Goal: Task Accomplishment & Management: Manage account settings

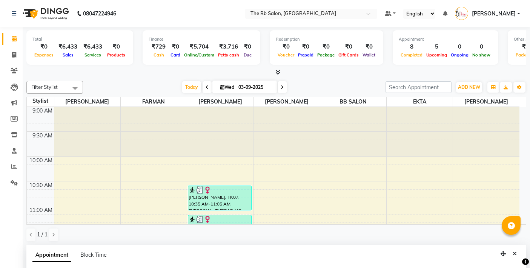
select select "83521"
select select "tentative"
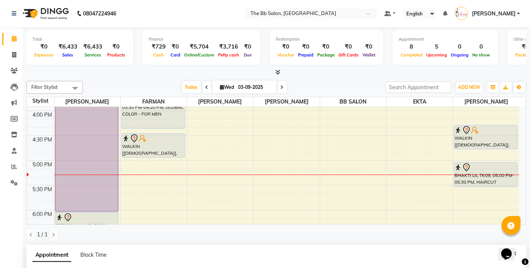
scroll to position [68, 0]
click at [284, 166] on div "9:00 AM 9:30 AM 10:00 AM 10:30 AM 11:00 AM 11:30 AM 12:00 PM 12:30 PM 1:00 PM 1…" at bounding box center [273, 111] width 492 height 696
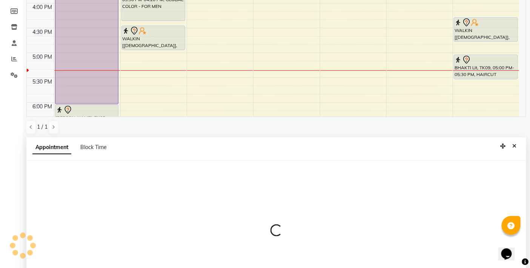
scroll to position [148, 0]
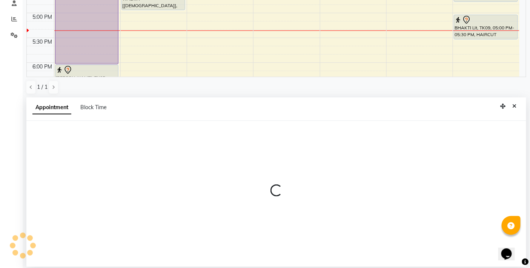
select select "83531"
select select "1020"
select select "tentative"
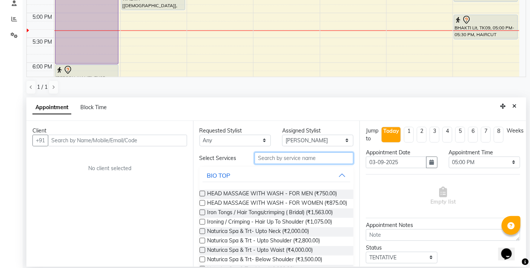
click at [294, 157] on input "text" at bounding box center [303, 159] width 99 height 12
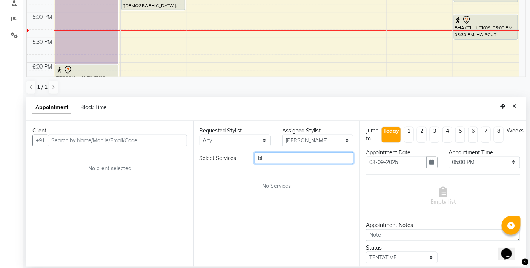
type input "b"
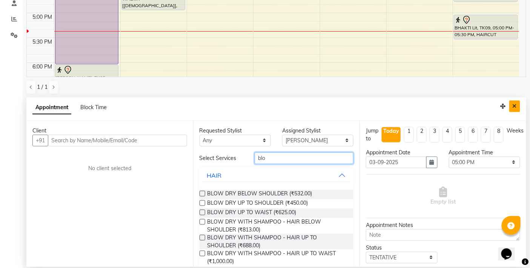
type input "blo"
click at [515, 104] on icon "Close" at bounding box center [514, 106] width 4 height 5
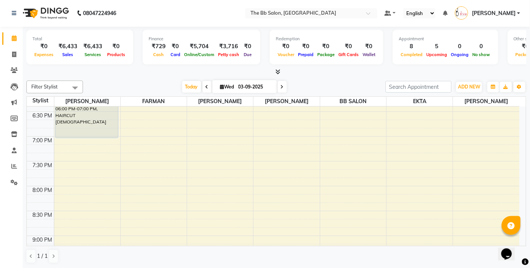
scroll to position [386, 0]
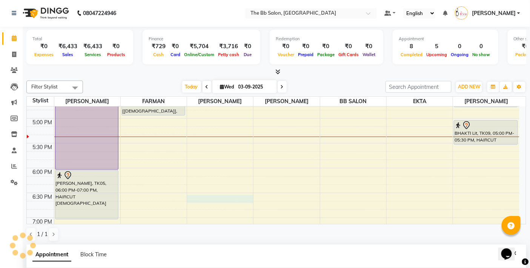
select select "83513"
select select "tentative"
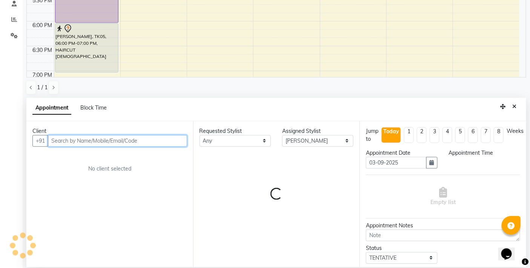
select select "1110"
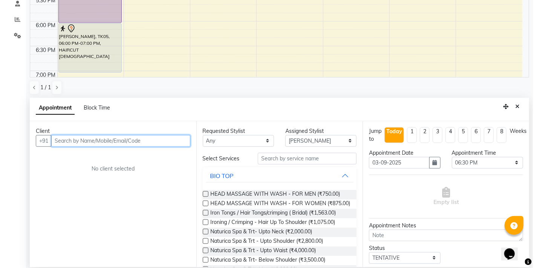
scroll to position [148, 0]
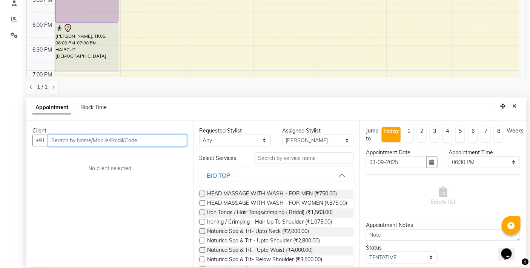
click at [138, 141] on input "text" at bounding box center [117, 141] width 139 height 12
type input "8971013322"
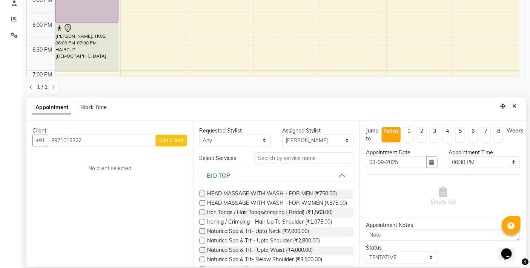
click at [174, 139] on span "Add Client" at bounding box center [171, 140] width 25 height 7
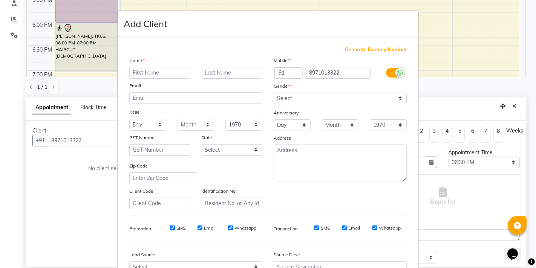
click at [159, 72] on input "text" at bounding box center [159, 73] width 61 height 12
type input "avani"
click at [398, 96] on select "Select Male Female Other Prefer Not To Say" at bounding box center [340, 99] width 133 height 12
select select "female"
click at [274, 93] on select "Select Male Female Other Prefer Not To Say" at bounding box center [340, 99] width 133 height 12
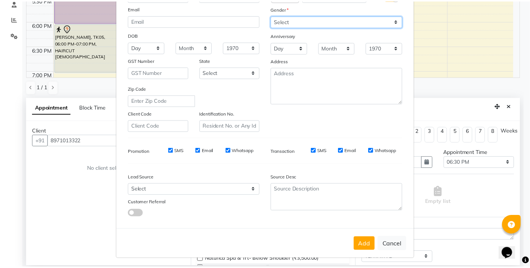
scroll to position [80, 0]
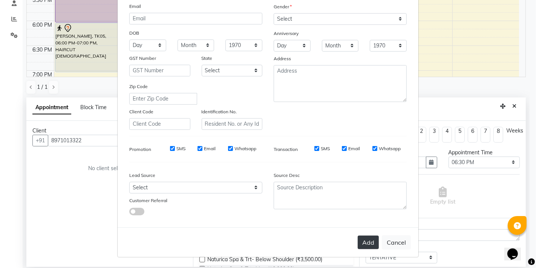
click at [359, 240] on button "Add" at bounding box center [368, 243] width 21 height 14
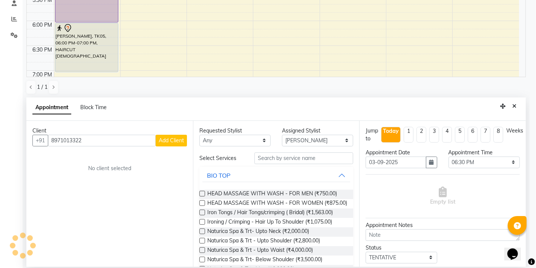
type input "89******22"
select select
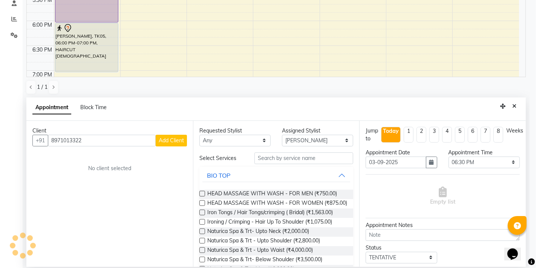
select select
checkbox input "false"
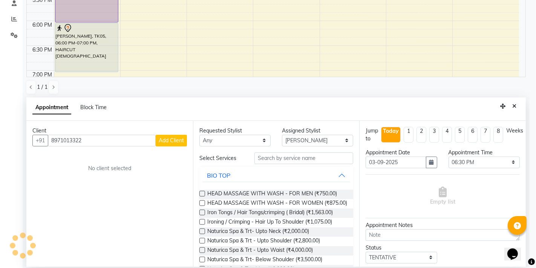
checkbox input "false"
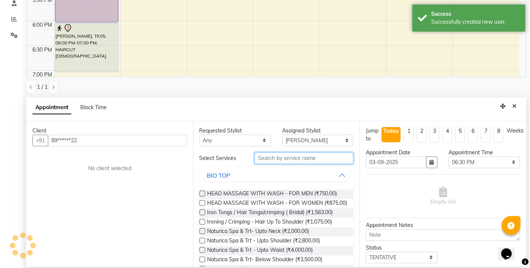
click at [285, 156] on input "text" at bounding box center [303, 159] width 99 height 12
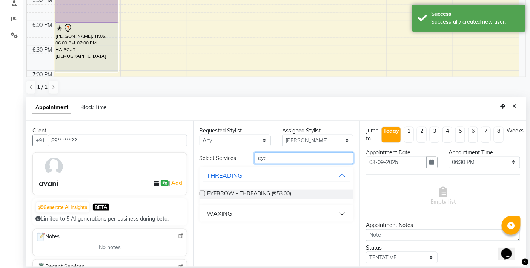
type input "eye"
click at [199, 193] on label at bounding box center [202, 194] width 6 height 6
click at [199, 193] on input "checkbox" at bounding box center [201, 194] width 5 height 5
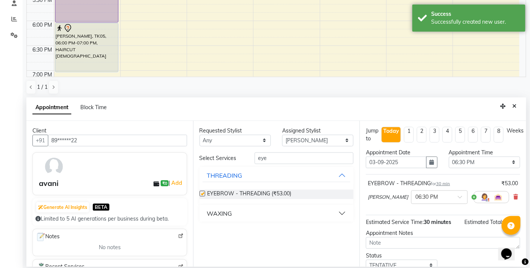
checkbox input "false"
drag, startPoint x: 273, startPoint y: 159, endPoint x: 248, endPoint y: 159, distance: 24.5
click at [249, 159] on div "eye" at bounding box center [304, 159] width 110 height 12
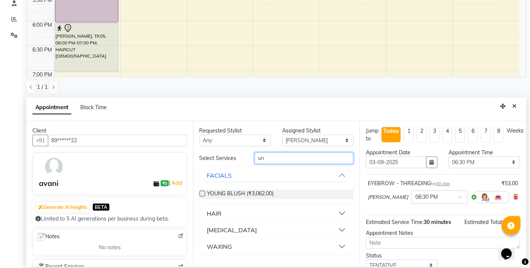
type input "un"
click at [341, 246] on button "WAXING" at bounding box center [276, 247] width 148 height 14
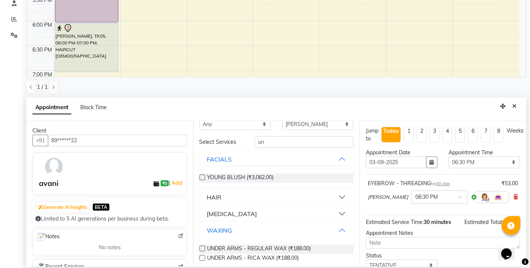
scroll to position [25, 0]
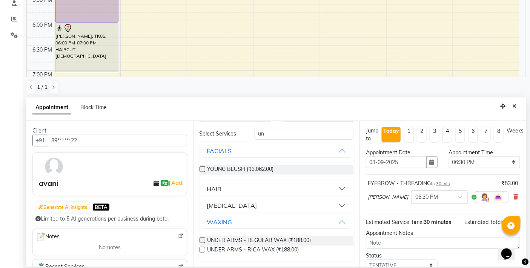
click at [201, 251] on label at bounding box center [202, 250] width 6 height 6
click at [201, 251] on input "checkbox" at bounding box center [201, 250] width 5 height 5
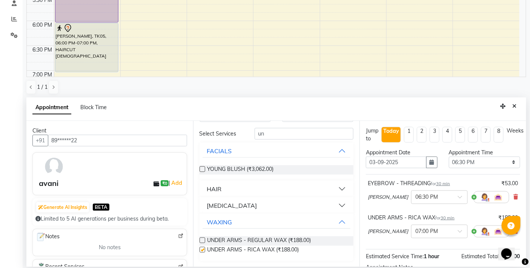
checkbox input "false"
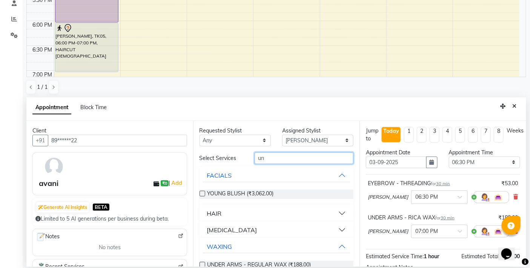
click at [265, 155] on input "un" at bounding box center [303, 159] width 99 height 12
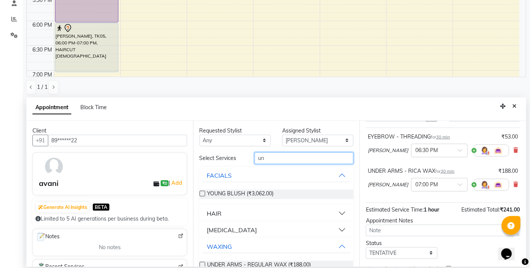
scroll to position [89, 0]
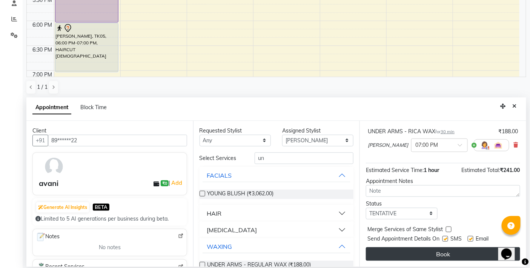
click at [427, 254] on button "Book" at bounding box center [443, 255] width 154 height 14
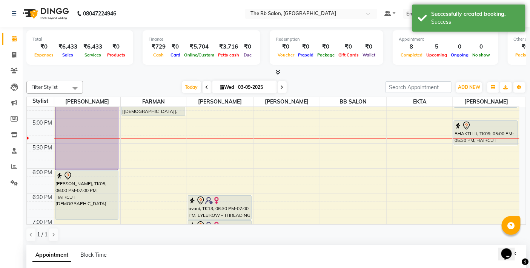
scroll to position [84, 0]
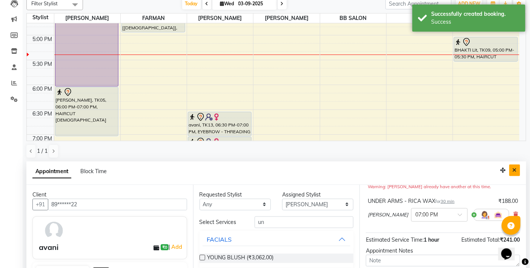
click at [515, 170] on icon "Close" at bounding box center [514, 170] width 4 height 5
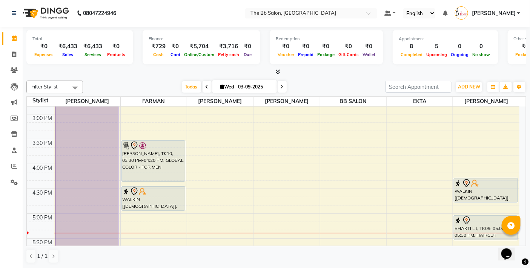
scroll to position [302, 0]
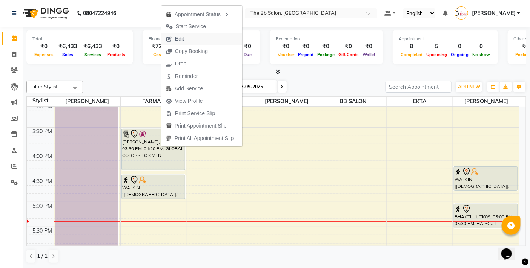
click at [178, 39] on span "Edit" at bounding box center [179, 39] width 9 height 8
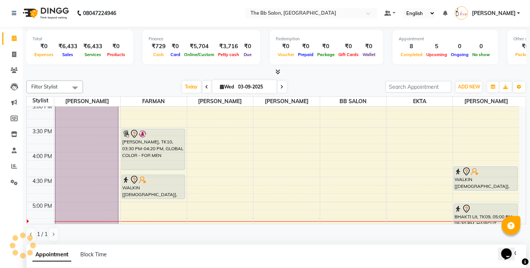
select select "tentative"
select select "83521"
select select "930"
select select "3065"
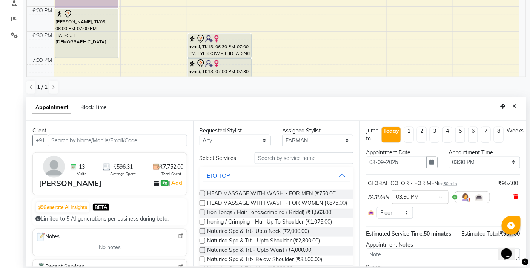
click at [513, 197] on icon at bounding box center [515, 197] width 5 height 5
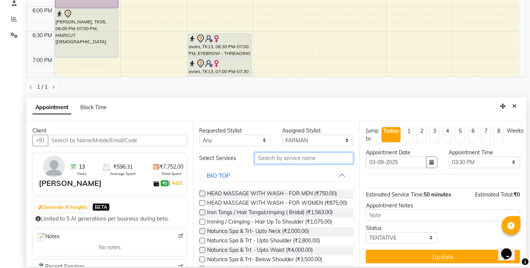
click at [271, 158] on input "text" at bounding box center [303, 159] width 99 height 12
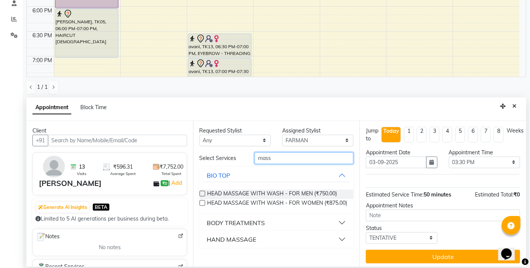
type input "mass"
click at [202, 191] on label at bounding box center [202, 194] width 6 height 6
click at [202, 192] on input "checkbox" at bounding box center [201, 194] width 5 height 5
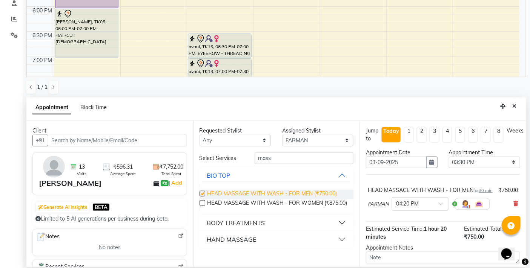
checkbox input "false"
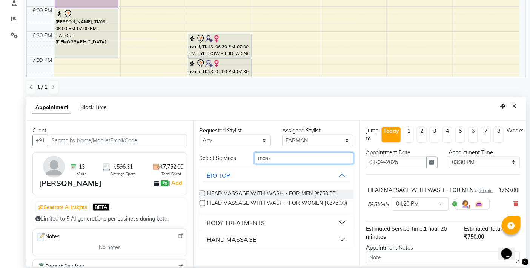
click at [280, 158] on input "mass" at bounding box center [303, 159] width 99 height 12
type input "m"
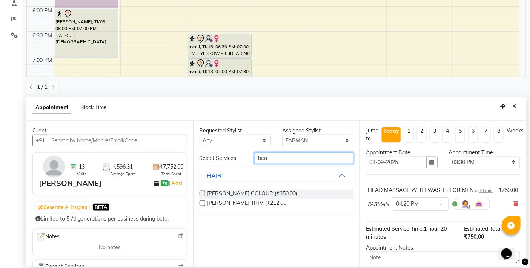
type input "bea"
click at [204, 201] on label at bounding box center [202, 204] width 6 height 6
click at [204, 202] on input "checkbox" at bounding box center [201, 204] width 5 height 5
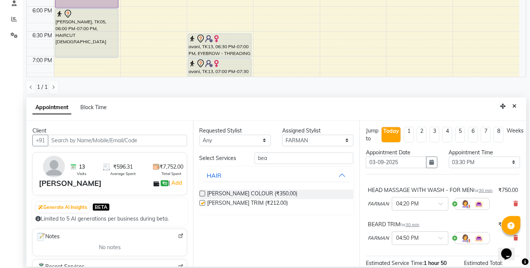
checkbox input "false"
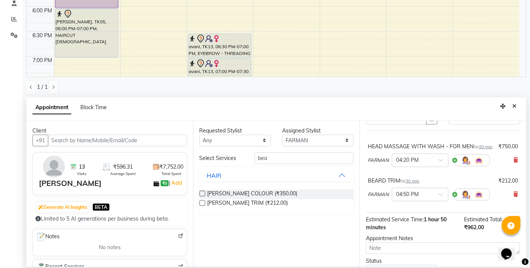
scroll to position [87, 0]
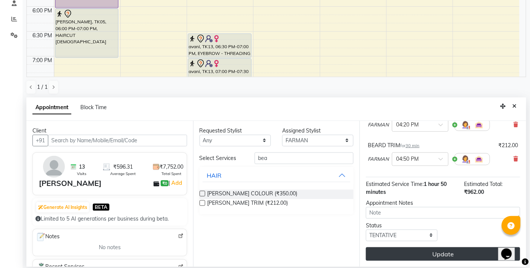
click at [441, 253] on button "Update" at bounding box center [443, 255] width 154 height 14
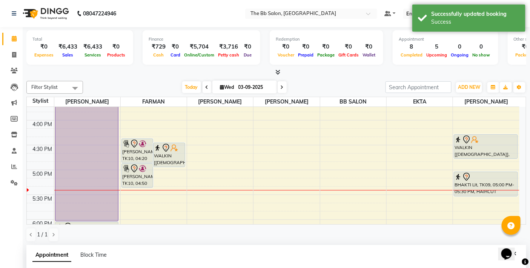
scroll to position [317, 0]
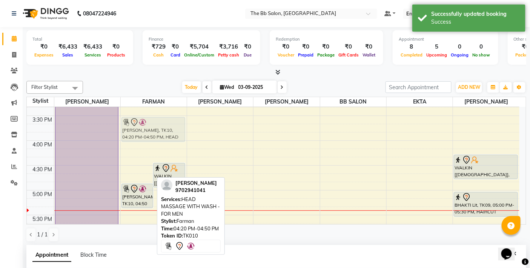
drag, startPoint x: 137, startPoint y: 164, endPoint x: 149, endPoint y: 120, distance: 45.2
click at [149, 120] on div "PRAVIN, TK10, 04:20 PM-04:50 PM, HEAD MASSAGE WITH WASH - FOR MEN WALKIN [MALE]…" at bounding box center [154, 141] width 66 height 696
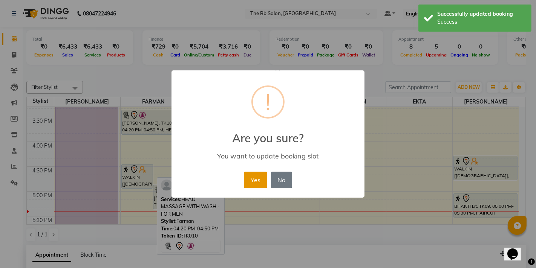
click at [255, 175] on button "Yes" at bounding box center [255, 180] width 23 height 17
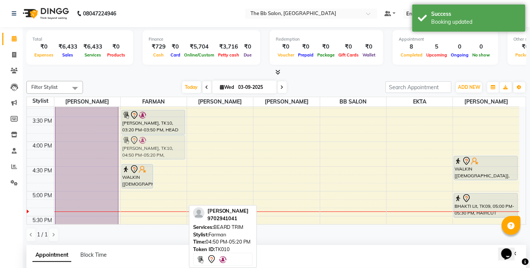
drag, startPoint x: 167, startPoint y: 193, endPoint x: 167, endPoint y: 147, distance: 46.0
click at [167, 147] on div "WALKIN [MALE], TK12, 04:25 PM-04:55 PM, HAIRCUT MALE PRAVIN, TK10, 04:50 PM-05:…" at bounding box center [154, 142] width 66 height 696
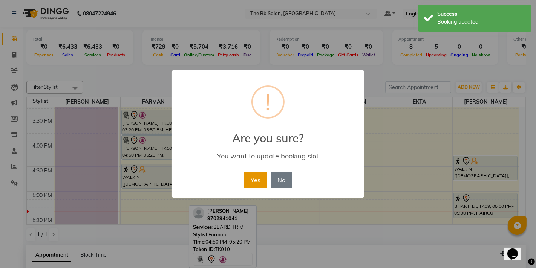
click at [254, 175] on button "Yes" at bounding box center [255, 180] width 23 height 17
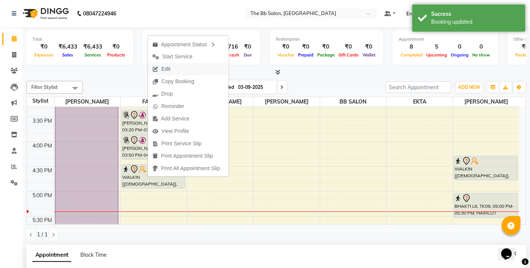
click at [167, 67] on span "Edit" at bounding box center [165, 69] width 9 height 8
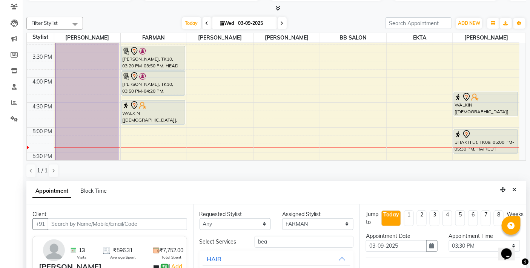
scroll to position [148, 0]
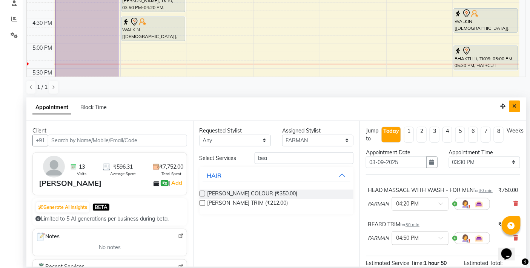
click at [513, 105] on icon "Close" at bounding box center [514, 106] width 4 height 5
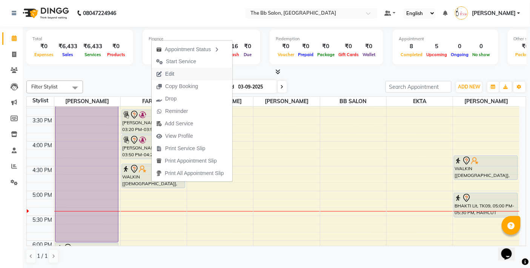
click at [167, 72] on span "Edit" at bounding box center [169, 74] width 9 height 8
select select "83521"
select select "tentative"
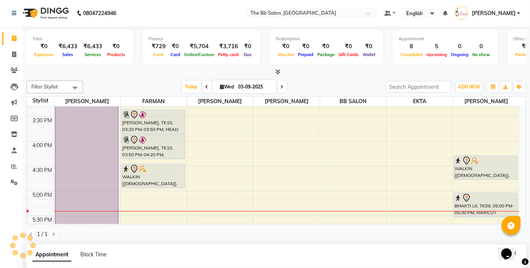
select select "3065"
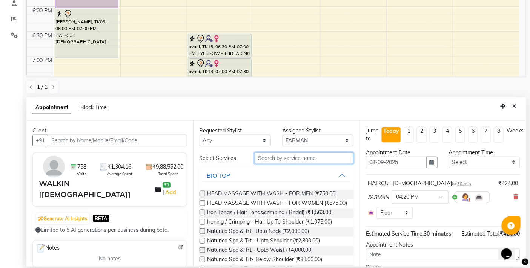
click at [271, 159] on input "text" at bounding box center [303, 159] width 99 height 12
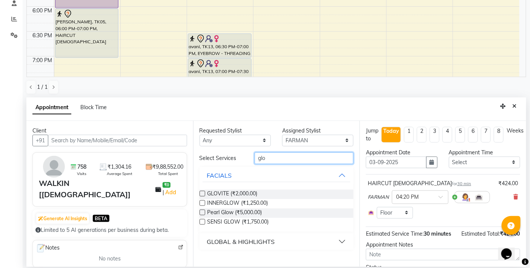
type input "glo"
click at [343, 240] on button "GLOBAL & HIGHLIGHTS" at bounding box center [276, 242] width 148 height 14
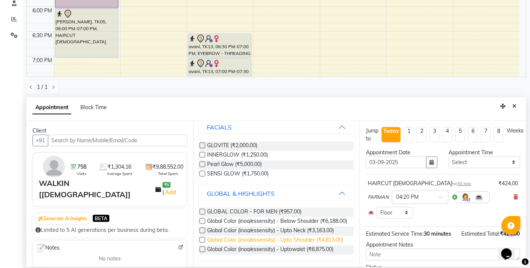
scroll to position [61, 0]
click at [202, 209] on label at bounding box center [202, 212] width 6 height 6
click at [202, 210] on input "checkbox" at bounding box center [201, 212] width 5 height 5
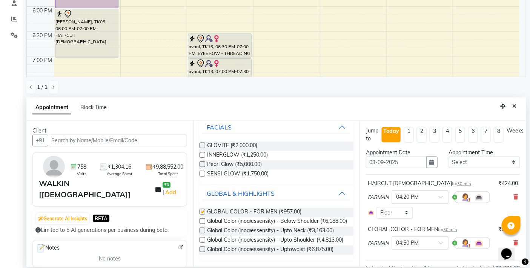
checkbox input "false"
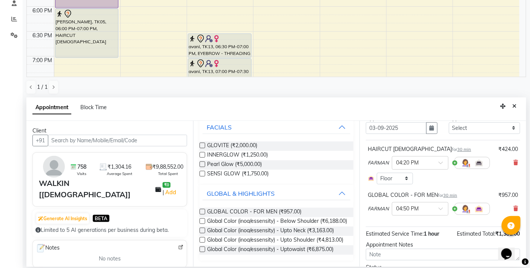
scroll to position [76, 0]
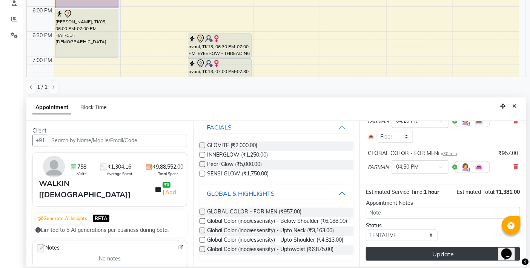
click at [423, 253] on button "Update" at bounding box center [443, 255] width 154 height 14
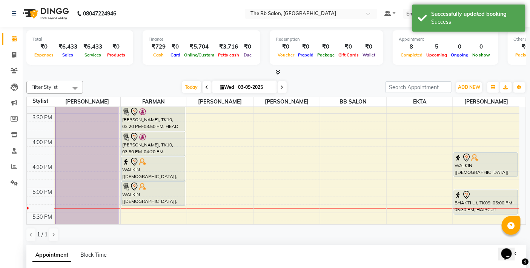
scroll to position [359, 0]
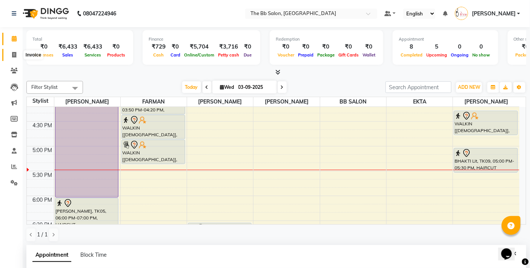
click at [13, 51] on span at bounding box center [14, 55] width 13 height 9
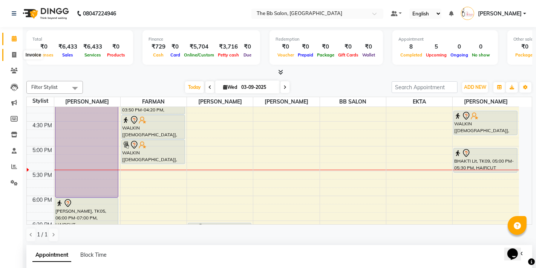
select select "6231"
select select "service"
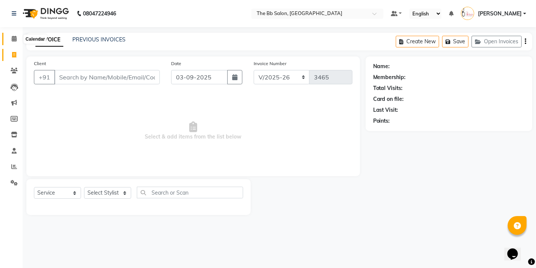
click at [13, 39] on icon at bounding box center [14, 39] width 5 height 6
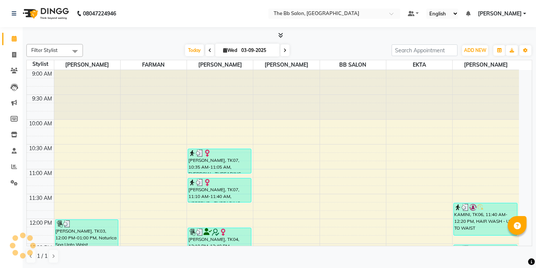
select select "en"
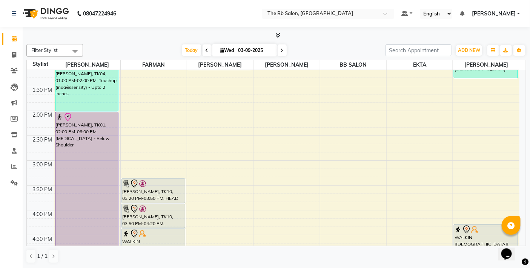
scroll to position [251, 0]
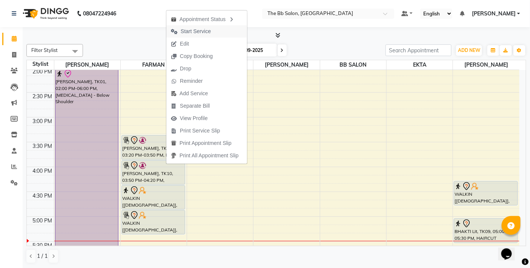
click at [219, 29] on button "Start Service" at bounding box center [206, 31] width 81 height 12
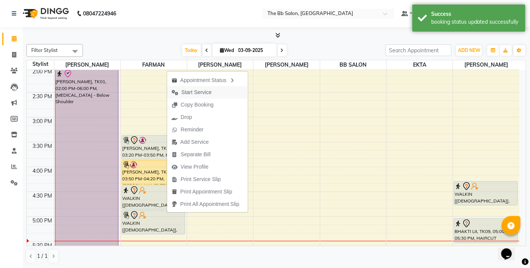
click at [217, 92] on button "Start Service" at bounding box center [207, 92] width 81 height 12
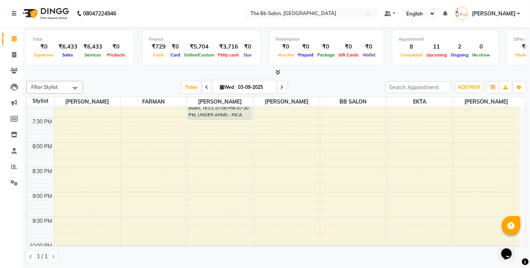
scroll to position [335, 0]
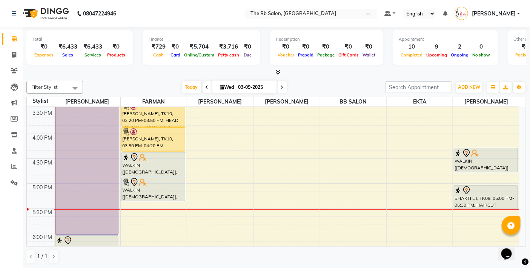
scroll to position [335, 0]
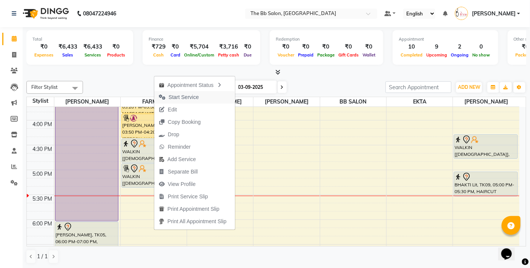
click at [195, 100] on span "Start Service" at bounding box center [184, 97] width 30 height 8
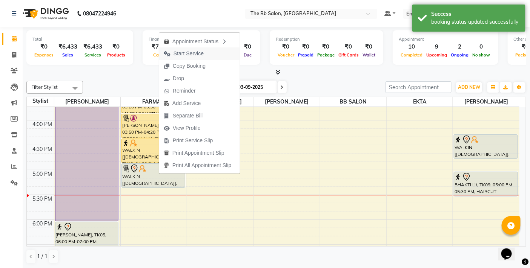
click at [207, 54] on span "Start Service" at bounding box center [183, 53] width 49 height 12
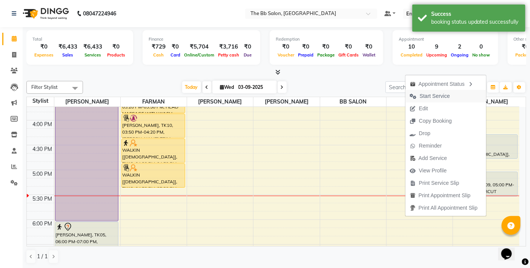
click at [437, 93] on span "Start Service" at bounding box center [435, 96] width 30 height 8
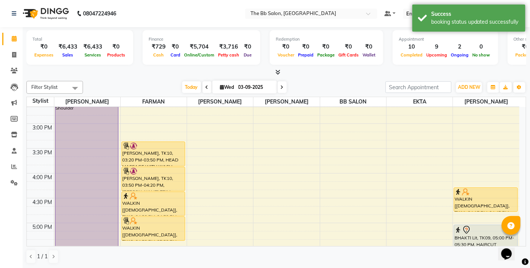
scroll to position [293, 0]
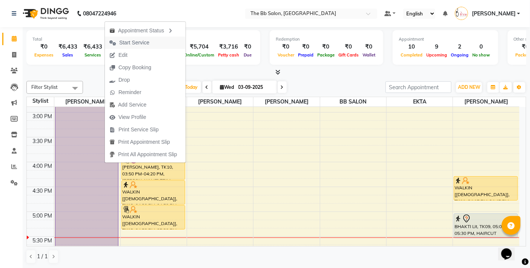
click at [147, 42] on span "Start Service" at bounding box center [134, 43] width 30 height 8
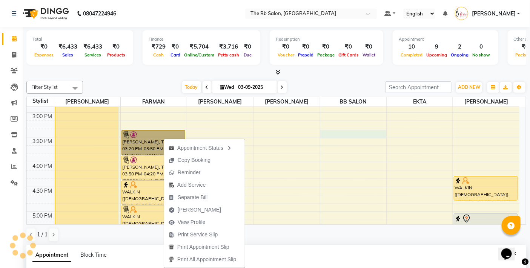
select select "83509"
select select "tentative"
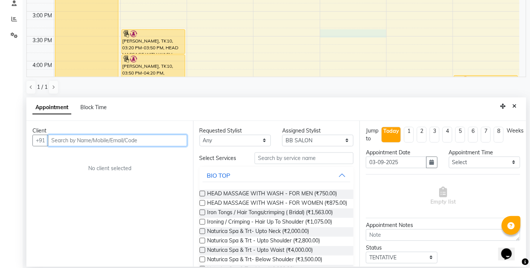
scroll to position [209, 0]
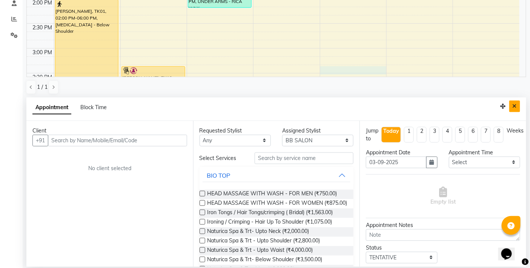
click at [514, 106] on icon "Close" at bounding box center [514, 106] width 4 height 5
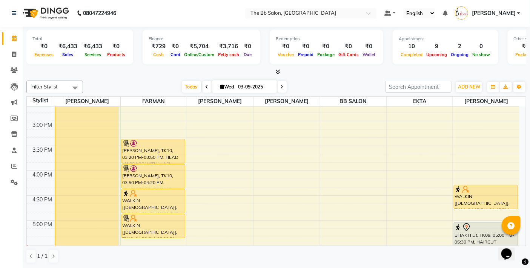
scroll to position [293, 0]
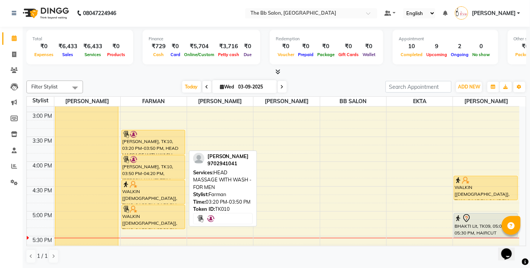
click at [165, 146] on div "PRAVIN, TK10, 03:20 PM-03:50 PM, HEAD MASSAGE WITH WASH - FOR MEN" at bounding box center [153, 142] width 63 height 24
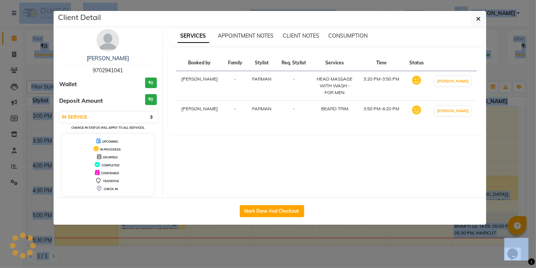
click at [165, 146] on div "SERVICES APPOINTMENT NOTES CLIENT NOTES CONSUMPTION Booked by Family Stylist Re…" at bounding box center [327, 112] width 328 height 167
select select "8"
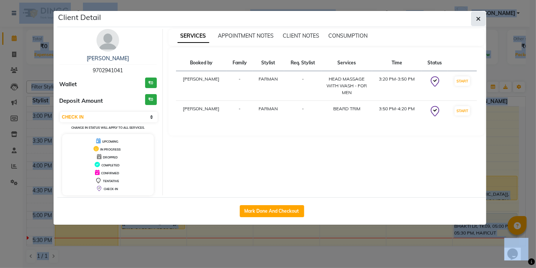
click at [477, 15] on span "button" at bounding box center [478, 19] width 5 height 8
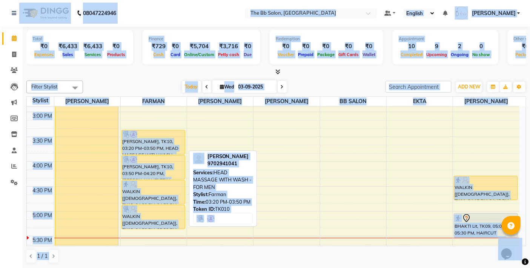
click at [159, 136] on div at bounding box center [153, 135] width 62 height 8
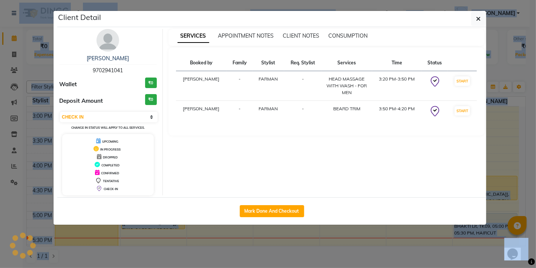
select select "3"
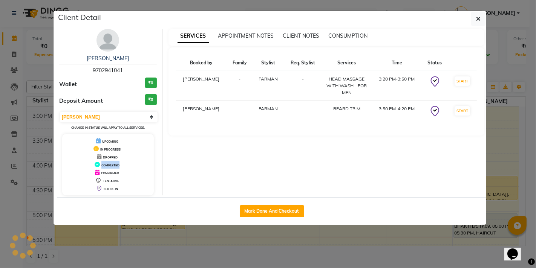
click at [159, 136] on div "PRAVIN 9702941041 Wallet ₹0 Deposit Amount ₹0 Select IN SERVICE CONFIRMED TENTA…" at bounding box center [108, 112] width 109 height 167
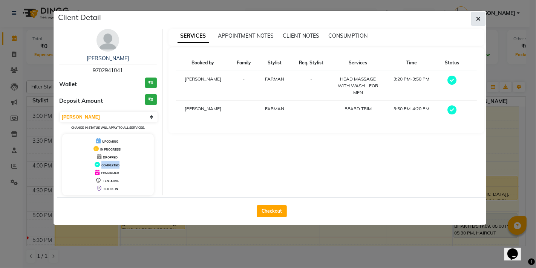
click at [479, 18] on icon "button" at bounding box center [478, 19] width 5 height 6
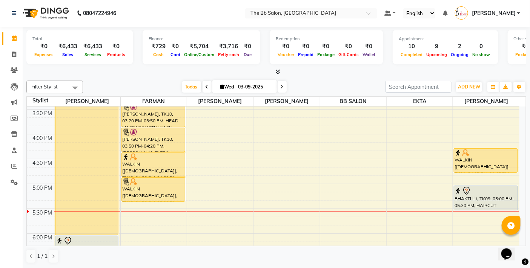
scroll to position [335, 0]
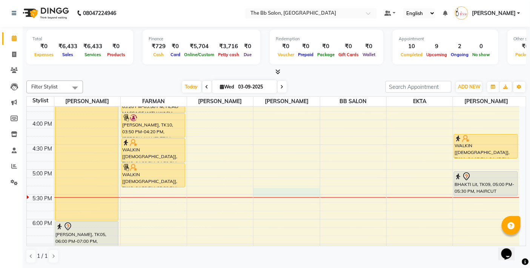
select select "83531"
select select "tentative"
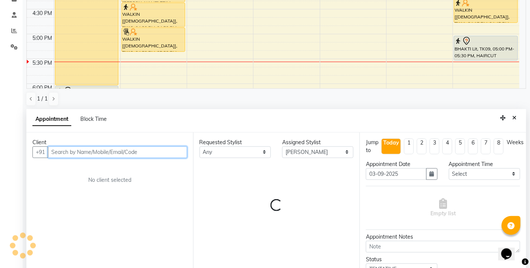
scroll to position [148, 0]
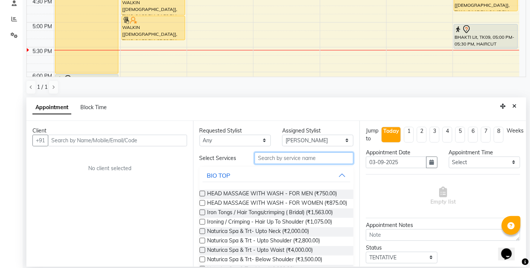
click at [301, 161] on input "text" at bounding box center [303, 159] width 99 height 12
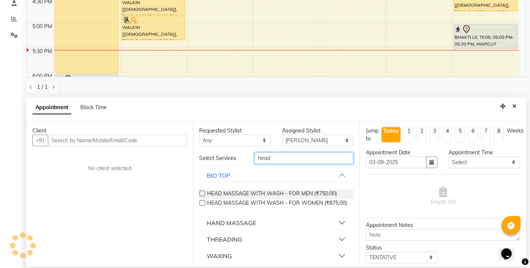
type input "head"
click at [261, 229] on button "HAND MASSAGE" at bounding box center [276, 223] width 148 height 14
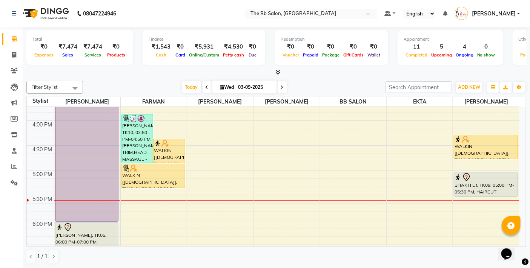
scroll to position [335, 0]
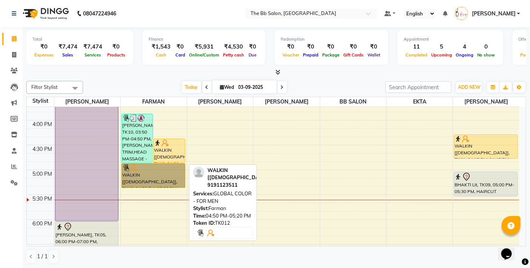
drag, startPoint x: 171, startPoint y: 174, endPoint x: 167, endPoint y: 173, distance: 4.4
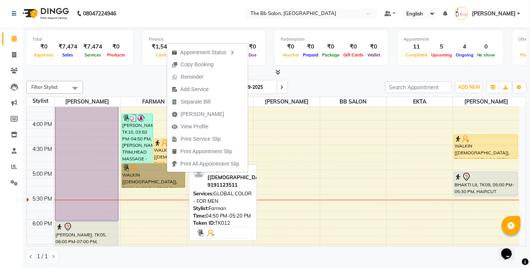
click at [167, 176] on link "WALKIN [[DEMOGRAPHIC_DATA]], TK12, 04:50 PM-05:20 PM, GLOBAL COLOR - FOR MEN" at bounding box center [153, 176] width 64 height 25
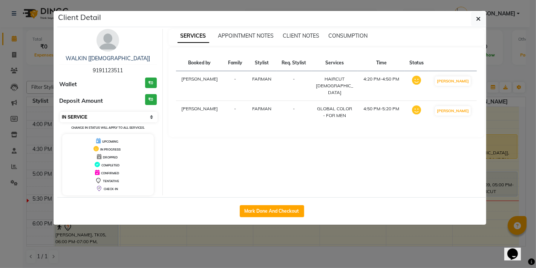
click at [151, 119] on select "Select IN SERVICE CONFIRMED TENTATIVE CHECK IN MARK DONE DROPPED UPCOMING" at bounding box center [109, 117] width 98 height 11
select select "8"
click at [60, 112] on select "Select IN SERVICE CONFIRMED TENTATIVE CHECK IN MARK DONE DROPPED UPCOMING" at bounding box center [109, 117] width 98 height 11
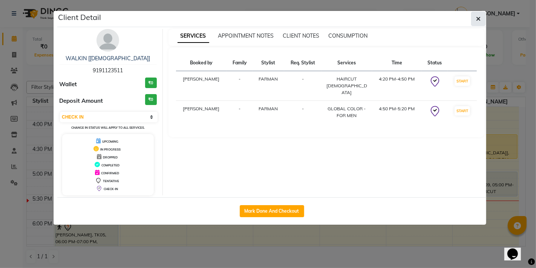
click at [476, 17] on button "button" at bounding box center [478, 19] width 14 height 14
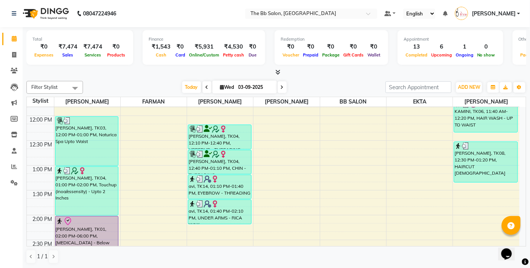
scroll to position [126, 0]
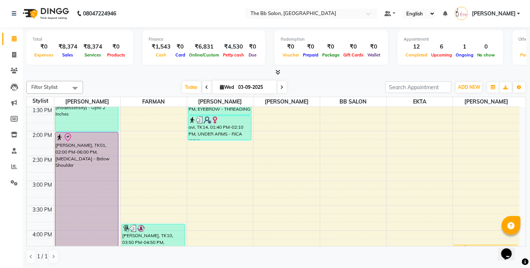
scroll to position [209, 0]
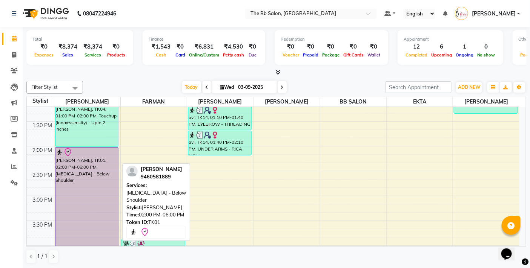
click at [88, 202] on div "[PERSON_NAME], TK01, 02:00 PM-06:00 PM, [MEDICAL_DATA] - Below Shoulder" at bounding box center [86, 247] width 63 height 199
select select "3"
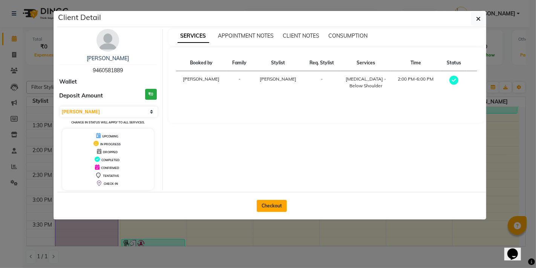
click at [269, 206] on button "Checkout" at bounding box center [272, 206] width 30 height 12
select select "6231"
select select "service"
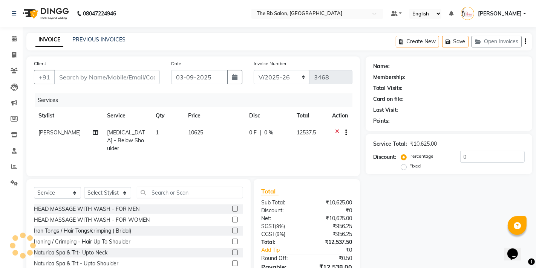
type input "94******89"
select select "83658"
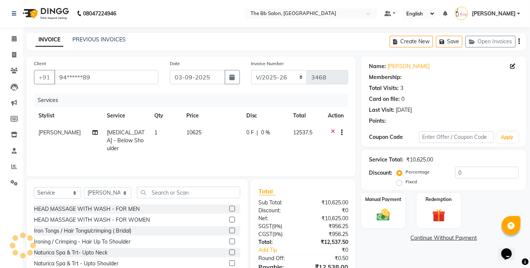
select select "1: Object"
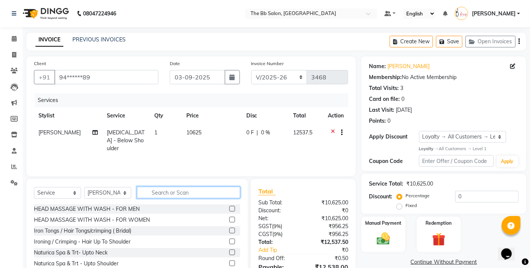
click at [176, 189] on input "text" at bounding box center [188, 193] width 103 height 12
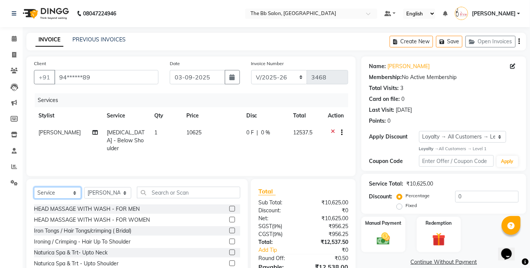
click at [74, 194] on select "Select Service Product Membership Package Voucher Prepaid Gift Card" at bounding box center [57, 193] width 47 height 12
select select "product"
click at [34, 188] on select "Select Service Product Membership Package Voucher Prepaid Gift Card" at bounding box center [57, 193] width 47 height 12
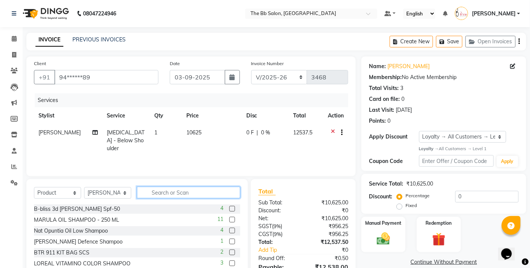
click at [178, 194] on input "text" at bounding box center [188, 193] width 103 height 12
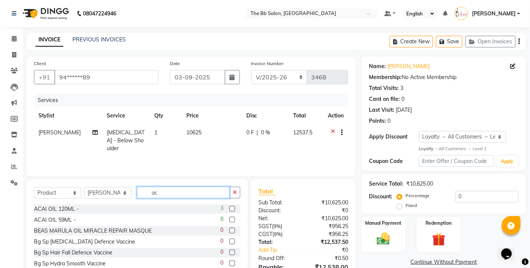
type input "ac"
click at [229, 208] on label at bounding box center [232, 209] width 6 height 6
click at [229, 208] on input "checkbox" at bounding box center [231, 209] width 5 height 5
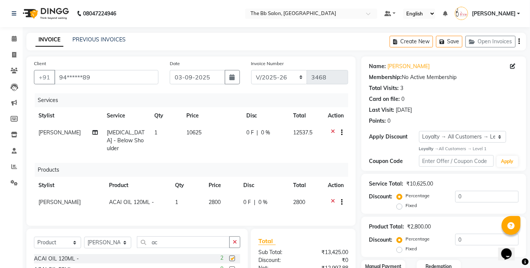
checkbox input "false"
click at [333, 199] on icon at bounding box center [333, 203] width 4 height 9
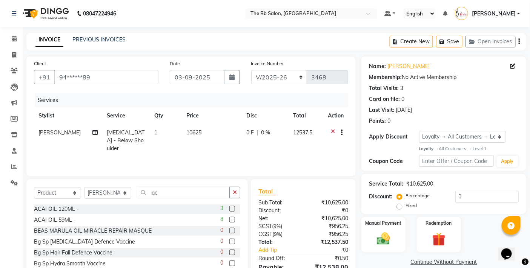
click at [229, 219] on label at bounding box center [232, 220] width 6 height 6
click at [229, 219] on input "checkbox" at bounding box center [231, 220] width 5 height 5
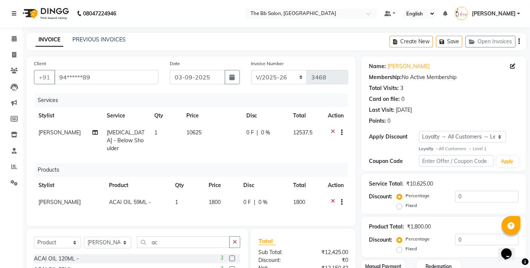
checkbox input "false"
click at [332, 199] on icon at bounding box center [333, 203] width 4 height 9
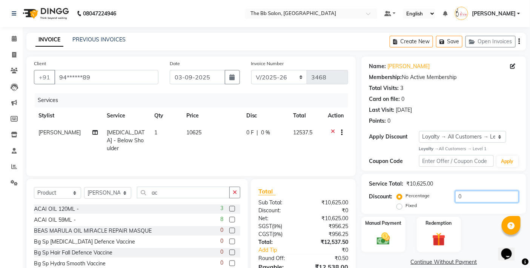
drag, startPoint x: 453, startPoint y: 197, endPoint x: 461, endPoint y: 198, distance: 8.3
click at [461, 198] on input "0" at bounding box center [486, 197] width 63 height 12
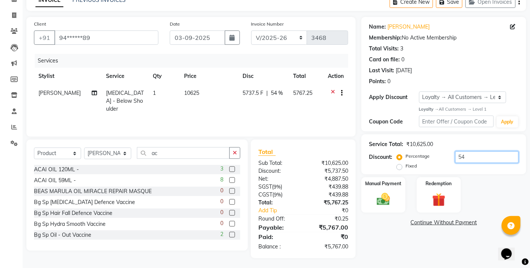
scroll to position [41, 0]
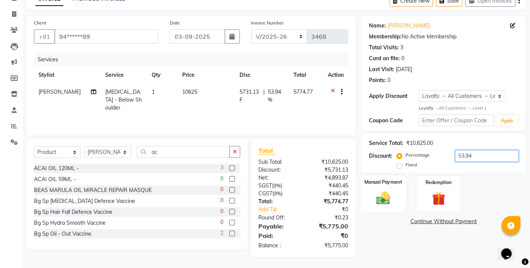
type input "53.94"
click at [385, 191] on img at bounding box center [383, 199] width 23 height 16
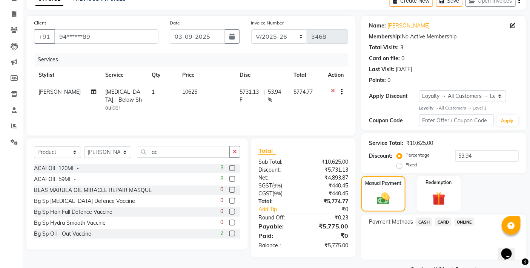
scroll to position [59, 0]
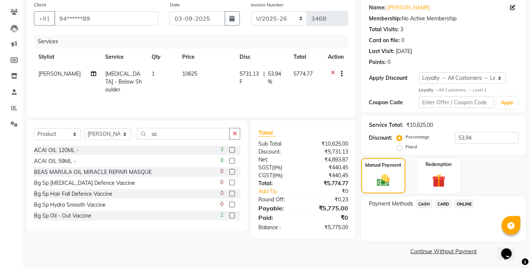
click at [464, 205] on span "ONLINE" at bounding box center [464, 204] width 20 height 9
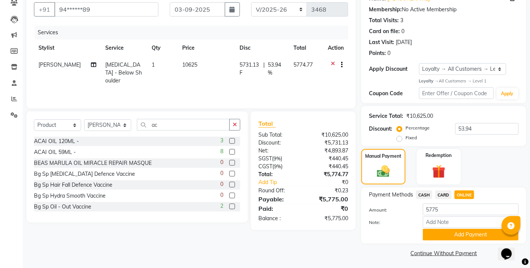
scroll to position [70, 0]
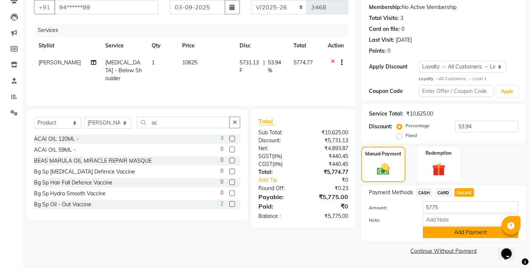
click at [453, 232] on button "Add Payment" at bounding box center [471, 233] width 96 height 12
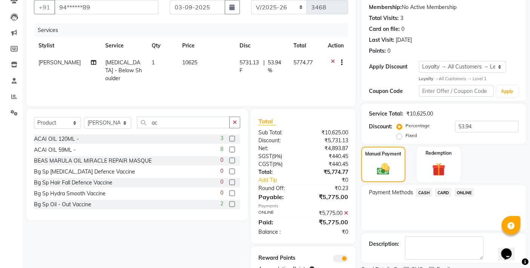
scroll to position [102, 0]
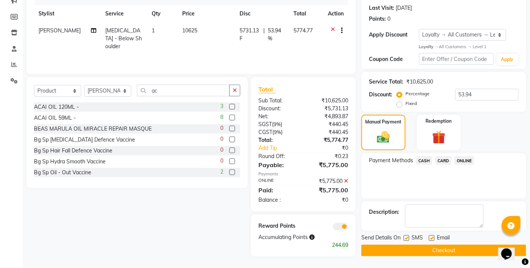
click at [412, 249] on button "Checkout" at bounding box center [443, 251] width 165 height 12
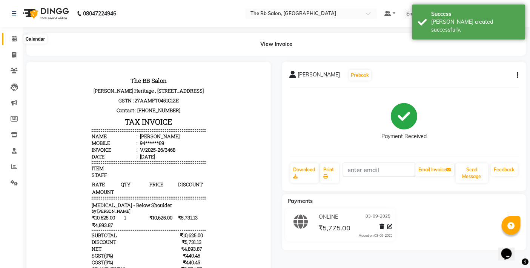
click at [15, 39] on icon at bounding box center [14, 39] width 5 height 6
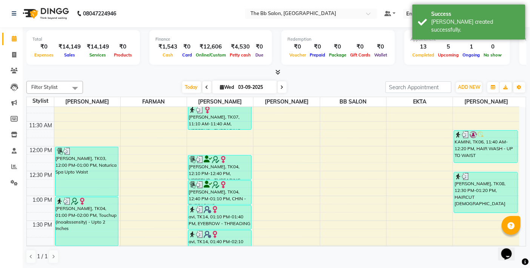
scroll to position [126, 0]
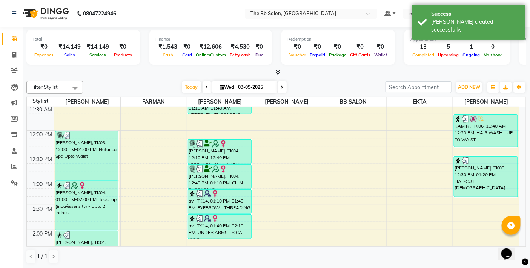
click at [161, 16] on nav "08047224946 Select Location × The Bb Salon, Kharghar Default Panel My Panel Eng…" at bounding box center [265, 13] width 530 height 27
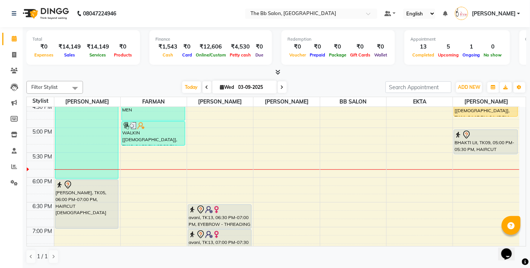
scroll to position [335, 0]
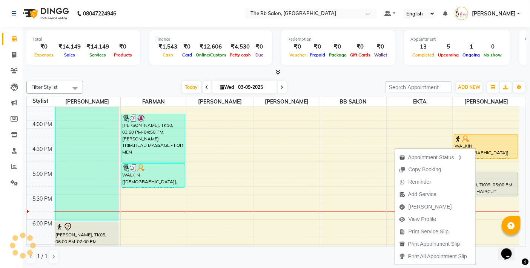
click at [187, 17] on nav "08047224946 Select Location × The Bb Salon, Kharghar Default Panel My Panel Eng…" at bounding box center [265, 13] width 530 height 27
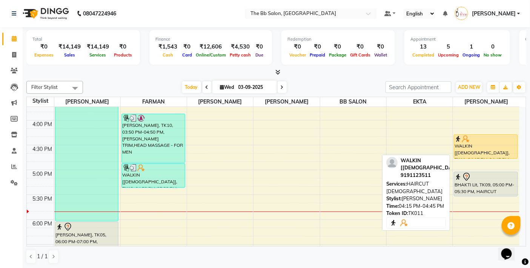
click at [487, 148] on div "KAMINI, TK06, 11:40 AM-12:20 PM, HAIR WASH - UP TO WAIST [PERSON_NAME], TK08, 1…" at bounding box center [486, 120] width 66 height 696
click at [481, 150] on div "WALKIN [[DEMOGRAPHIC_DATA]], TK11, 04:15 PM-04:45 PM, HAIRCUT [DEMOGRAPHIC_DATA]" at bounding box center [485, 147] width 63 height 24
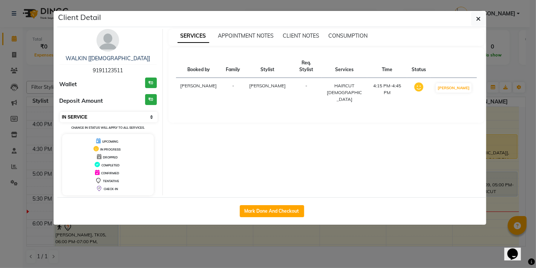
click at [153, 118] on select "Select IN SERVICE CONFIRMED TENTATIVE CHECK IN MARK DONE DROPPED UPCOMING" at bounding box center [109, 117] width 98 height 11
select select "8"
click at [60, 112] on select "Select IN SERVICE CONFIRMED TENTATIVE CHECK IN MARK DONE DROPPED UPCOMING" at bounding box center [109, 117] width 98 height 11
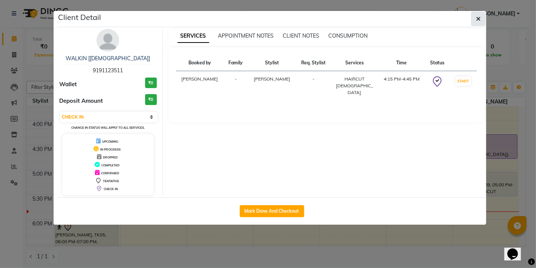
click at [479, 16] on icon "button" at bounding box center [478, 19] width 5 height 6
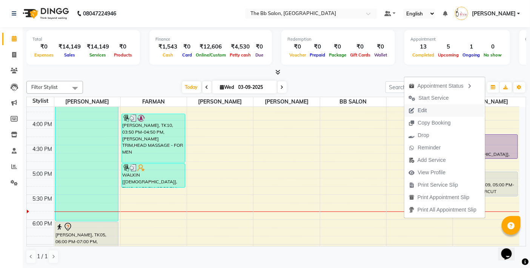
click at [425, 112] on span "Edit" at bounding box center [417, 110] width 27 height 12
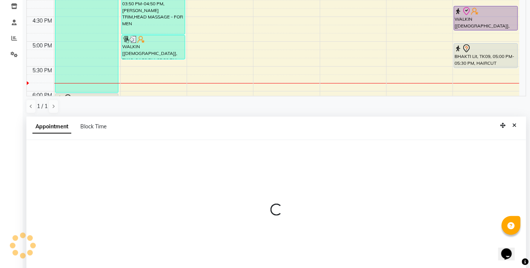
scroll to position [148, 0]
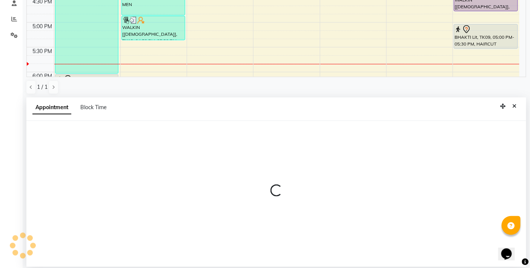
select select "check-in"
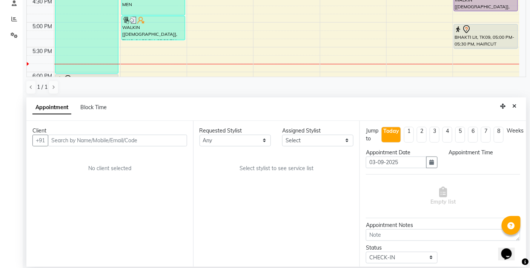
scroll to position [400, 0]
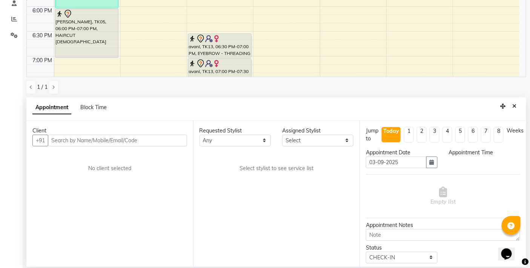
select select "87288"
select select "3065"
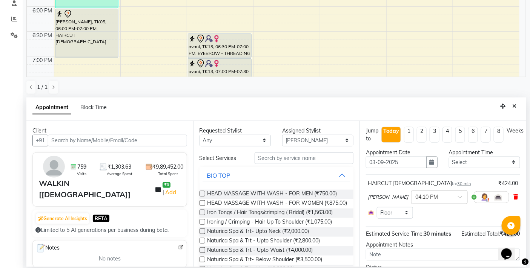
click at [513, 198] on icon at bounding box center [515, 197] width 5 height 5
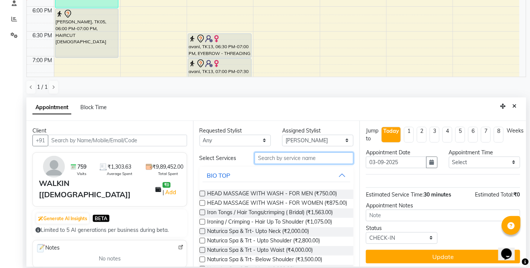
click at [280, 159] on input "text" at bounding box center [303, 159] width 99 height 12
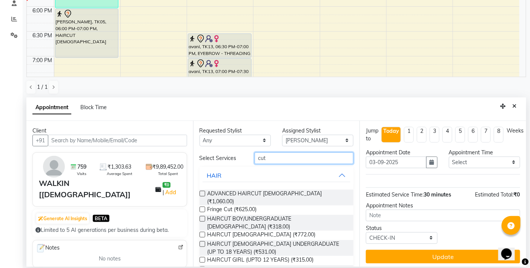
type input "cut"
click at [203, 216] on label at bounding box center [202, 219] width 6 height 6
click at [203, 218] on input "checkbox" at bounding box center [201, 220] width 5 height 5
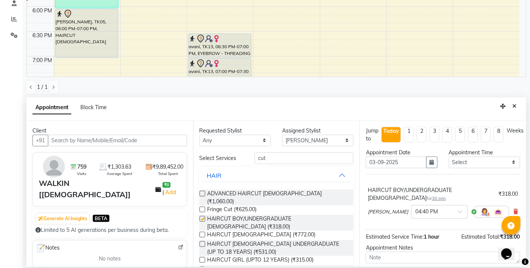
checkbox input "false"
click at [261, 141] on select "Any BB SALON [PERSON_NAME] [PERSON_NAME] [PERSON_NAME] [PERSON_NAME] [PERSON_NA…" at bounding box center [234, 141] width 71 height 12
select select "83521"
click at [199, 135] on select "Any BB SALON [PERSON_NAME] [PERSON_NAME] [PERSON_NAME] [PERSON_NAME] [PERSON_NA…" at bounding box center [234, 141] width 71 height 12
select select "83521"
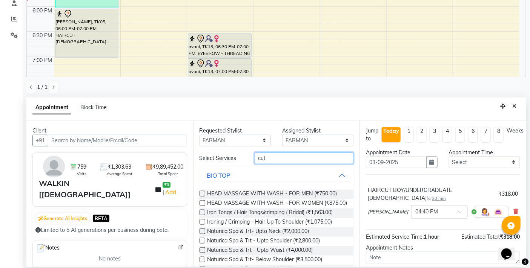
click at [287, 160] on input "cut" at bounding box center [303, 159] width 99 height 12
type input "c"
type input "cut"
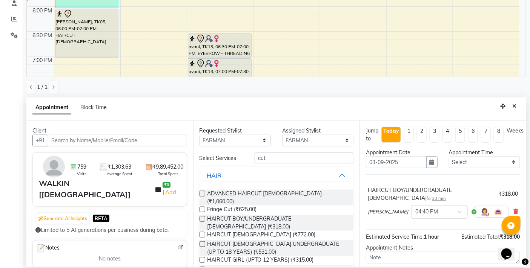
click at [201, 267] on label at bounding box center [202, 270] width 6 height 6
click at [201, 268] on input "checkbox" at bounding box center [201, 270] width 5 height 5
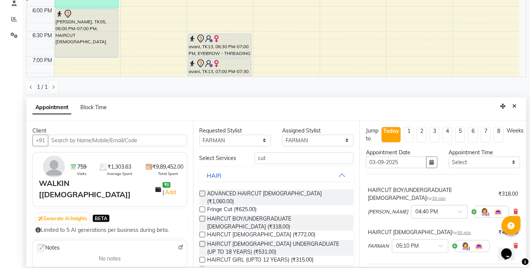
checkbox input "false"
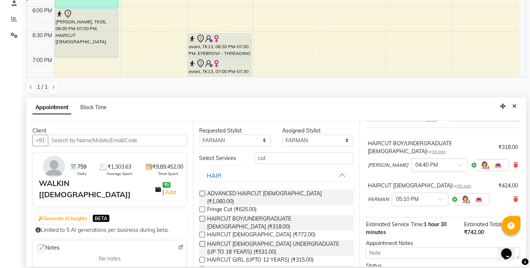
scroll to position [88, 0]
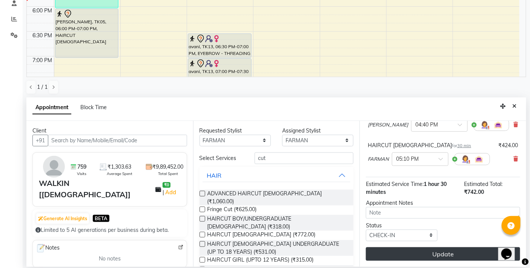
click at [437, 253] on button "Update" at bounding box center [443, 255] width 154 height 14
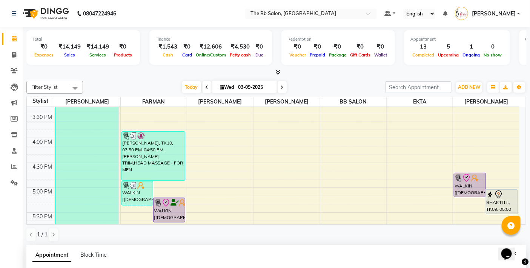
scroll to position [317, 0]
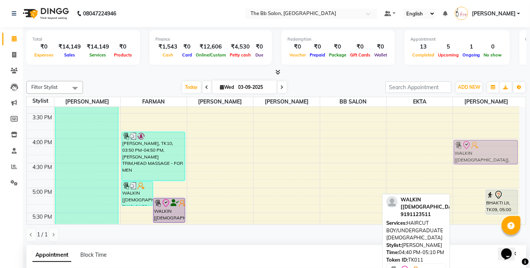
drag, startPoint x: 466, startPoint y: 186, endPoint x: 477, endPoint y: 153, distance: 34.8
click at [477, 153] on div "WALKIN [MALE], TK11, 04:40 PM-05:10 PM, HAIRCUT BOY/UNDERGRADUATE MALE BHAKTI L…" at bounding box center [486, 138] width 66 height 696
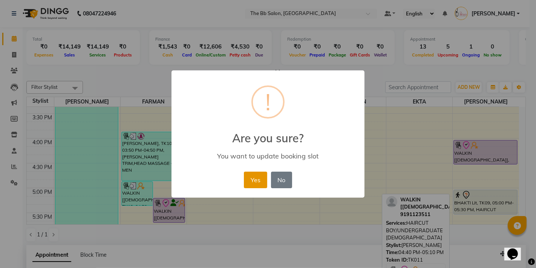
click at [253, 177] on button "Yes" at bounding box center [255, 180] width 23 height 17
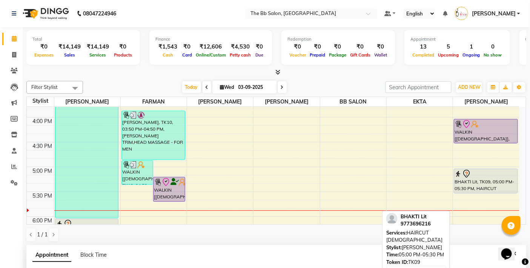
scroll to position [359, 0]
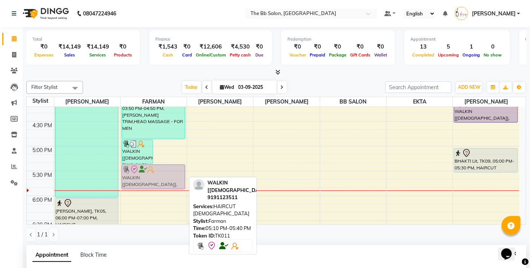
drag, startPoint x: 169, startPoint y: 173, endPoint x: 164, endPoint y: 180, distance: 8.3
click at [164, 180] on div "WALKIN [MALE], TK12, 04:50 PM-05:20 PM, GLOBAL COLOR - FOR MEN WALKIN [MALE], T…" at bounding box center [154, 97] width 66 height 696
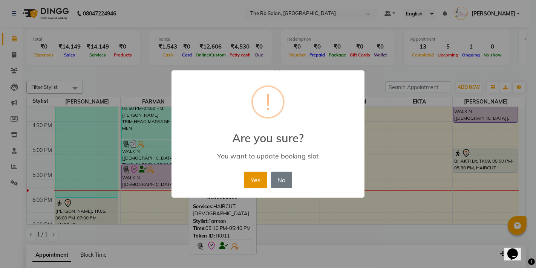
click at [257, 178] on button "Yes" at bounding box center [255, 180] width 23 height 17
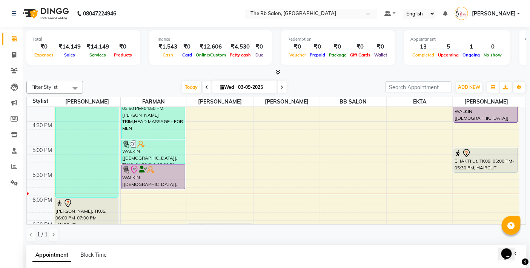
click at [480, 185] on div "9:00 AM 9:30 AM 10:00 AM 10:30 AM 11:00 AM 11:30 AM 12:00 PM 12:30 PM 1:00 PM 1…" at bounding box center [273, 97] width 492 height 696
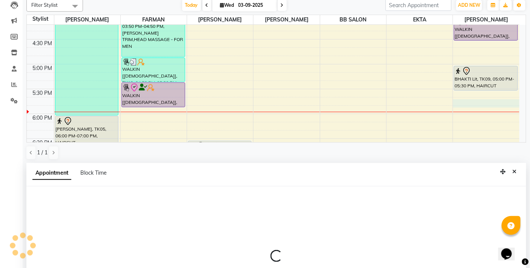
select select "87288"
select select "tentative"
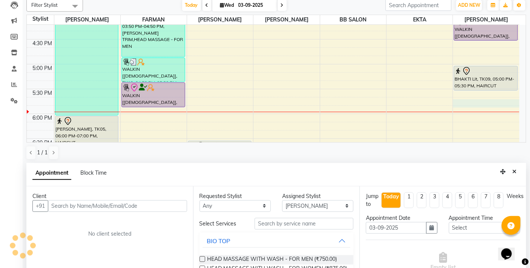
scroll to position [148, 0]
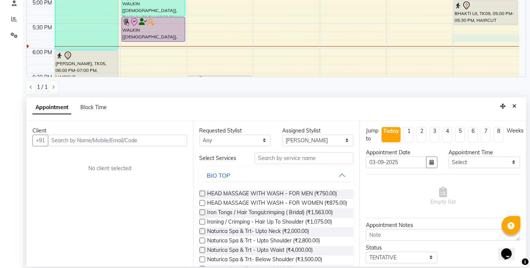
click at [124, 139] on input "text" at bounding box center [117, 141] width 139 height 12
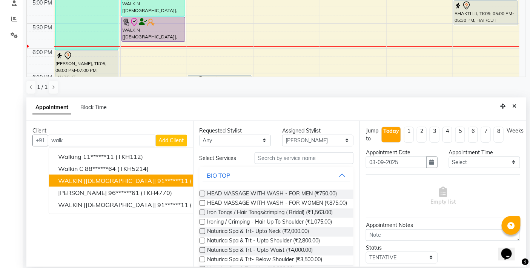
click at [190, 179] on span "(TKH157)" at bounding box center [204, 181] width 28 height 8
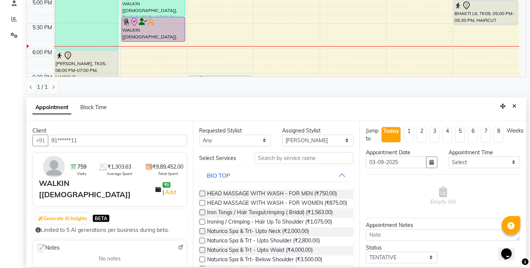
type input "91******11"
click at [291, 156] on input "text" at bounding box center [303, 159] width 99 height 12
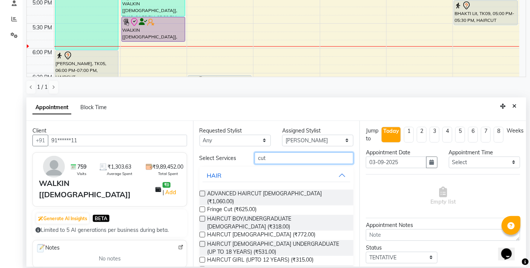
type input "cut"
click at [201, 267] on label at bounding box center [202, 270] width 6 height 6
click at [201, 268] on input "checkbox" at bounding box center [201, 270] width 5 height 5
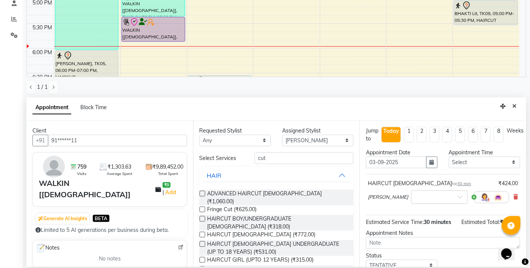
checkbox input "false"
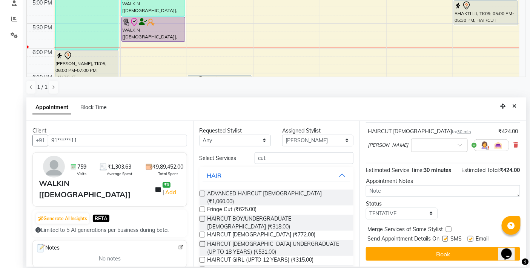
scroll to position [61, 0]
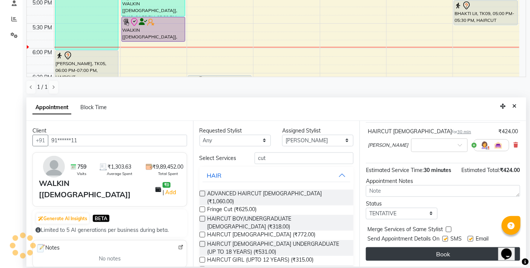
click at [437, 254] on button "Book" at bounding box center [443, 255] width 154 height 14
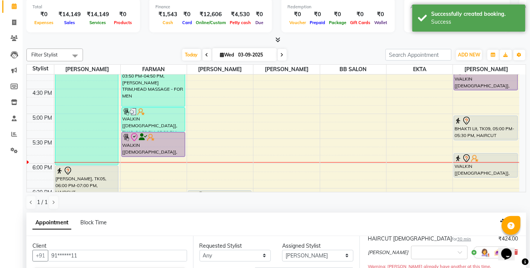
scroll to position [42, 0]
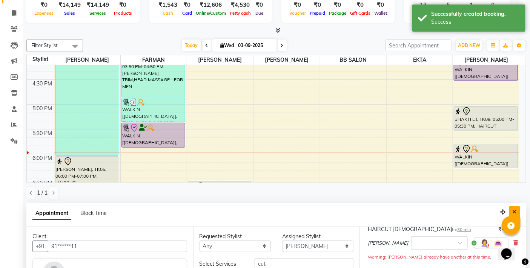
click at [515, 210] on icon "Close" at bounding box center [514, 212] width 4 height 5
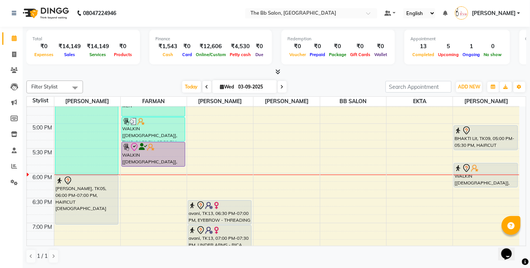
scroll to position [400, 0]
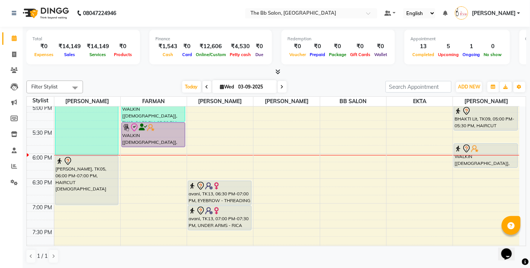
click at [209, 13] on nav "08047224946 Select Location × The Bb Salon, Kharghar Default Panel My Panel Eng…" at bounding box center [265, 13] width 530 height 27
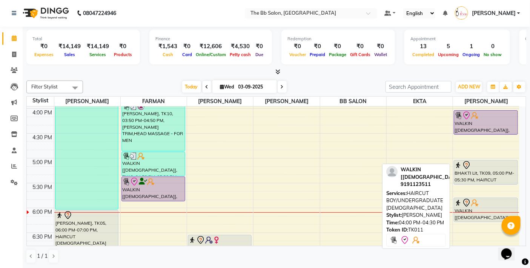
scroll to position [359, 0]
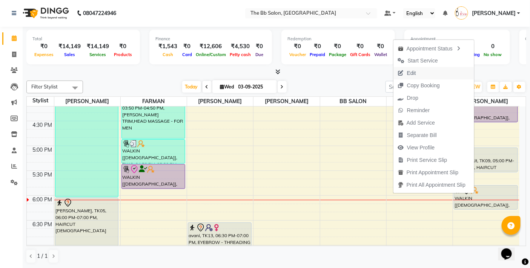
click at [407, 71] on span "Edit" at bounding box center [411, 73] width 9 height 8
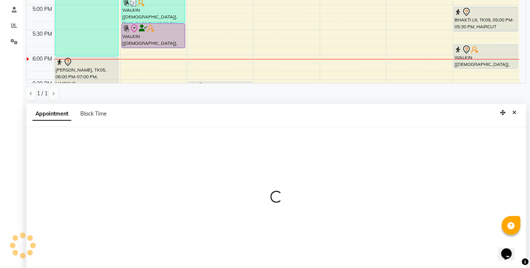
scroll to position [148, 0]
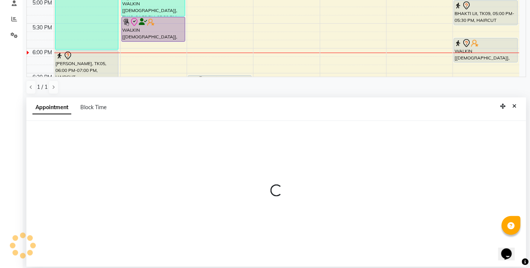
select select "tentative"
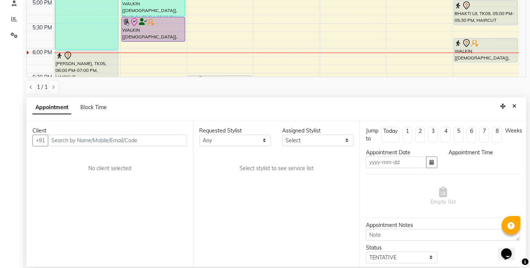
type input "03-09-2025"
select select "83521"
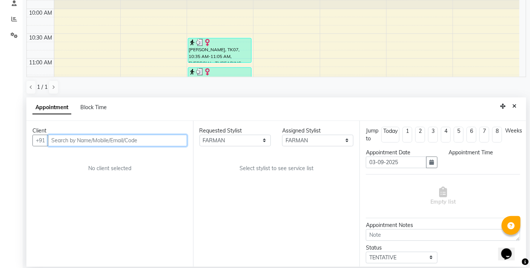
select select "check-in"
select select "960"
select select "3065"
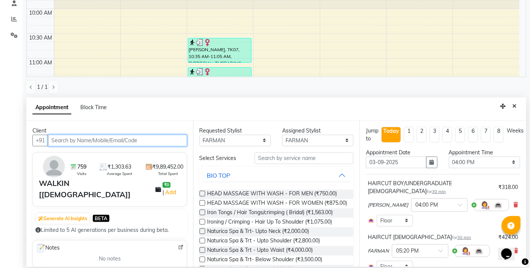
scroll to position [450, 0]
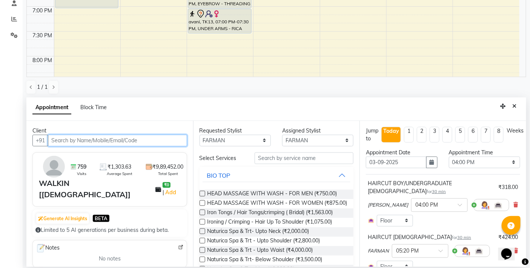
click at [143, 138] on input "text" at bounding box center [117, 141] width 139 height 12
click at [119, 140] on input "text" at bounding box center [117, 141] width 139 height 12
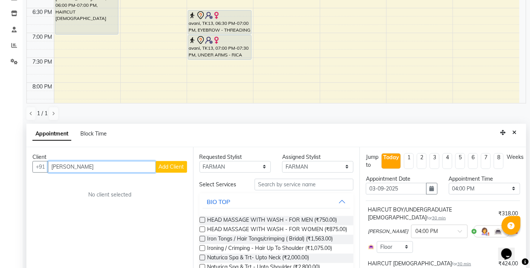
scroll to position [148, 0]
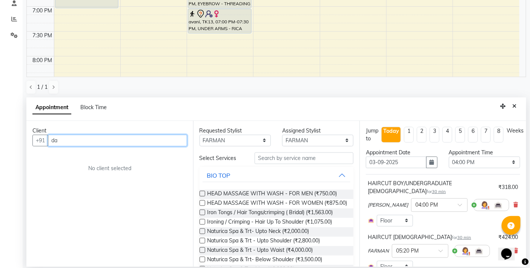
type input "d"
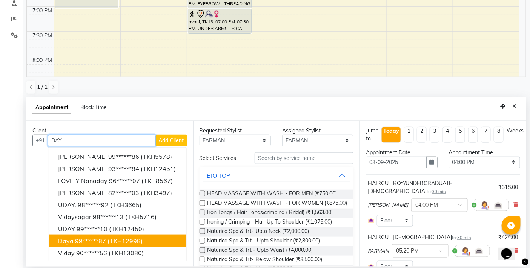
click at [100, 238] on ngb-highlight "99******87" at bounding box center [90, 241] width 31 height 8
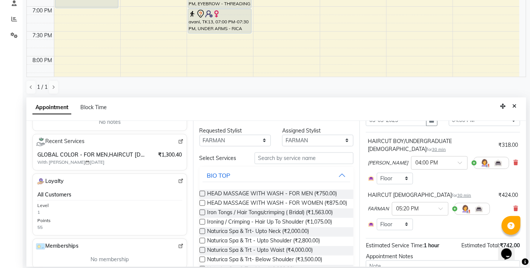
scroll to position [97, 0]
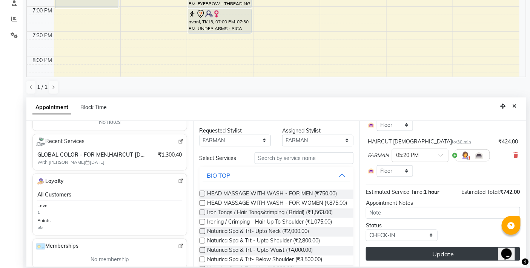
type input "99******87"
click at [435, 254] on button "Update" at bounding box center [443, 255] width 154 height 14
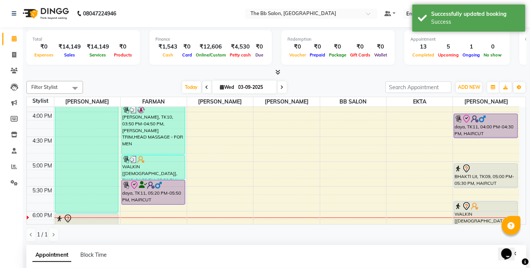
scroll to position [325, 0]
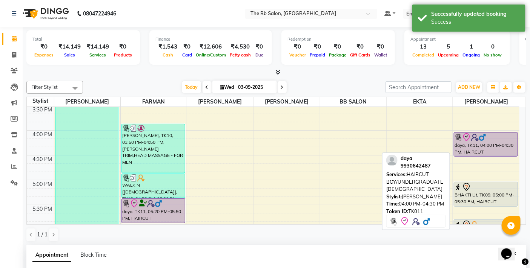
click at [477, 147] on div "daya, TK11, 04:00 PM-04:30 PM, HAIRCUT BOY/UNDERGRADUATE [DEMOGRAPHIC_DATA]" at bounding box center [485, 145] width 63 height 24
click at [474, 148] on div "daya, TK11, 04:00 PM-04:30 PM, HAIRCUT BOY/UNDERGRADUATE [DEMOGRAPHIC_DATA]" at bounding box center [485, 145] width 63 height 24
select select "8"
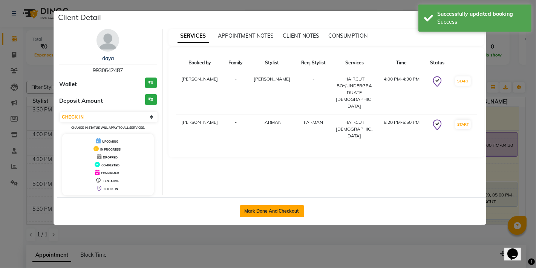
click at [273, 214] on button "Mark Done And Checkout" at bounding box center [272, 211] width 64 height 12
select select "service"
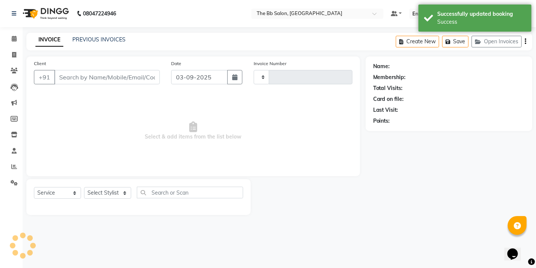
type input "3469"
select select "6231"
type input "99******87"
select select "83521"
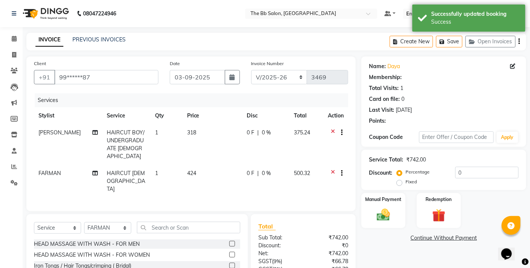
select select "1: Object"
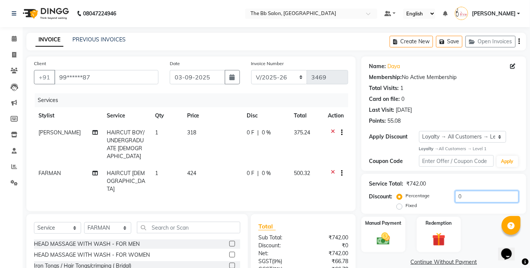
click at [455, 196] on input "0" at bounding box center [486, 197] width 63 height 12
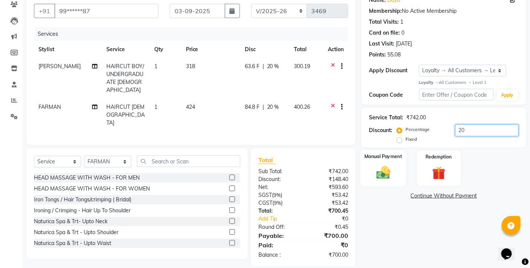
type input "20"
click at [385, 172] on img at bounding box center [383, 173] width 23 height 16
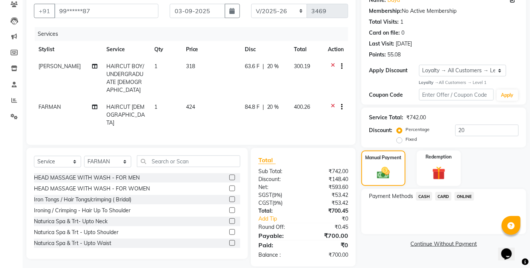
click at [466, 197] on span "ONLINE" at bounding box center [464, 196] width 20 height 9
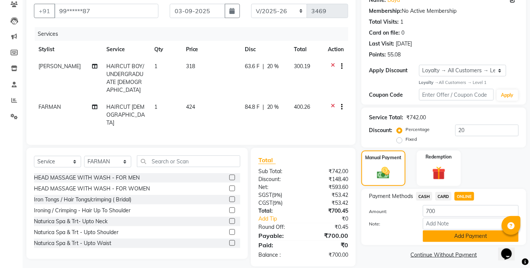
click at [455, 240] on button "Add Payment" at bounding box center [471, 237] width 96 height 12
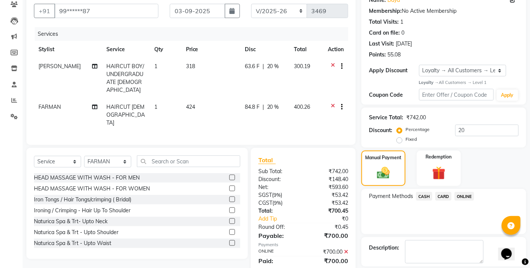
scroll to position [120, 0]
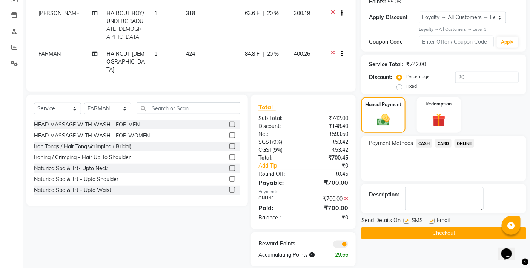
click at [438, 233] on button "Checkout" at bounding box center [443, 234] width 165 height 12
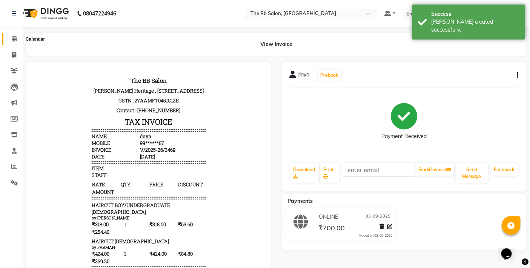
click at [14, 38] on icon at bounding box center [14, 39] width 5 height 6
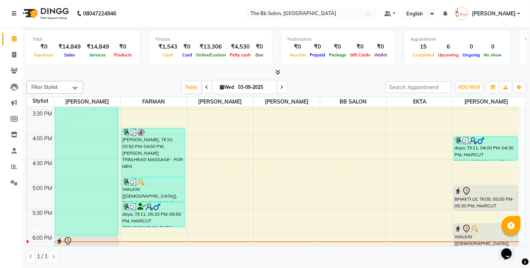
scroll to position [335, 0]
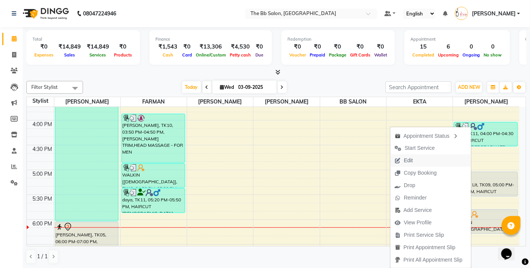
click at [404, 160] on span "Edit" at bounding box center [408, 161] width 9 height 8
select select "tentative"
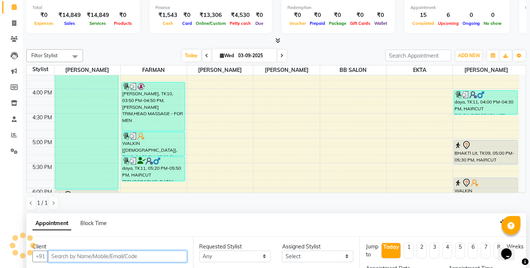
type input "03-09-2025"
select select "87288"
select select "3065"
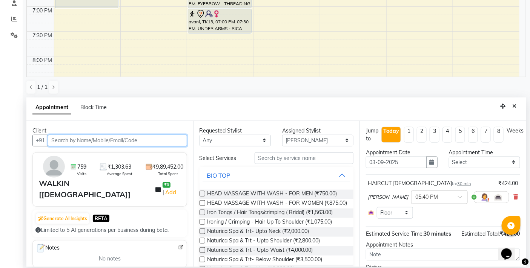
click at [147, 138] on input "text" at bounding box center [117, 141] width 139 height 12
click at [515, 105] on icon "Close" at bounding box center [514, 106] width 4 height 5
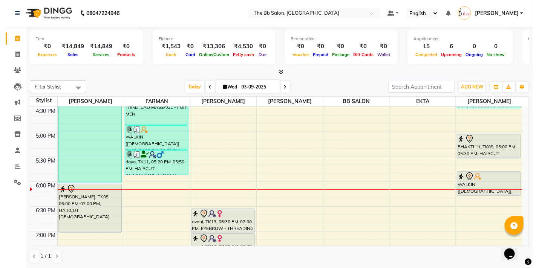
scroll to position [366, 0]
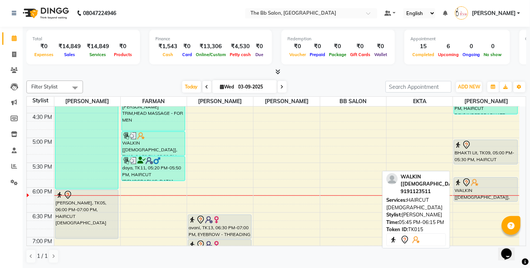
click at [479, 185] on div at bounding box center [485, 182] width 62 height 9
select select "7"
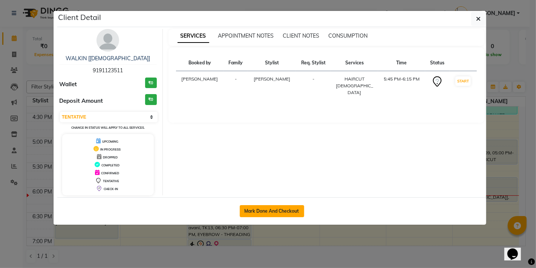
click at [265, 210] on button "Mark Done And Checkout" at bounding box center [272, 211] width 64 height 12
select select "6231"
select select "service"
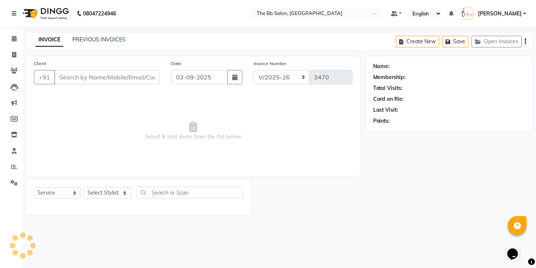
type input "91******11"
select select "87288"
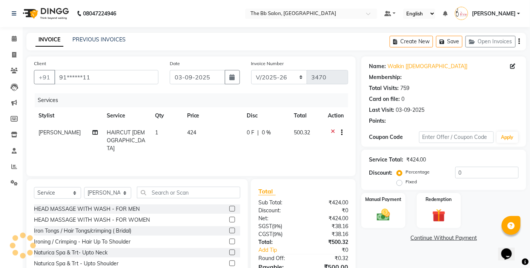
select select "1: Object"
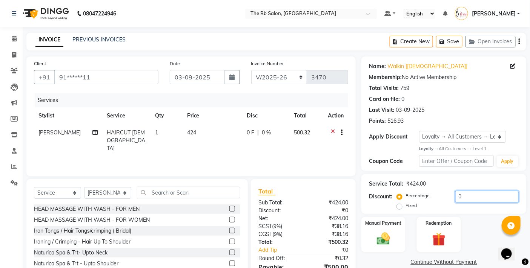
click at [455, 196] on input "0" at bounding box center [486, 197] width 63 height 12
type input "20"
click at [385, 236] on img at bounding box center [383, 239] width 23 height 16
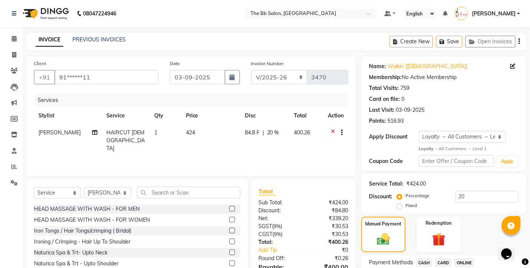
scroll to position [59, 0]
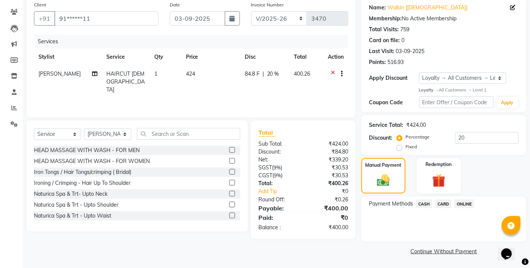
click at [464, 203] on span "ONLINE" at bounding box center [464, 204] width 20 height 9
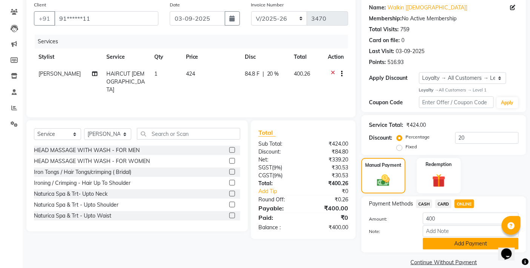
click at [468, 247] on button "Add Payment" at bounding box center [471, 244] width 96 height 12
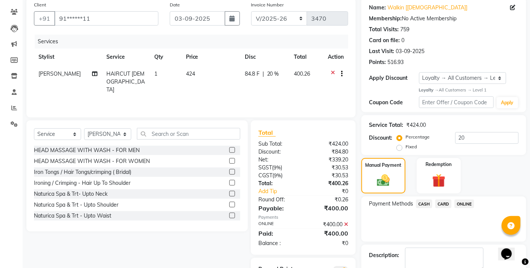
scroll to position [102, 0]
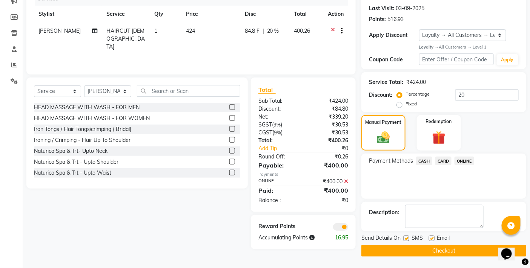
click at [431, 250] on button "Checkout" at bounding box center [443, 251] width 165 height 12
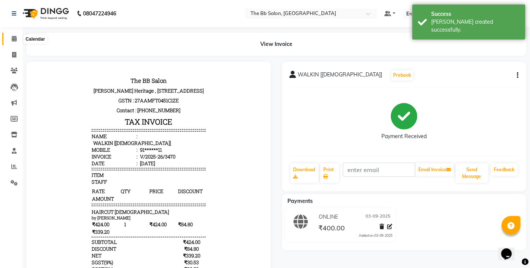
click at [14, 38] on icon at bounding box center [14, 39] width 5 height 6
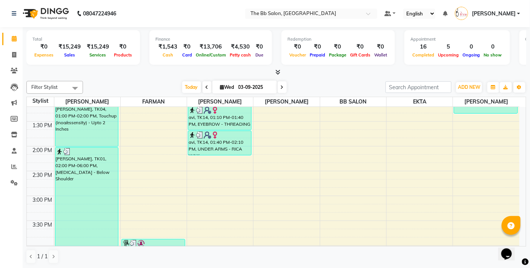
scroll to position [251, 0]
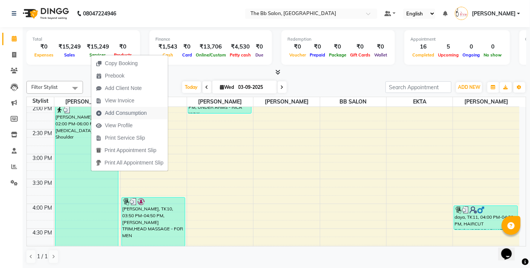
click at [144, 112] on span "Add Consumption" at bounding box center [126, 113] width 42 height 8
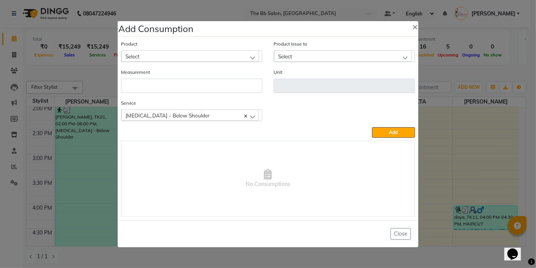
click at [253, 57] on div "Select" at bounding box center [190, 56] width 138 height 11
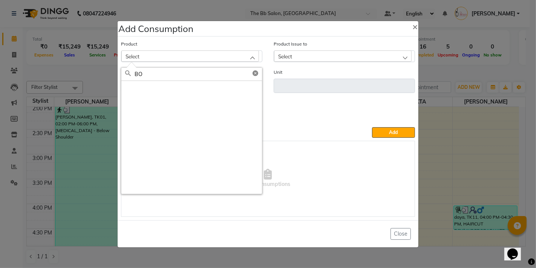
type input "B"
type input "BOT"
click at [177, 89] on label "COPACABANA ( BOTOX )" at bounding box center [167, 89] width 85 height 7
type input "ML"
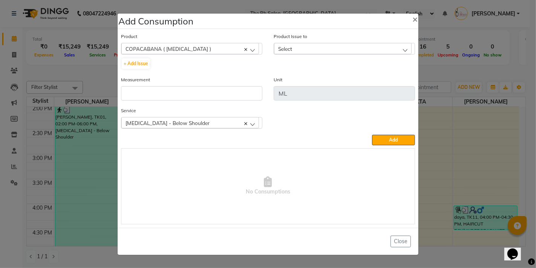
click at [389, 46] on div "Select" at bounding box center [343, 48] width 138 height 11
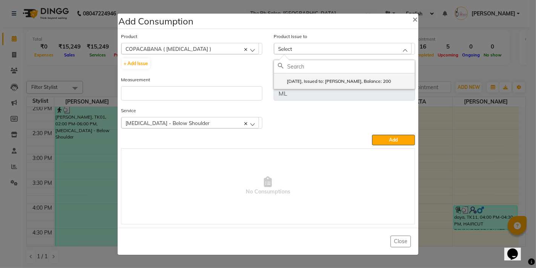
click at [352, 81] on label "2025-08-05, Issued to: MANGESH TAVARE, Balance: 200" at bounding box center [334, 81] width 113 height 7
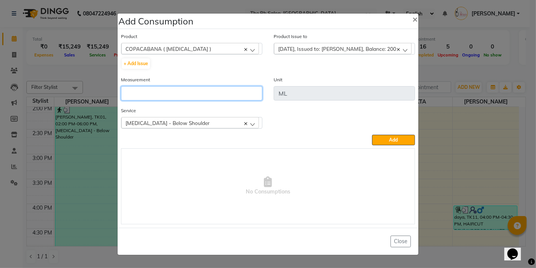
click at [182, 96] on input "number" at bounding box center [191, 93] width 141 height 14
type input "60"
click at [385, 140] on button "Add" at bounding box center [393, 140] width 43 height 11
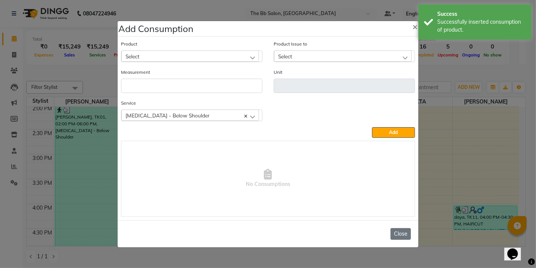
click at [402, 233] on button "Close" at bounding box center [401, 234] width 20 height 12
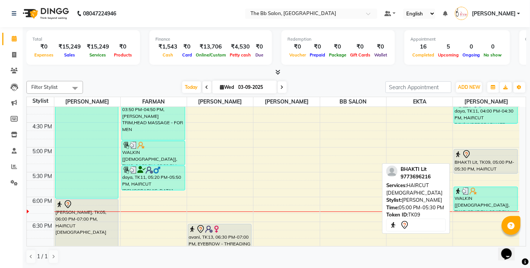
scroll to position [377, 0]
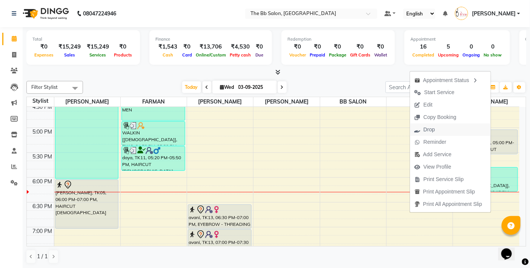
click at [423, 130] on span "Drop" at bounding box center [428, 130] width 11 height 8
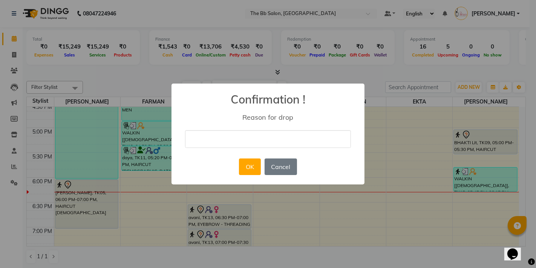
click at [300, 143] on input "text" at bounding box center [268, 139] width 166 height 18
type input "CH"
click at [249, 165] on button "OK" at bounding box center [249, 167] width 21 height 17
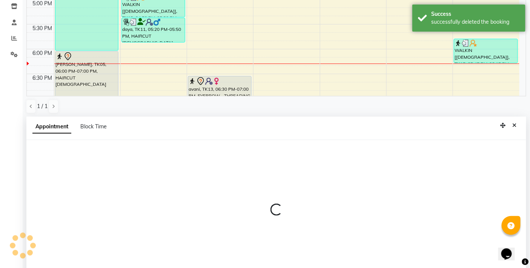
scroll to position [148, 0]
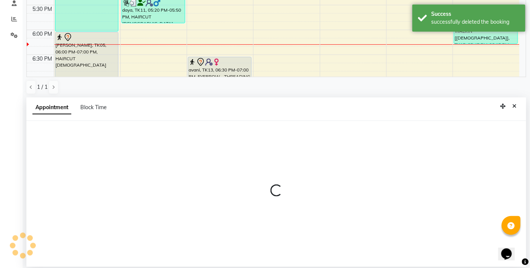
select select "87288"
select select "tentative"
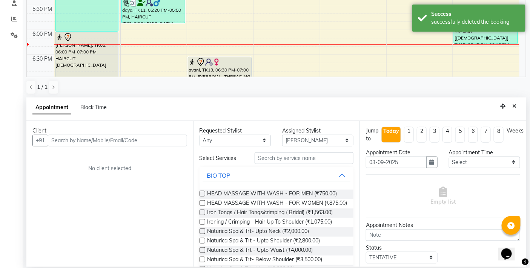
click at [125, 139] on input "text" at bounding box center [117, 141] width 139 height 12
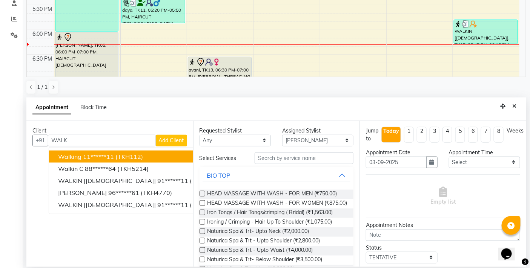
click at [159, 153] on button "walking 11******11 (TKH112)" at bounding box center [142, 157] width 186 height 12
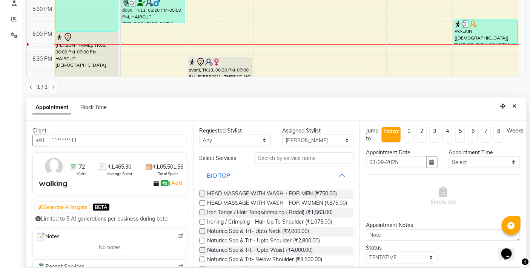
type input "11******11"
click at [282, 156] on input "text" at bounding box center [303, 159] width 99 height 12
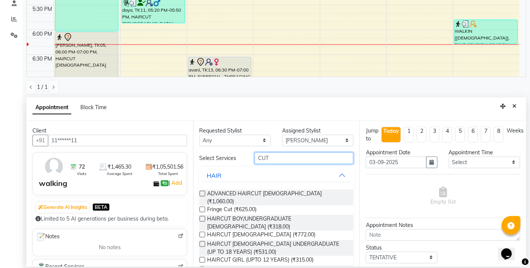
type input "CUT"
click at [201, 232] on label at bounding box center [202, 235] width 6 height 6
click at [201, 233] on input "checkbox" at bounding box center [201, 235] width 5 height 5
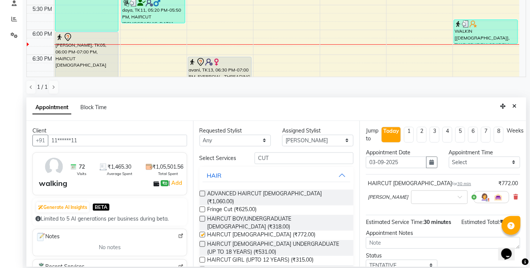
checkbox input "false"
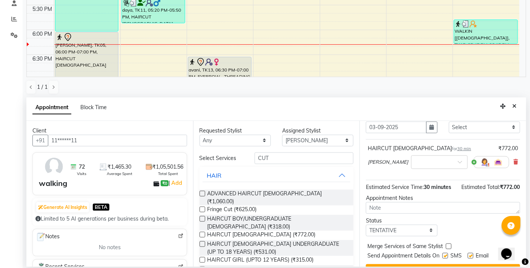
scroll to position [61, 0]
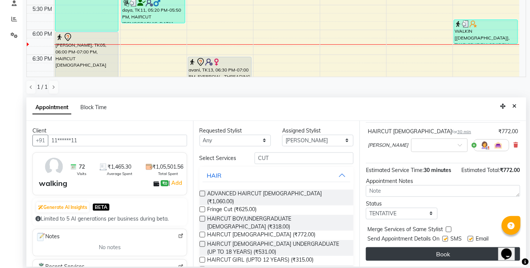
click at [445, 251] on button "Book" at bounding box center [443, 255] width 154 height 14
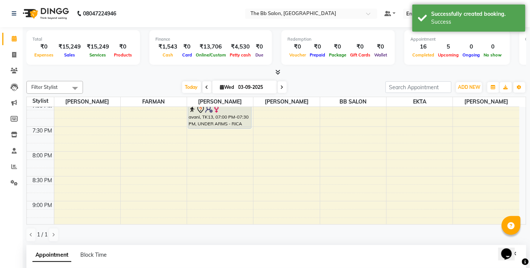
scroll to position [126, 0]
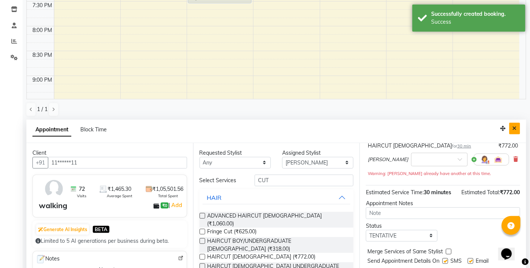
click at [514, 127] on icon "Close" at bounding box center [514, 128] width 4 height 5
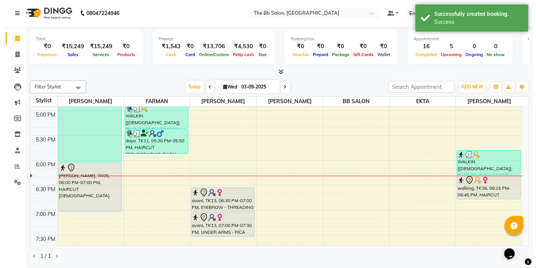
scroll to position [419, 0]
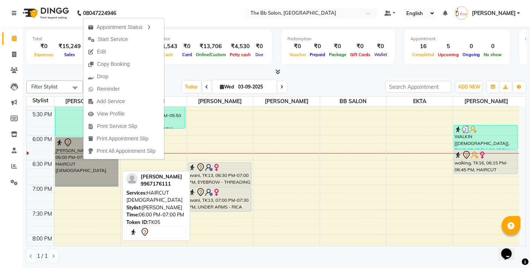
click at [80, 161] on link "[PERSON_NAME], TK05, 06:00 PM-07:00 PM, HAIRCUT [DEMOGRAPHIC_DATA]" at bounding box center [87, 162] width 64 height 49
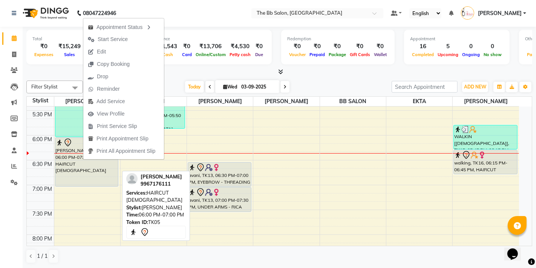
select select "7"
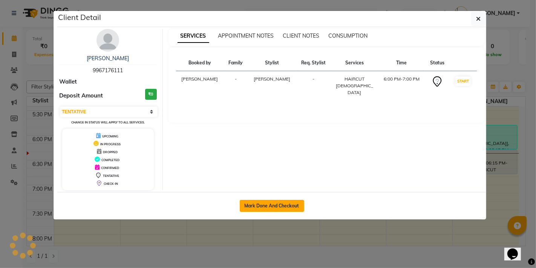
click at [274, 208] on button "Mark Done And Checkout" at bounding box center [272, 206] width 64 height 12
select select "6231"
select select "service"
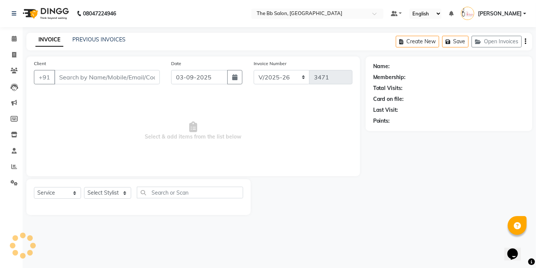
type input "99******11"
select select "83658"
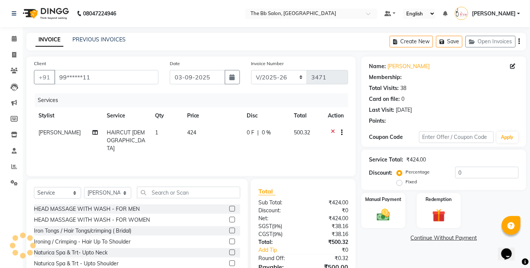
select select "1: Object"
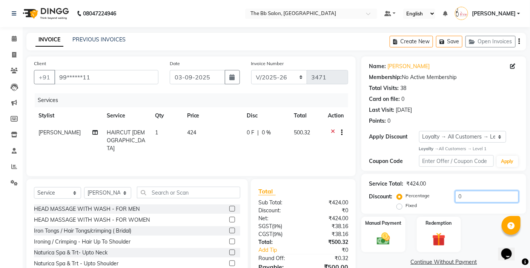
click at [455, 195] on input "0" at bounding box center [486, 197] width 63 height 12
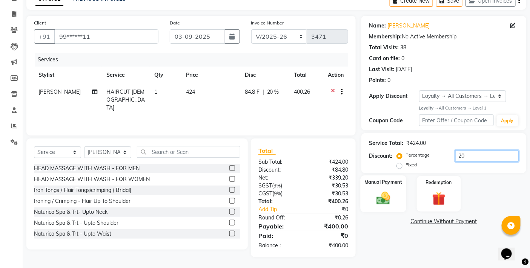
type input "20"
click at [385, 201] on img at bounding box center [383, 199] width 23 height 16
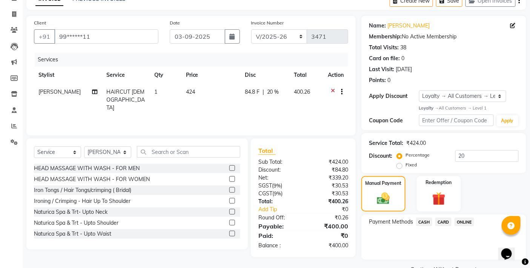
scroll to position [59, 0]
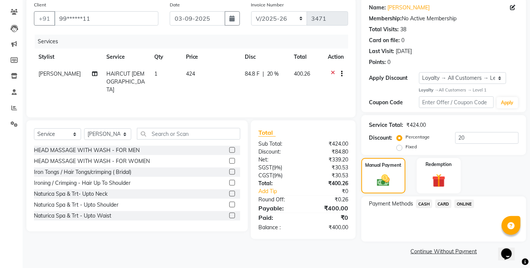
click at [459, 203] on span "ONLINE" at bounding box center [464, 204] width 20 height 9
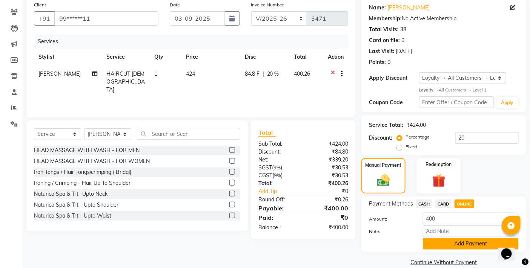
click at [444, 248] on button "Add Payment" at bounding box center [471, 244] width 96 height 12
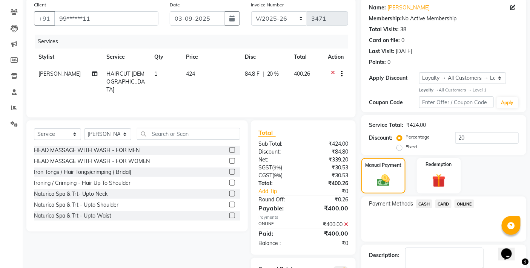
scroll to position [101, 0]
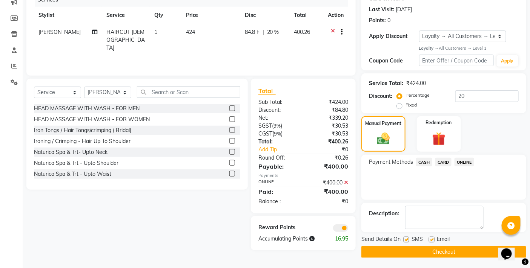
click at [442, 253] on button "Checkout" at bounding box center [443, 253] width 165 height 12
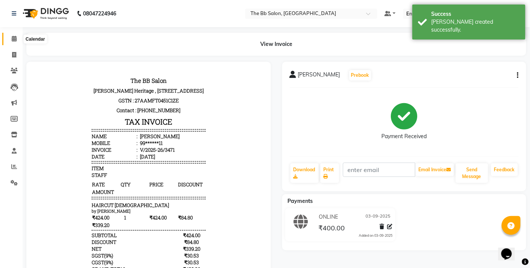
click at [15, 39] on icon at bounding box center [14, 39] width 5 height 6
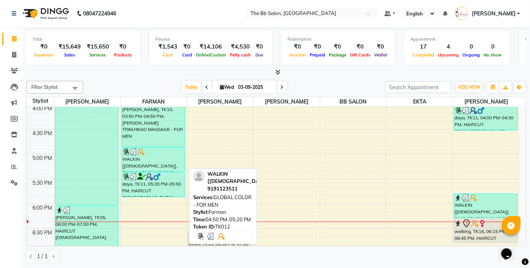
scroll to position [392, 0]
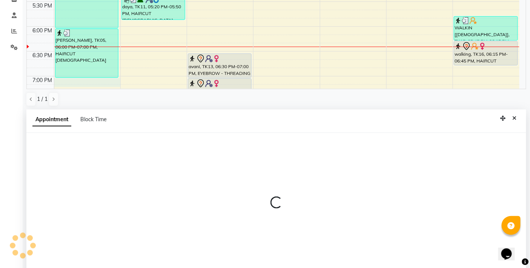
select select "83658"
select select "1140"
select select "tentative"
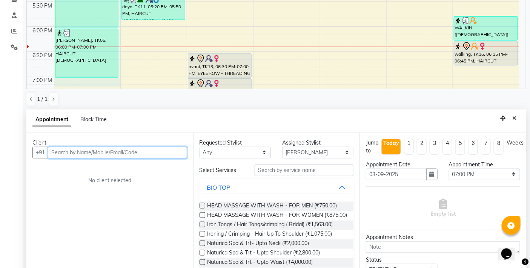
scroll to position [148, 0]
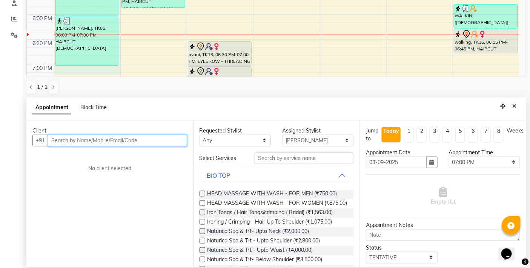
click at [112, 141] on input "text" at bounding box center [117, 141] width 139 height 12
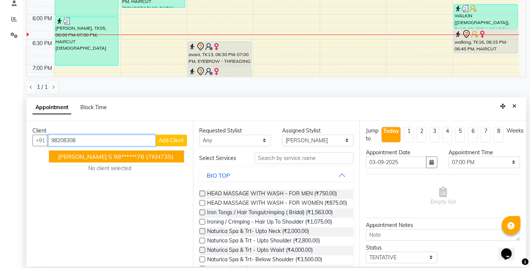
click at [113, 153] on ngb-highlight "98******76" at bounding box center [128, 157] width 31 height 8
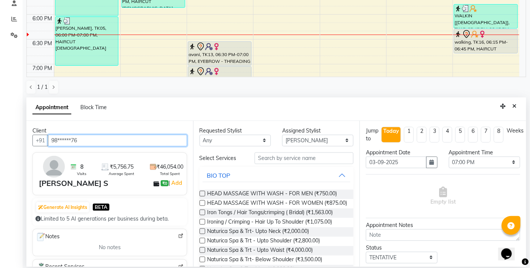
type input "98******76"
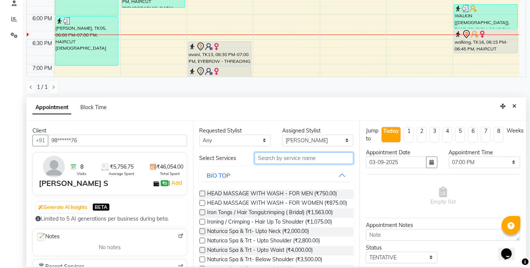
click at [280, 157] on input "text" at bounding box center [303, 159] width 99 height 12
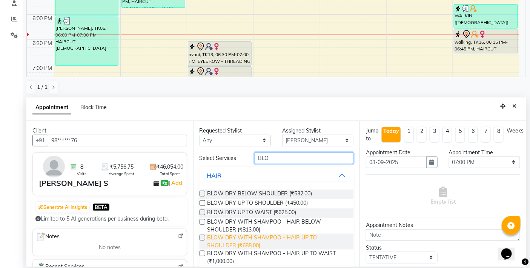
scroll to position [10, 0]
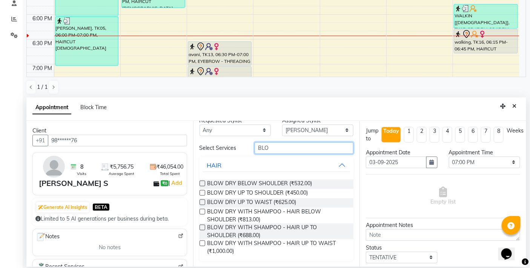
type input "BLO"
click at [203, 243] on label at bounding box center [202, 244] width 6 height 6
click at [203, 243] on input "checkbox" at bounding box center [201, 244] width 5 height 5
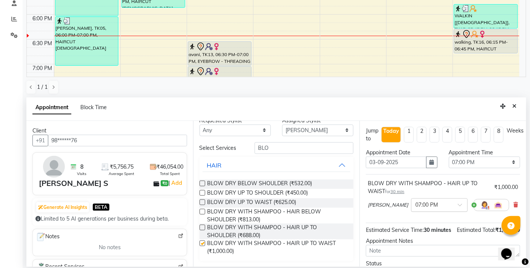
checkbox input "false"
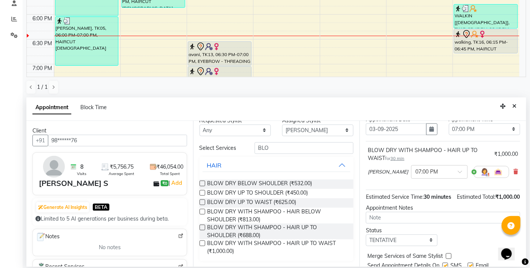
scroll to position [68, 0]
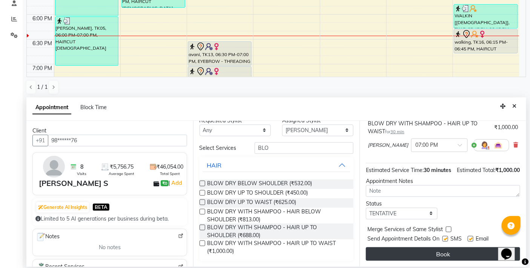
click at [426, 253] on button "Book" at bounding box center [443, 255] width 154 height 14
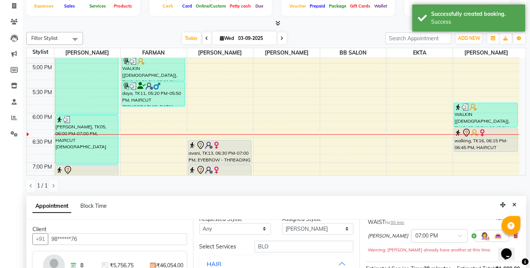
scroll to position [84, 0]
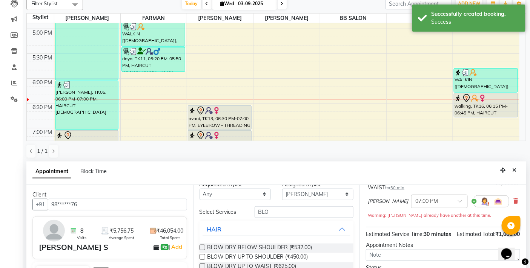
click at [515, 171] on icon "Close" at bounding box center [514, 170] width 4 height 5
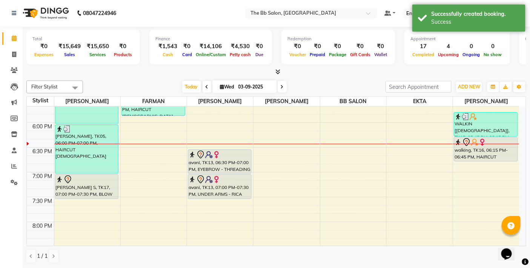
scroll to position [476, 0]
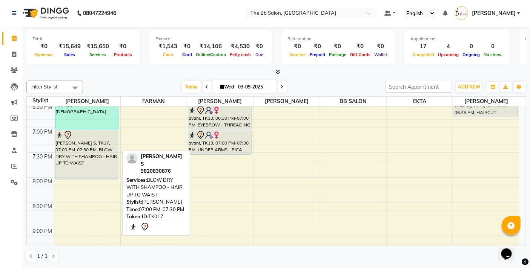
drag, startPoint x: 80, startPoint y: 153, endPoint x: 77, endPoint y: 175, distance: 21.8
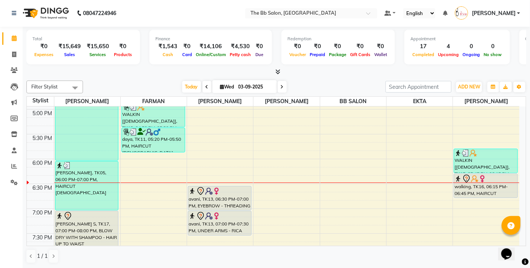
scroll to position [434, 0]
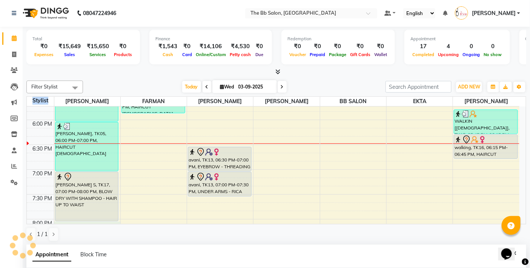
click at [87, 224] on div "Filter Stylist Select All Nazim Shaikh FARMAN GOUSIYA SHAIKH DIPALI BB SALON EK…" at bounding box center [275, 161] width 499 height 167
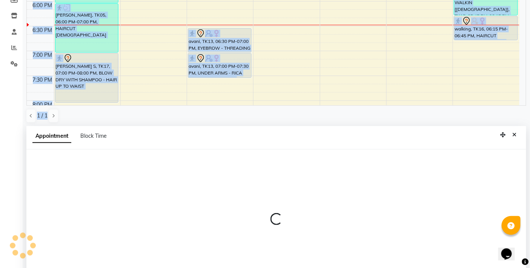
select select "83658"
select select "1200"
select select "tentative"
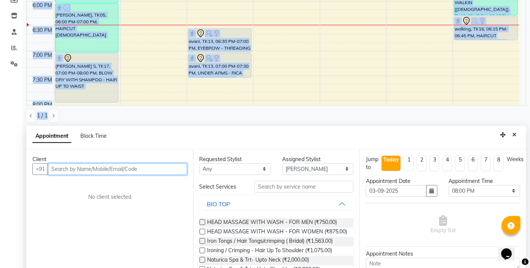
scroll to position [148, 0]
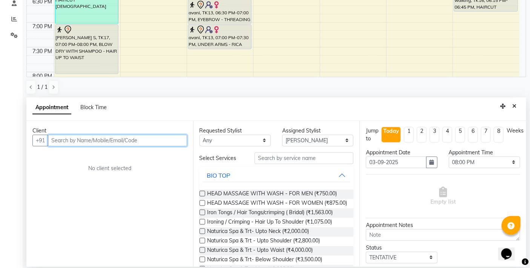
click at [81, 141] on input "text" at bounding box center [117, 141] width 139 height 12
click at [514, 104] on icon "Close" at bounding box center [514, 106] width 4 height 5
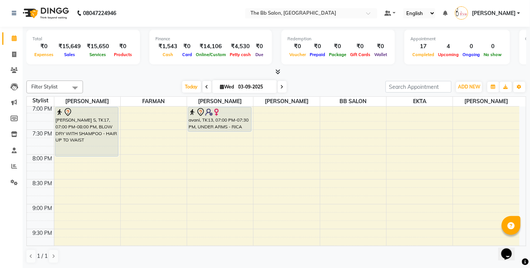
scroll to position [518, 0]
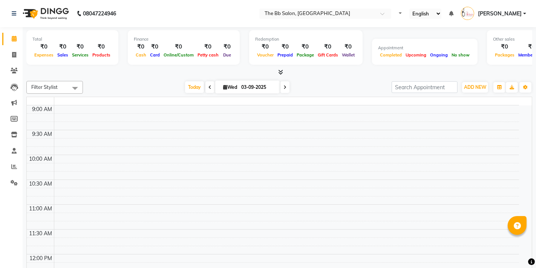
click at [256, 74] on div at bounding box center [279, 73] width 506 height 8
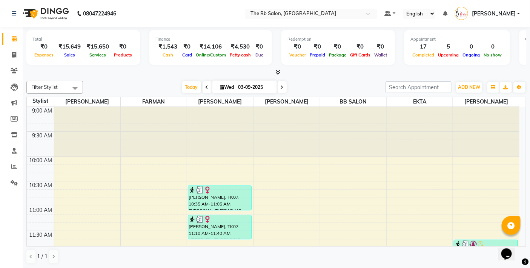
click at [170, 6] on nav "08047224946 Select Location × The Bb Salon, Kharghar Default Panel My Panel Eng…" at bounding box center [265, 13] width 530 height 27
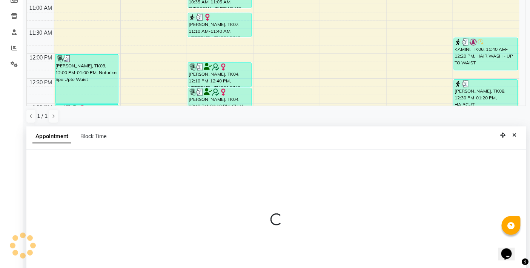
scroll to position [148, 0]
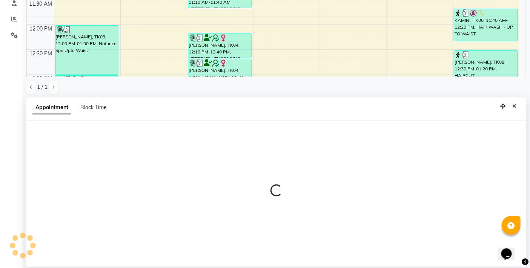
select select "83658"
select select "tentative"
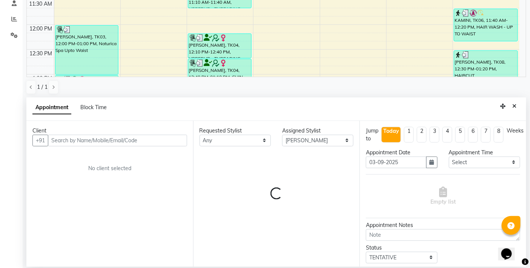
click at [127, 140] on input "text" at bounding box center [117, 141] width 139 height 12
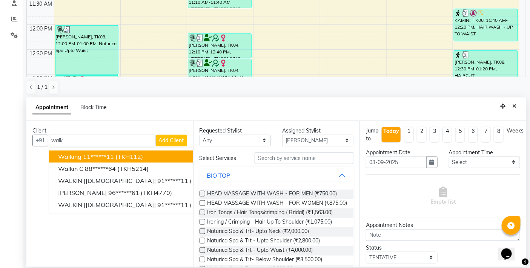
click at [139, 156] on span "(TKH112)" at bounding box center [129, 157] width 28 height 8
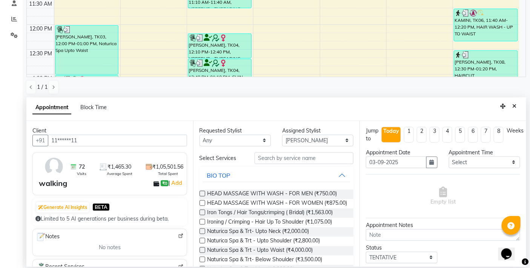
type input "11******11"
click at [266, 160] on input "text" at bounding box center [303, 159] width 99 height 12
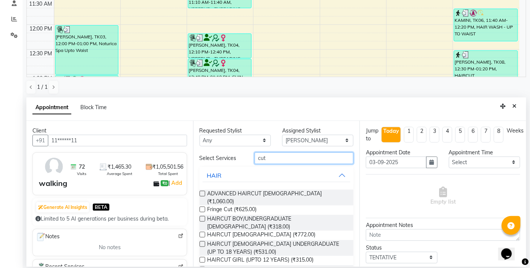
type input "cut"
click at [201, 232] on label at bounding box center [202, 235] width 6 height 6
click at [201, 233] on input "checkbox" at bounding box center [201, 235] width 5 height 5
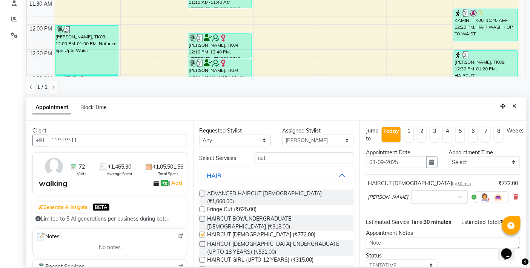
checkbox input "false"
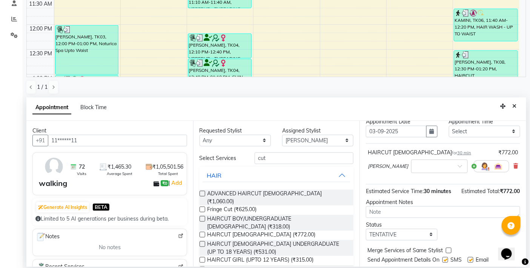
scroll to position [60, 0]
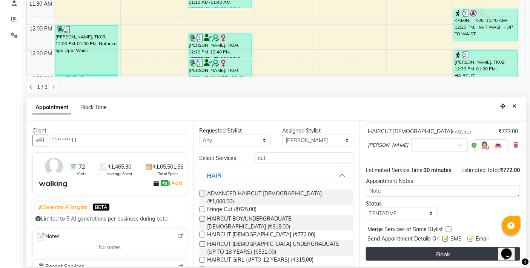
click at [423, 255] on button "Book" at bounding box center [443, 255] width 154 height 14
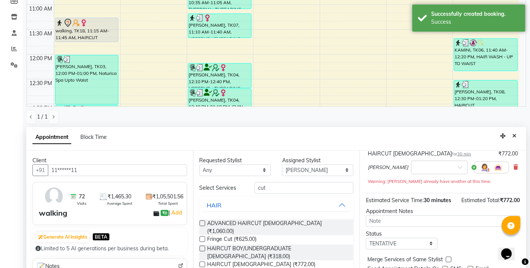
scroll to position [126, 0]
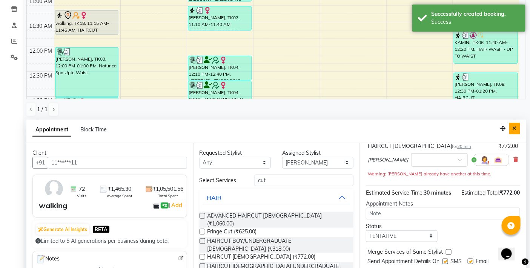
click at [515, 127] on icon "Close" at bounding box center [514, 128] width 4 height 5
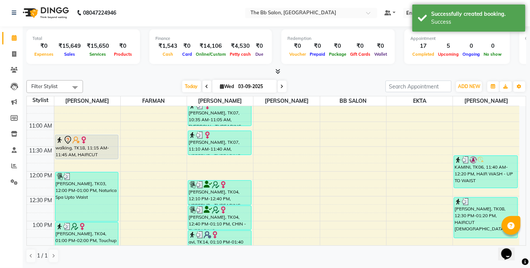
scroll to position [0, 0]
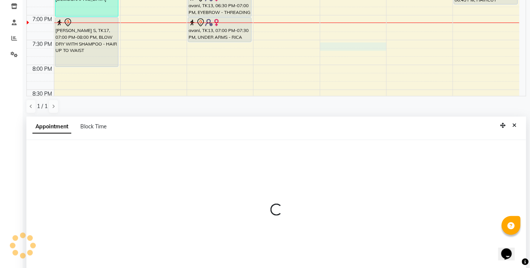
scroll to position [148, 0]
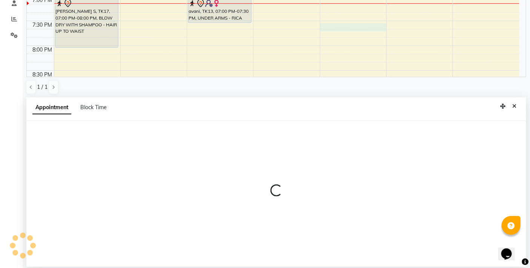
select select "83509"
select select "1170"
select select "tentative"
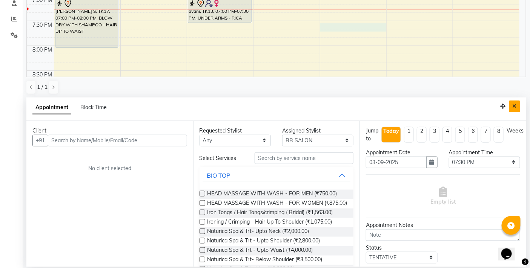
click at [515, 106] on icon "Close" at bounding box center [514, 106] width 4 height 5
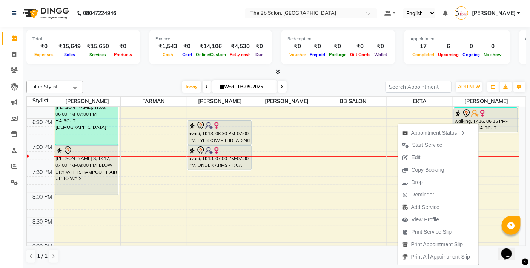
click at [414, 157] on span "Edit" at bounding box center [415, 158] width 9 height 8
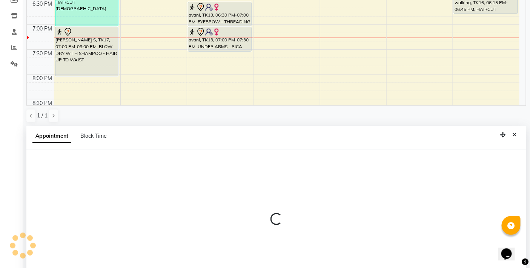
select select "tentative"
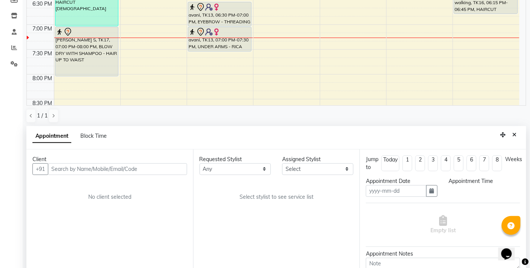
type input "03-09-2025"
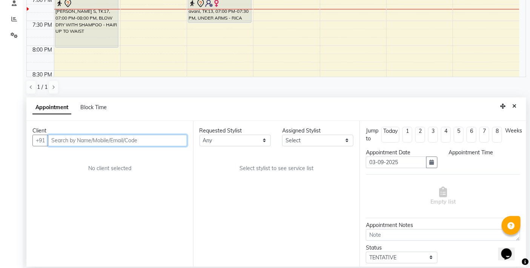
scroll to position [0, 0]
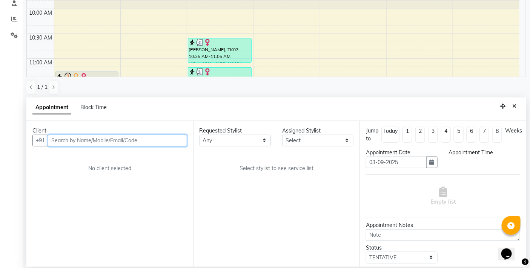
select select "87288"
select select "680"
select select "3065"
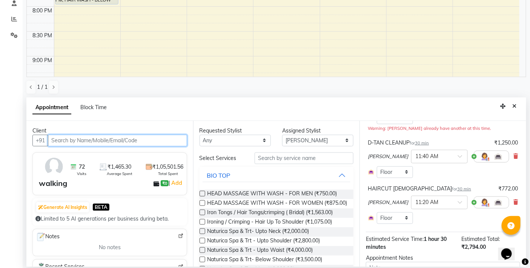
scroll to position [126, 0]
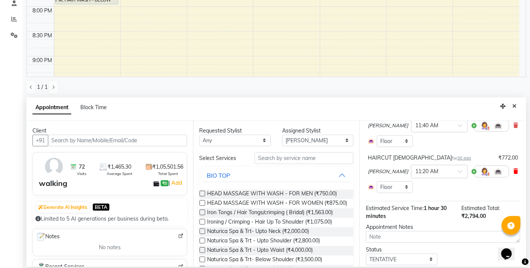
click at [513, 173] on icon at bounding box center [515, 171] width 5 height 5
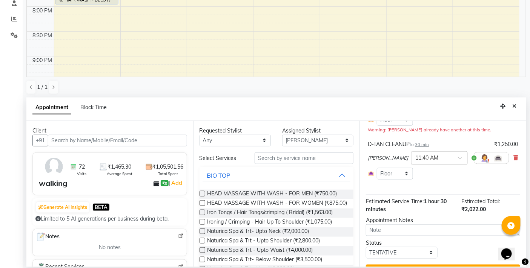
scroll to position [112, 0]
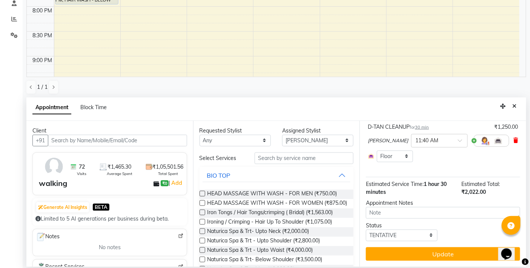
click at [513, 138] on icon at bounding box center [515, 140] width 5 height 5
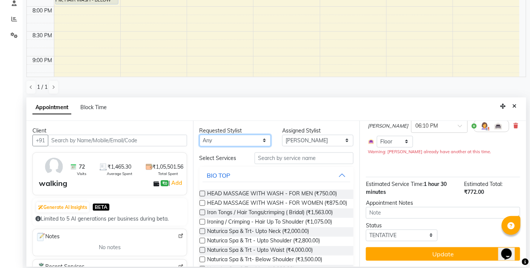
click at [262, 138] on select "Any BB SALON [PERSON_NAME] [PERSON_NAME] [PERSON_NAME] [PERSON_NAME] [PERSON_NA…" at bounding box center [234, 141] width 71 height 12
select select "83513"
click at [199, 135] on select "Any BB SALON [PERSON_NAME] [PERSON_NAME] [PERSON_NAME] [PERSON_NAME] [PERSON_NA…" at bounding box center [234, 141] width 71 height 12
select select "83513"
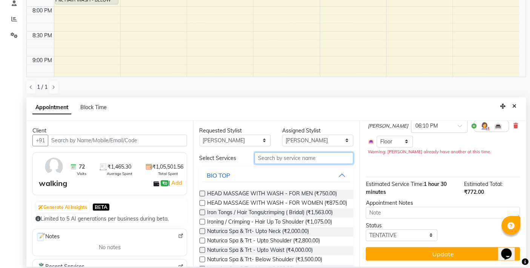
click at [277, 159] on input "text" at bounding box center [303, 159] width 99 height 12
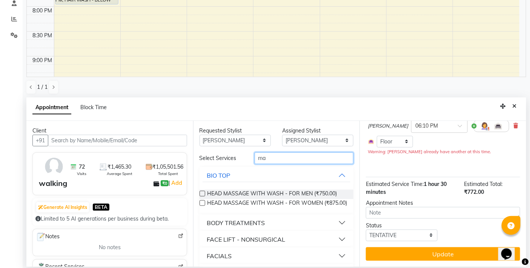
type input "ma"
click at [337, 261] on button "FACIALS" at bounding box center [276, 257] width 148 height 14
click at [277, 155] on input "ma" at bounding box center [303, 159] width 99 height 12
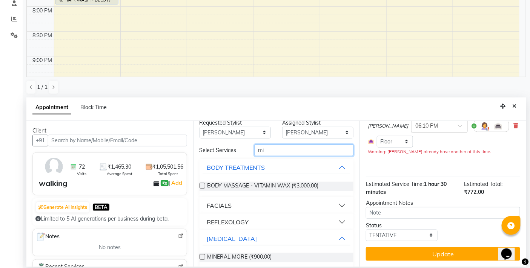
scroll to position [15, 0]
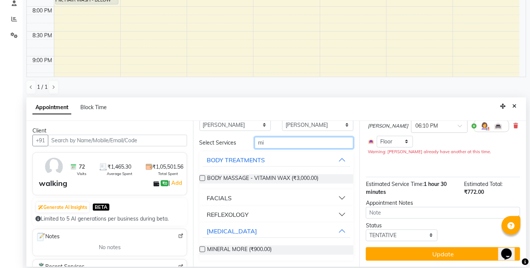
type input "mi"
click at [334, 195] on button "FACIALS" at bounding box center [276, 199] width 148 height 14
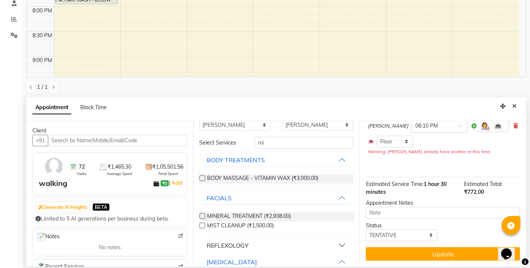
click at [203, 215] on label at bounding box center [202, 217] width 6 height 6
click at [203, 215] on input "checkbox" at bounding box center [201, 217] width 5 height 5
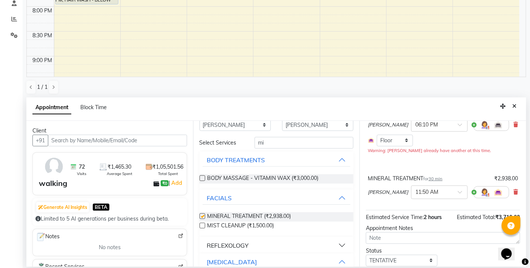
scroll to position [100, 0]
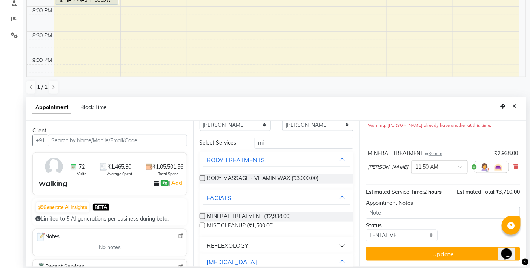
checkbox input "false"
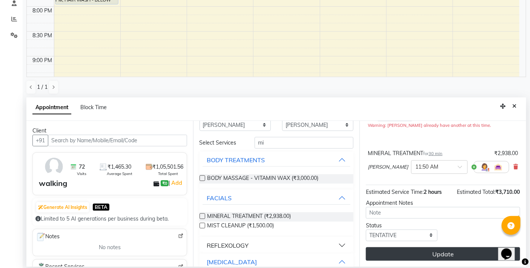
click at [433, 255] on button "Update" at bounding box center [443, 255] width 154 height 14
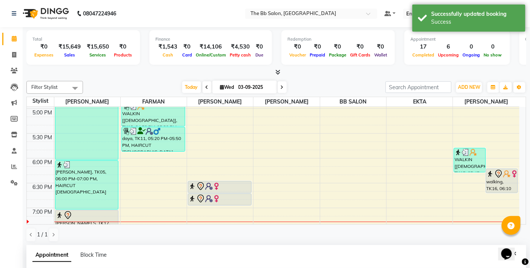
scroll to position [416, 0]
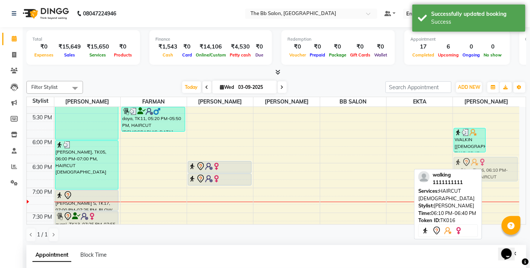
drag, startPoint x: 499, startPoint y: 159, endPoint x: 488, endPoint y: 169, distance: 14.2
click at [488, 169] on div "WALKIN [MALE], TK15, 05:45 PM-06:15 PM, HAIRCUT MALE walking, TK16, 06:10 PM-06…" at bounding box center [486, 39] width 66 height 696
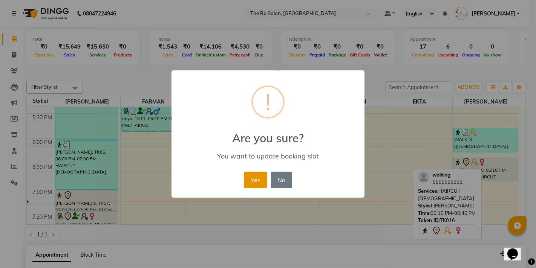
click at [253, 179] on button "Yes" at bounding box center [255, 180] width 23 height 17
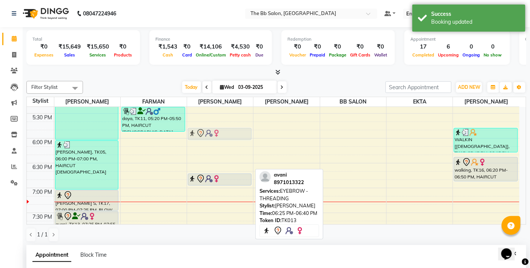
drag, startPoint x: 229, startPoint y: 165, endPoint x: 229, endPoint y: 133, distance: 31.7
click at [229, 133] on div "walking, TK16, 11:50 AM-12:20 PM, MINERAL TREATMENT ANJU SINGH, TK04, 12:10 PM-…" at bounding box center [220, 39] width 66 height 696
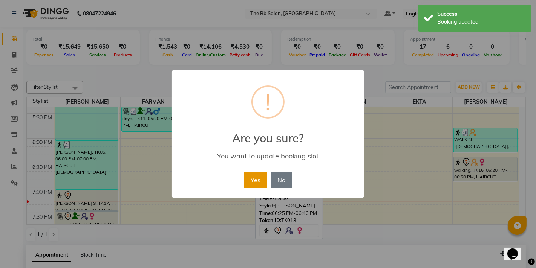
click at [254, 180] on button "Yes" at bounding box center [255, 180] width 23 height 17
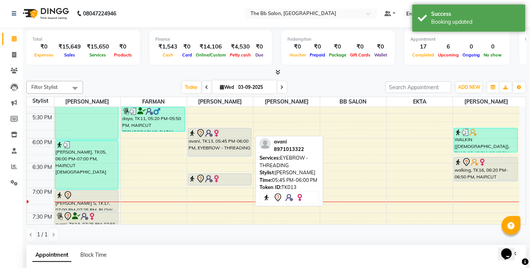
drag, startPoint x: 215, startPoint y: 138, endPoint x: 214, endPoint y: 156, distance: 18.1
click at [214, 156] on div "walking, TK16, 11:50 AM-12:20 PM, MINERAL TREATMENT ANJU SINGH, TK04, 12:10 PM-…" at bounding box center [220, 39] width 66 height 696
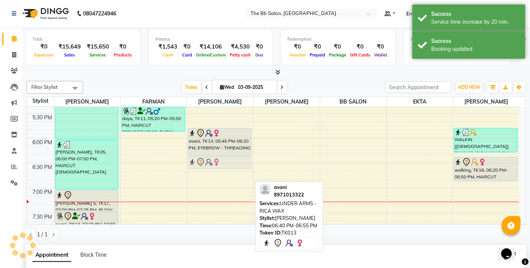
drag, startPoint x: 219, startPoint y: 176, endPoint x: 224, endPoint y: 159, distance: 17.5
click at [224, 159] on div "walking, TK16, 11:50 AM-12:20 PM, MINERAL TREATMENT ANJU SINGH, TK04, 12:10 PM-…" at bounding box center [220, 39] width 66 height 696
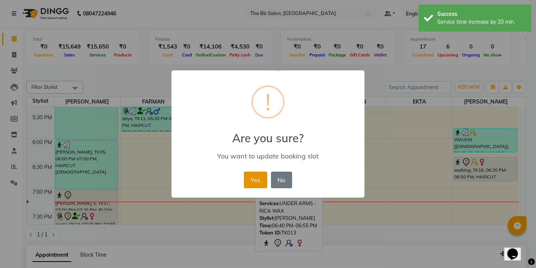
click at [255, 178] on button "Yes" at bounding box center [255, 180] width 23 height 17
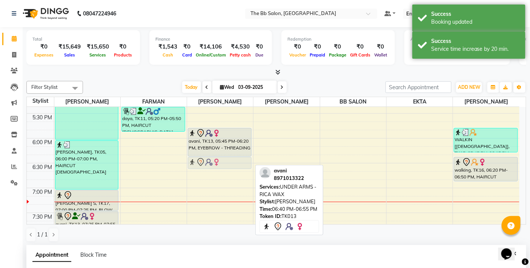
click at [214, 167] on div "walking, TK16, 11:50 AM-12:20 PM, MINERAL TREATMENT ANJU SINGH, TK04, 12:10 PM-…" at bounding box center [220, 39] width 66 height 696
drag, startPoint x: 216, startPoint y: 168, endPoint x: 216, endPoint y: 186, distance: 18.1
click at [216, 186] on div "walking, TK16, 11:50 AM-12:20 PM, MINERAL TREATMENT ANJU SINGH, TK04, 12:10 PM-…" at bounding box center [220, 39] width 66 height 696
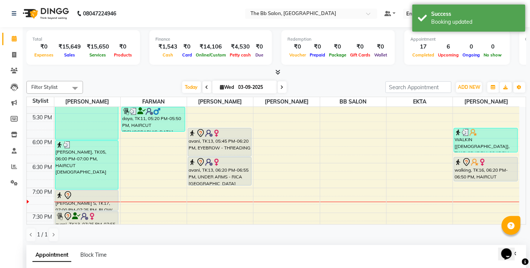
click at [210, 15] on nav "08047224946 Select Location × The Bb Salon, Kharghar Default Panel My Panel Eng…" at bounding box center [265, 13] width 530 height 27
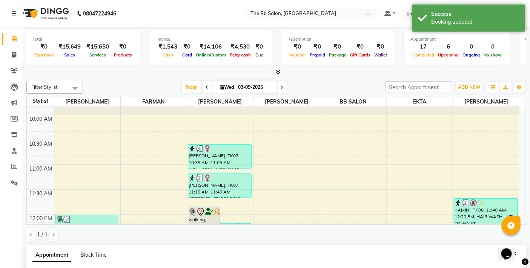
scroll to position [39, 0]
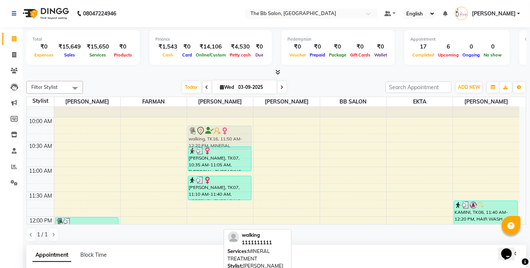
drag, startPoint x: 210, startPoint y: 215, endPoint x: 231, endPoint y: 128, distance: 89.4
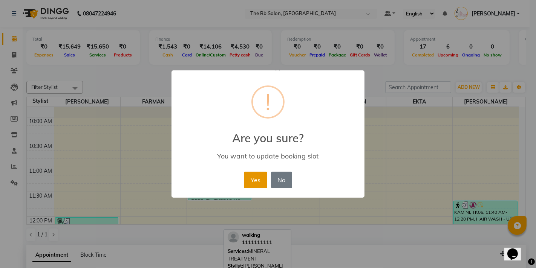
click at [254, 178] on button "Yes" at bounding box center [255, 180] width 23 height 17
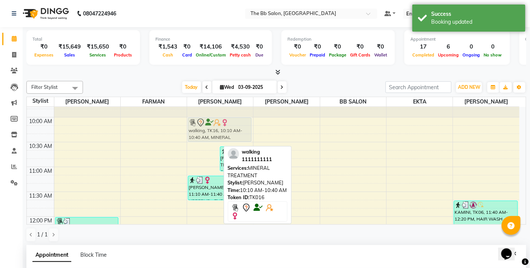
drag, startPoint x: 200, startPoint y: 136, endPoint x: 210, endPoint y: 127, distance: 13.9
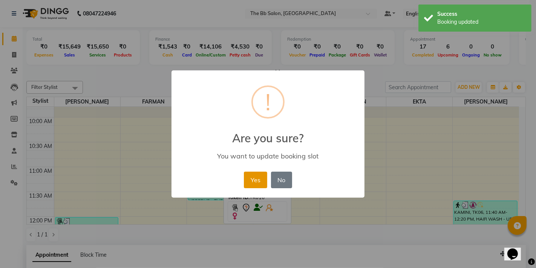
click at [259, 176] on button "Yes" at bounding box center [255, 180] width 23 height 17
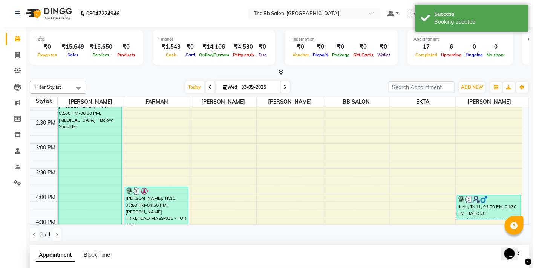
scroll to position [374, 0]
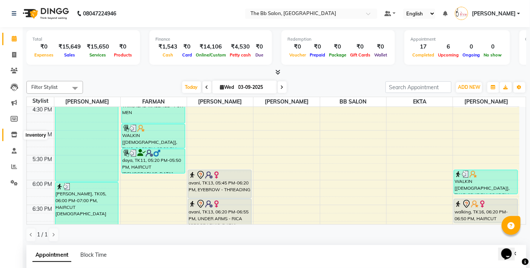
click at [13, 136] on icon at bounding box center [14, 135] width 6 height 6
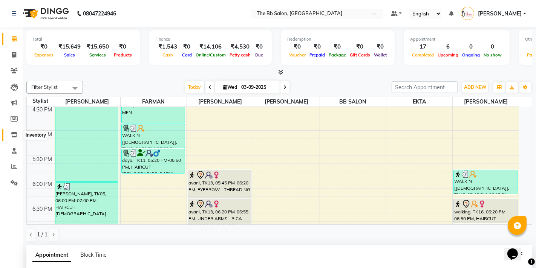
select select
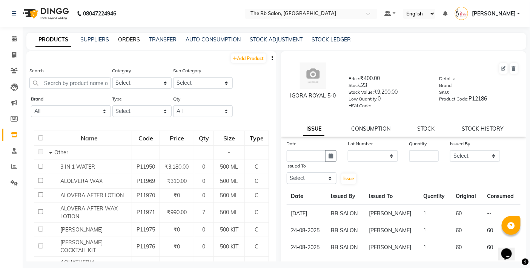
click at [124, 41] on link "ORDERS" at bounding box center [129, 39] width 22 height 7
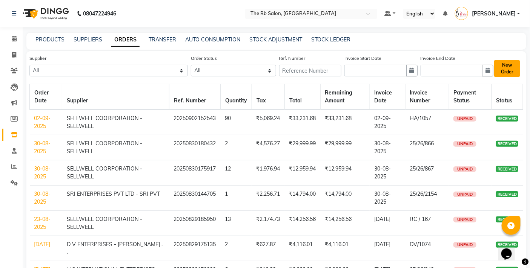
click at [508, 67] on button "New Order" at bounding box center [507, 68] width 26 height 17
select select "true"
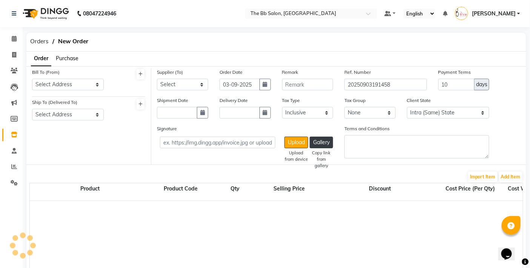
select select "2709"
click at [81, 83] on select "Select Address t THE BB SALON" at bounding box center [68, 85] width 72 height 12
select select "1525"
click at [32, 79] on select "Select Address t THE BB SALON" at bounding box center [68, 85] width 72 height 12
click at [97, 111] on select "Select Address THE BB SALON" at bounding box center [68, 115] width 72 height 12
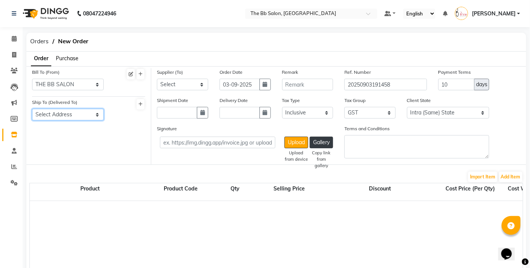
select select "1526"
click at [32, 109] on select "Select Address THE BB SALON" at bounding box center [68, 115] width 72 height 12
click at [202, 85] on select "Select PARAS DISTRIBUTORS - Kartik shah SHAH ENTERPRISES - SHRAVAN SAMAI VOGUE …" at bounding box center [182, 85] width 51 height 12
select select "5042"
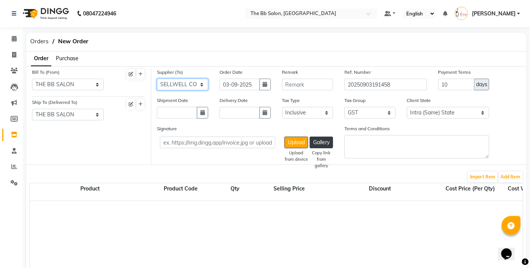
click at [157, 79] on select "Select PARAS DISTRIBUTORS - Kartik shah SHAH ENTERPRISES - SHRAVAN SAMAI VOGUE …" at bounding box center [182, 85] width 51 height 12
click at [201, 112] on icon "button" at bounding box center [202, 112] width 5 height 5
select select "9"
select select "2025"
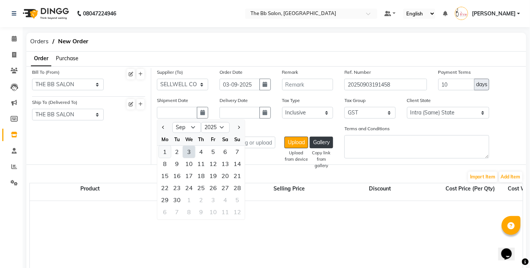
click at [164, 151] on div "1" at bounding box center [165, 152] width 12 height 12
type input "01-09-2025"
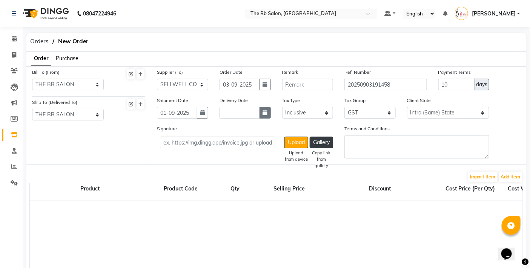
click at [264, 112] on icon "button" at bounding box center [265, 112] width 5 height 5
select select "9"
select select "2025"
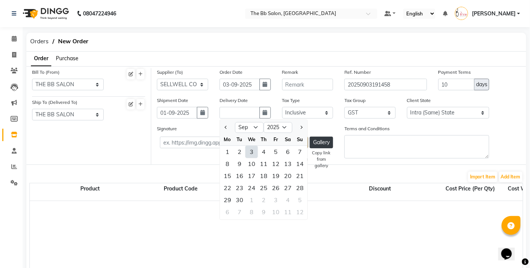
click at [254, 152] on div "3" at bounding box center [251, 152] width 12 height 12
type input "03-09-2025"
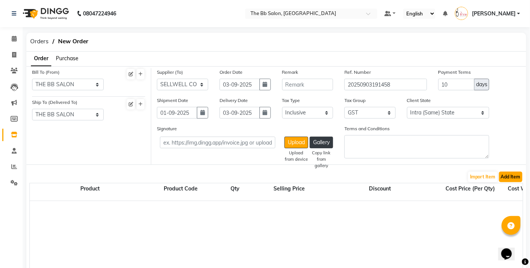
click at [513, 176] on button "Add Item" at bounding box center [510, 177] width 23 height 11
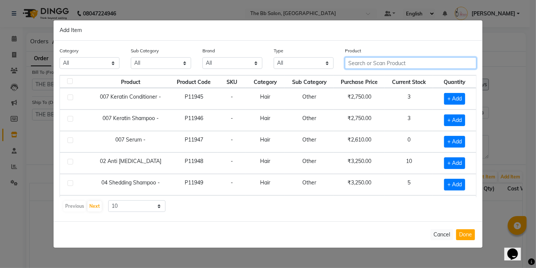
click at [369, 63] on input "text" at bounding box center [411, 63] width 132 height 12
click at [364, 62] on input "text" at bounding box center [411, 63] width 132 height 12
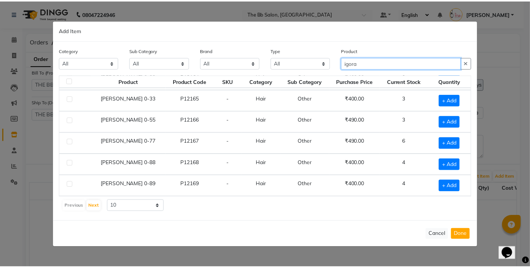
scroll to position [42, 0]
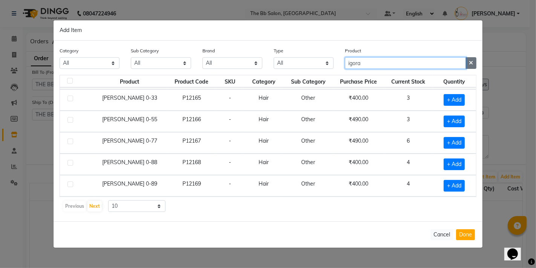
type input "igora"
click at [470, 62] on icon "button" at bounding box center [471, 62] width 4 height 5
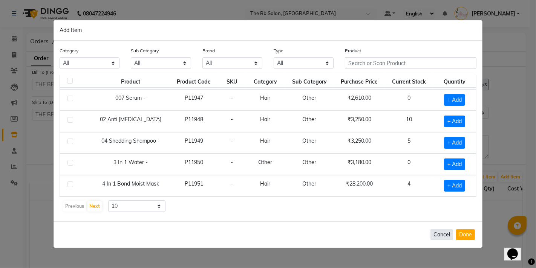
click at [439, 234] on button "Cancel" at bounding box center [442, 235] width 23 height 11
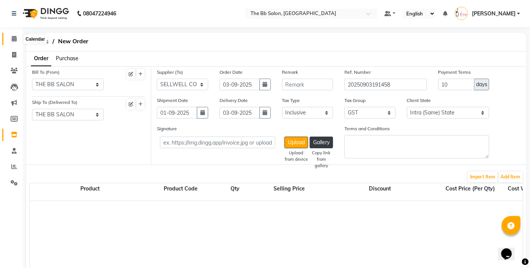
click at [13, 39] on icon at bounding box center [14, 39] width 5 height 6
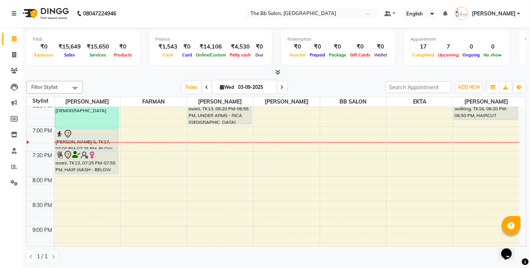
scroll to position [458, 0]
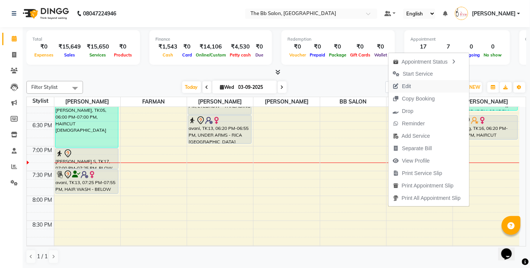
click at [404, 84] on span "Edit" at bounding box center [406, 87] width 9 height 8
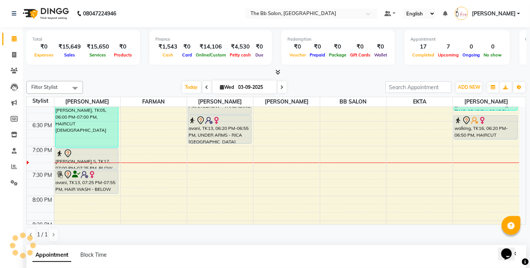
select select "tentative"
select select "87288"
select select "600"
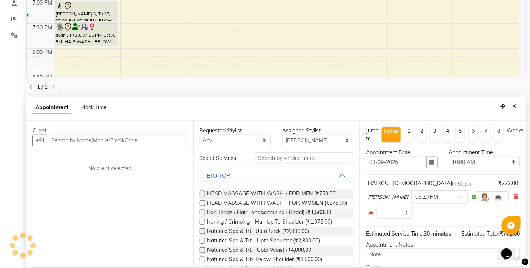
scroll to position [500, 0]
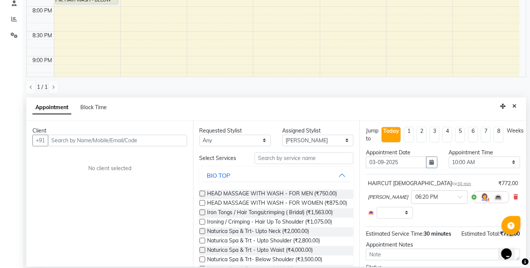
select select "3065"
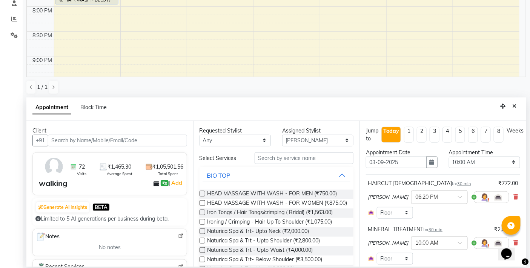
click at [100, 140] on input "text" at bounding box center [117, 141] width 139 height 12
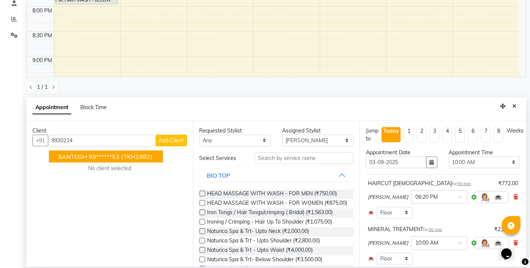
click at [123, 153] on span "(TKH1982)" at bounding box center [136, 157] width 31 height 8
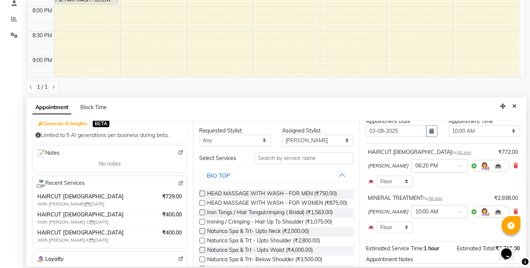
scroll to position [84, 0]
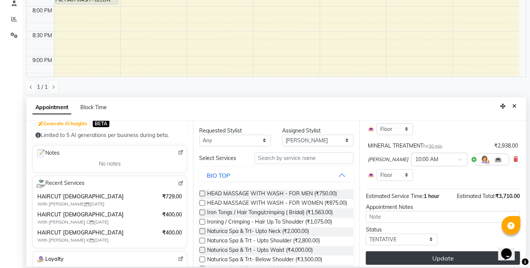
type input "99******53"
click at [441, 257] on button "Update" at bounding box center [443, 259] width 154 height 14
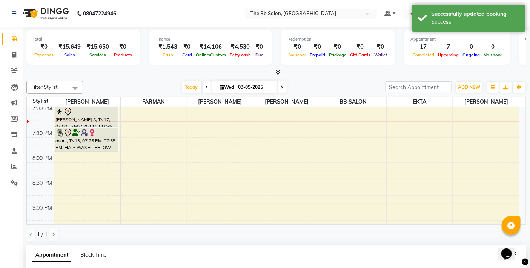
scroll to position [458, 0]
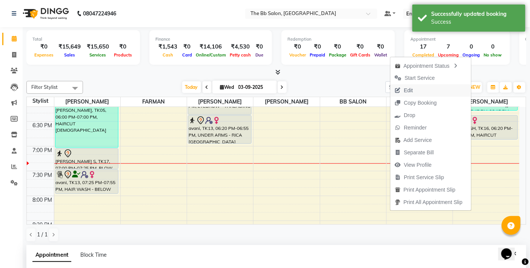
click at [404, 90] on span "Edit" at bounding box center [408, 91] width 9 height 8
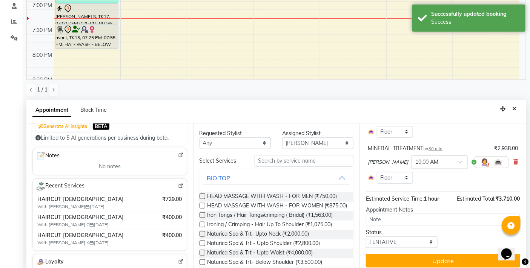
scroll to position [148, 0]
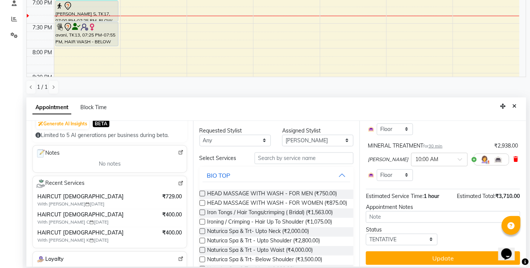
click at [513, 159] on icon at bounding box center [515, 159] width 5 height 5
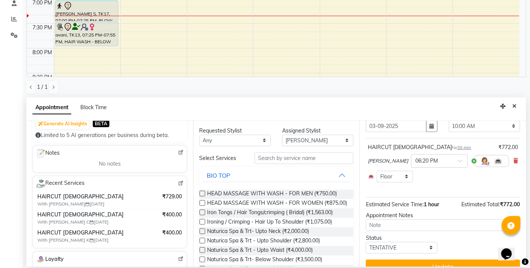
scroll to position [50, 0]
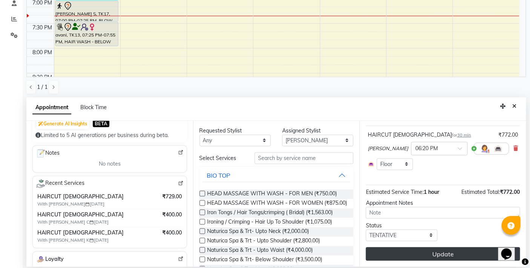
click at [438, 255] on button "Update" at bounding box center [443, 255] width 154 height 14
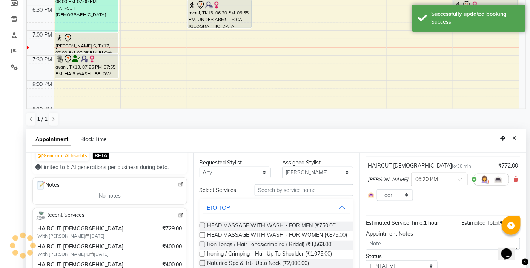
scroll to position [0, 0]
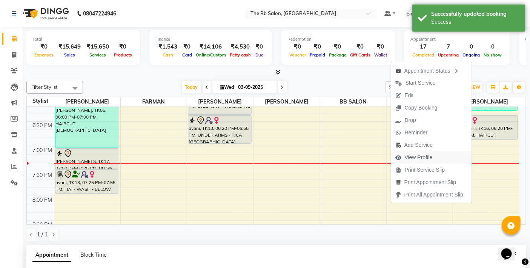
click at [415, 156] on span "View Profile" at bounding box center [419, 158] width 28 height 8
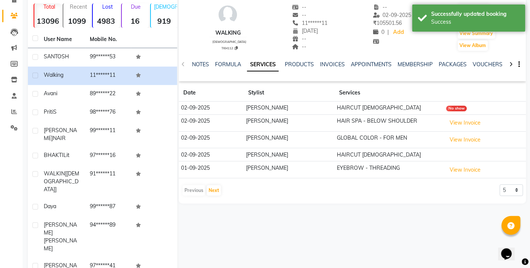
scroll to position [64, 0]
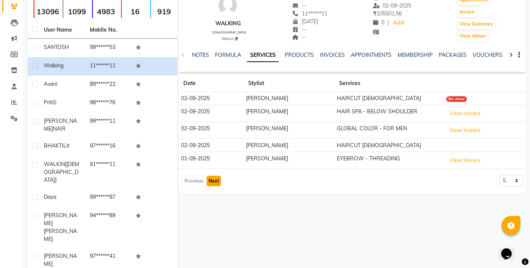
click at [213, 180] on button "Next" at bounding box center [214, 181] width 14 height 11
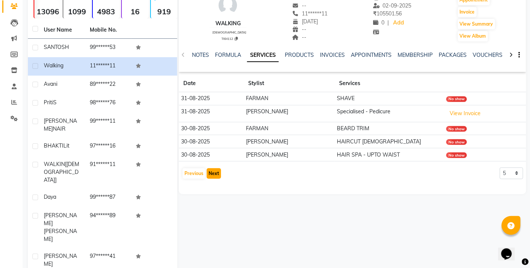
click at [211, 173] on button "Next" at bounding box center [214, 174] width 14 height 11
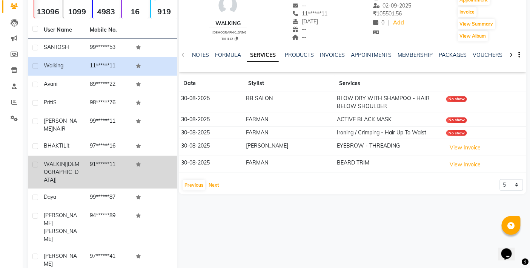
scroll to position [0, 0]
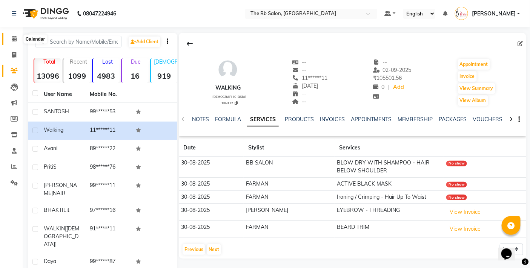
click at [14, 39] on icon at bounding box center [14, 39] width 5 height 6
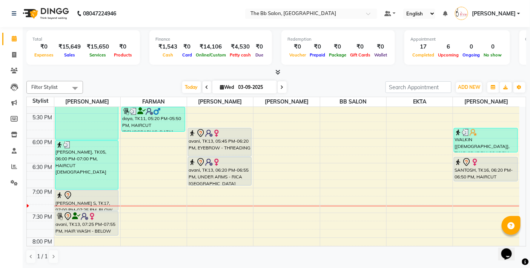
scroll to position [419, 0]
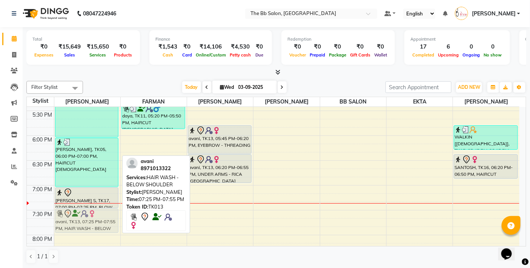
click at [85, 220] on div "NEELAM, TK03, 12:00 PM-01:00 PM, Naturica Spa Upto Waist ANJU SINGH, TK04, 01:0…" at bounding box center [87, 36] width 66 height 696
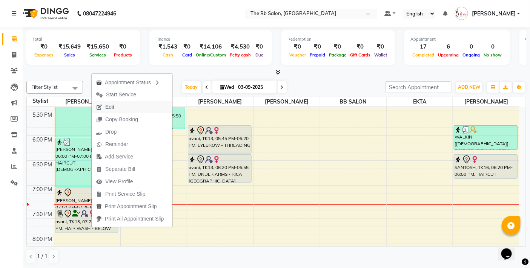
click at [107, 106] on span "Edit" at bounding box center [109, 107] width 9 height 8
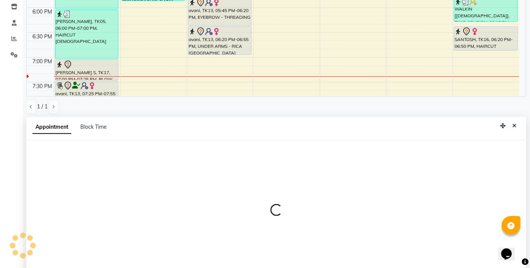
scroll to position [148, 0]
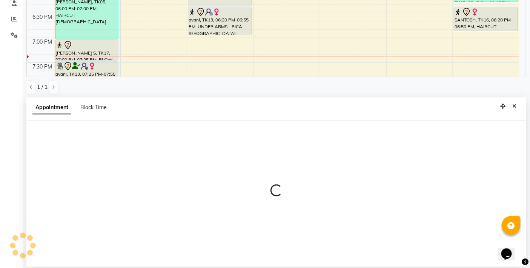
select select "tentative"
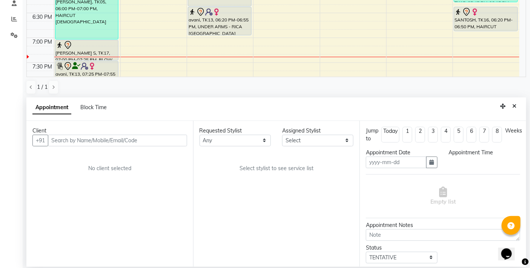
type input "03-09-2025"
select select "83658"
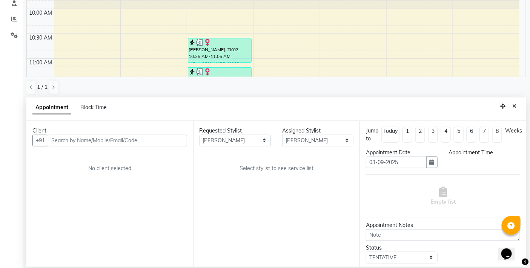
select select "3065"
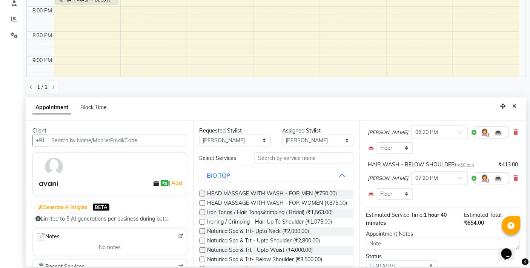
scroll to position [126, 0]
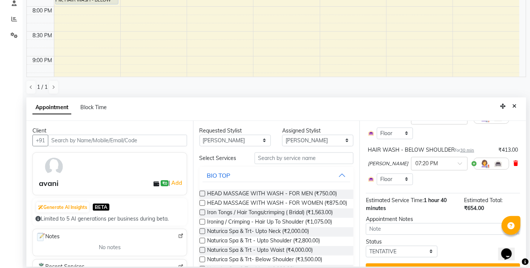
click at [513, 166] on icon at bounding box center [515, 163] width 5 height 5
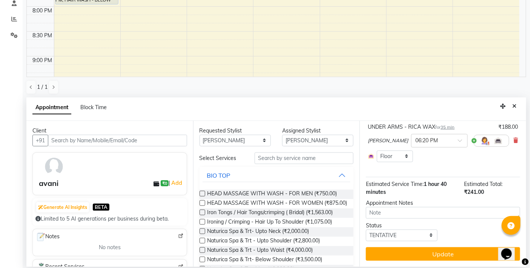
scroll to position [105, 0]
click at [259, 156] on input "text" at bounding box center [303, 159] width 99 height 12
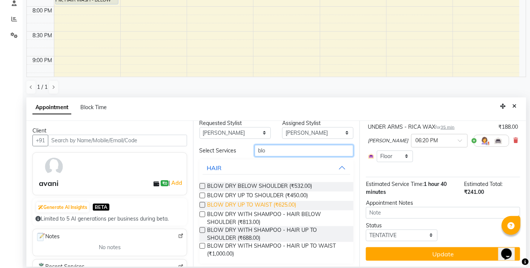
scroll to position [10, 0]
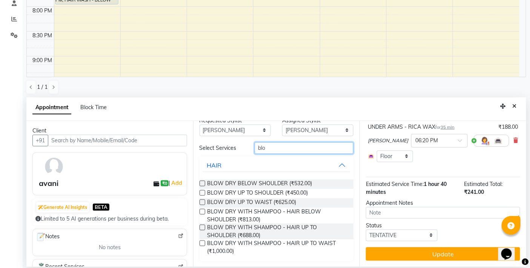
type input "blo"
click at [201, 210] on label at bounding box center [202, 212] width 6 height 6
click at [201, 210] on input "checkbox" at bounding box center [201, 212] width 5 height 5
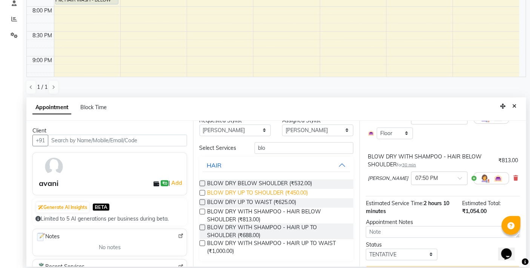
checkbox input "false"
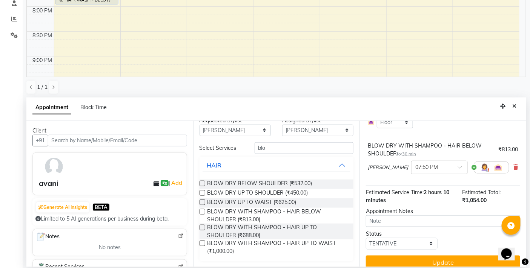
scroll to position [147, 0]
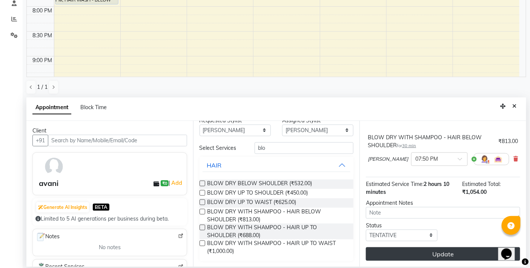
click at [423, 250] on button "Update" at bounding box center [443, 255] width 154 height 14
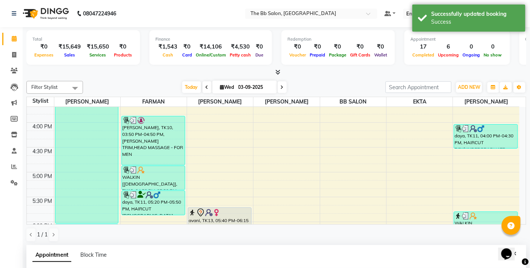
scroll to position [416, 0]
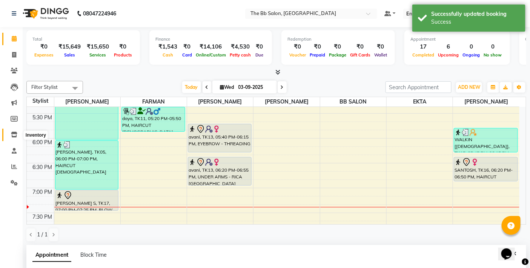
click at [15, 134] on icon at bounding box center [14, 135] width 6 height 6
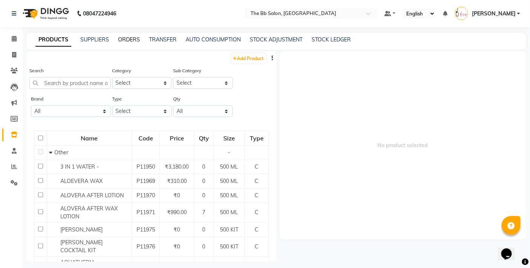
click at [129, 39] on link "ORDERS" at bounding box center [129, 39] width 22 height 7
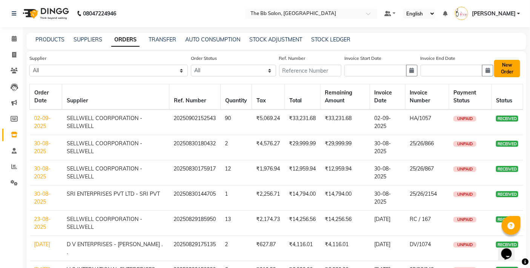
click at [504, 66] on button "New Order" at bounding box center [507, 68] width 26 height 17
select select "true"
select select "2709"
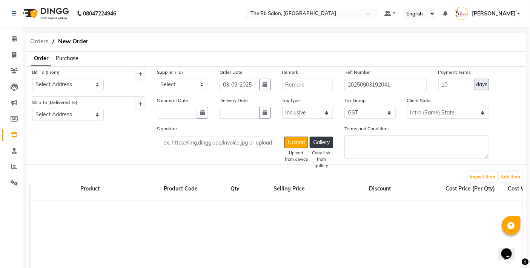
click at [40, 41] on span "Orders" at bounding box center [39, 42] width 26 height 14
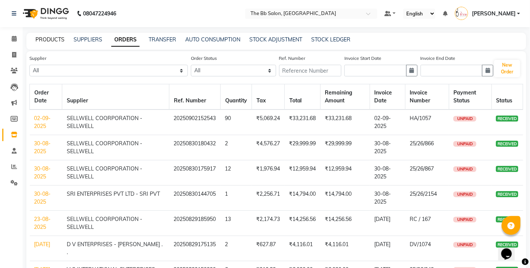
click at [48, 39] on link "PRODUCTS" at bounding box center [49, 39] width 29 height 7
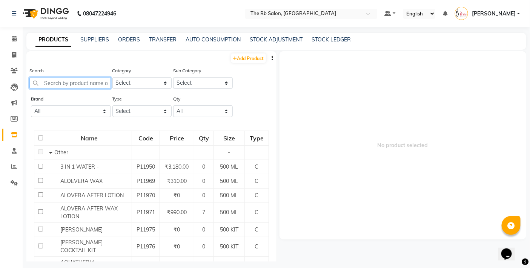
click at [81, 83] on input "text" at bounding box center [69, 83] width 81 height 12
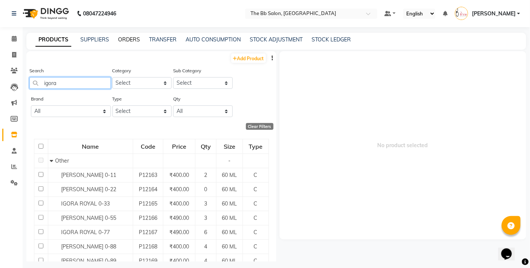
type input "igora"
click at [127, 40] on link "ORDERS" at bounding box center [129, 39] width 22 height 7
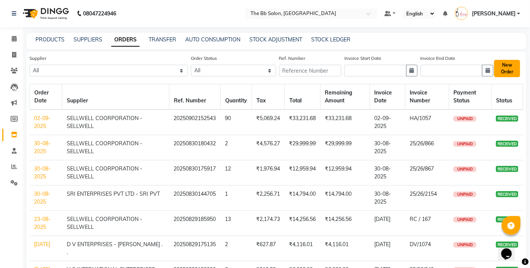
click at [507, 66] on button "New Order" at bounding box center [507, 68] width 26 height 17
select select "true"
select select "2709"
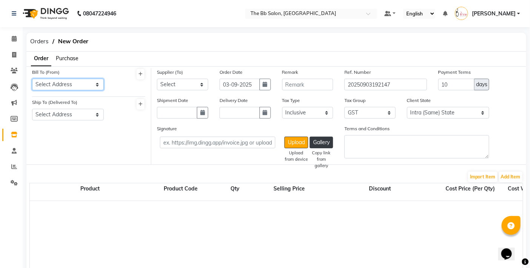
click at [80, 84] on select "Select Address t THE BB SALON" at bounding box center [68, 85] width 72 height 12
select select "1525"
click at [32, 79] on select "Select Address t THE BB SALON" at bounding box center [68, 85] width 72 height 12
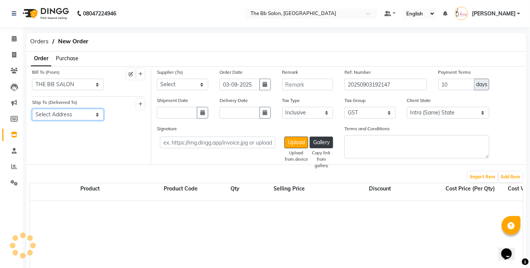
click at [95, 113] on select "Select Address THE BB SALON" at bounding box center [68, 115] width 72 height 12
select select "1526"
click at [32, 109] on select "Select Address THE BB SALON" at bounding box center [68, 115] width 72 height 12
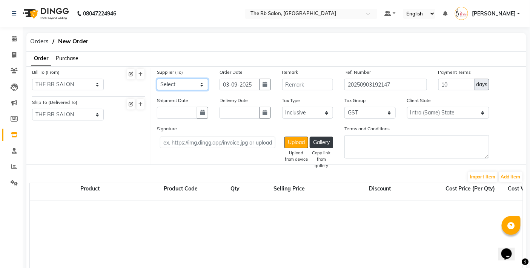
click at [192, 84] on select "Select PARAS DISTRIBUTORS - Kartik shah SHAH ENTERPRISES - SHRAVAN SAMAI VOGUE …" at bounding box center [182, 85] width 51 height 12
select select "5042"
click at [157, 79] on select "Select PARAS DISTRIBUTORS - Kartik shah SHAH ENTERPRISES - SHRAVAN SAMAI VOGUE …" at bounding box center [182, 85] width 51 height 12
click at [199, 112] on button "button" at bounding box center [202, 113] width 11 height 12
select select "9"
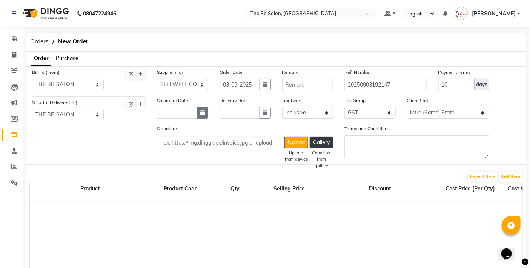
select select "2025"
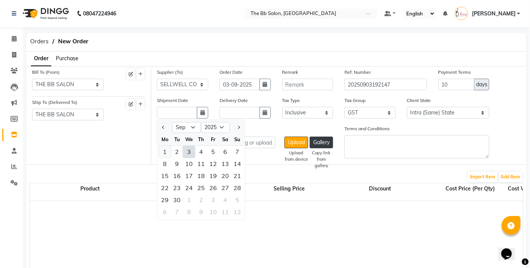
click at [164, 152] on div "1" at bounding box center [165, 152] width 12 height 12
type input "01-09-2025"
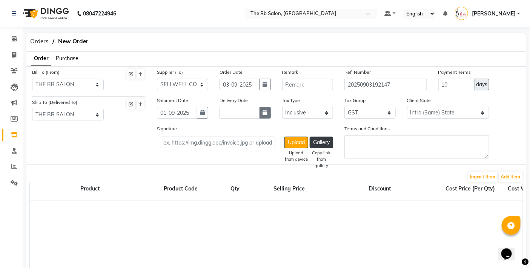
click at [268, 112] on button "button" at bounding box center [264, 113] width 11 height 12
select select "9"
select select "2025"
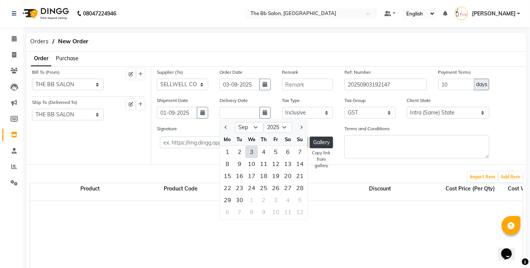
click at [252, 152] on div "3" at bounding box center [251, 152] width 12 height 12
type input "03-09-2025"
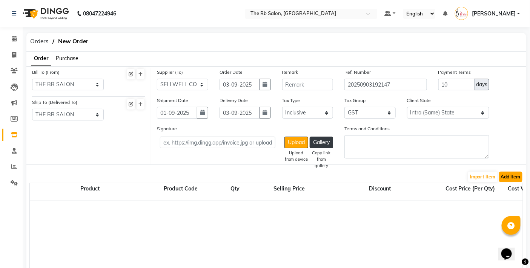
click at [510, 176] on button "Add Item" at bounding box center [510, 177] width 23 height 11
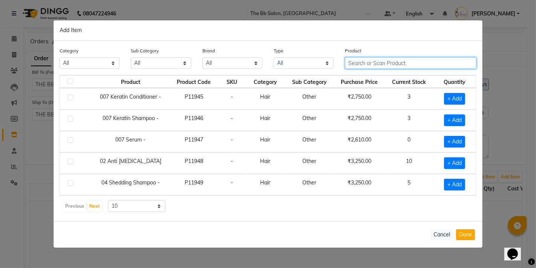
click at [358, 63] on input "text" at bounding box center [411, 63] width 132 height 12
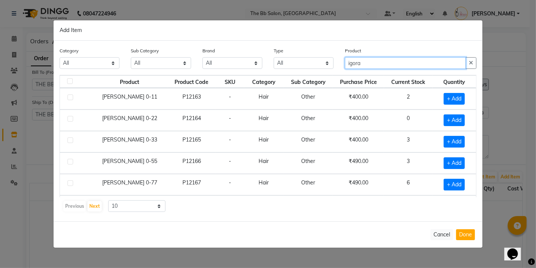
click at [378, 62] on input "igora" at bounding box center [405, 63] width 121 height 12
type input "igora 5-65"
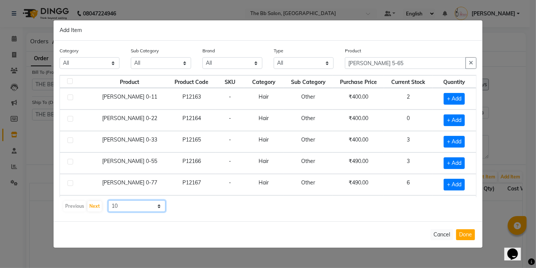
click at [159, 206] on select "10 50 100" at bounding box center [136, 207] width 57 height 12
select select "100"
click at [108, 201] on select "10 50 100" at bounding box center [136, 207] width 57 height 12
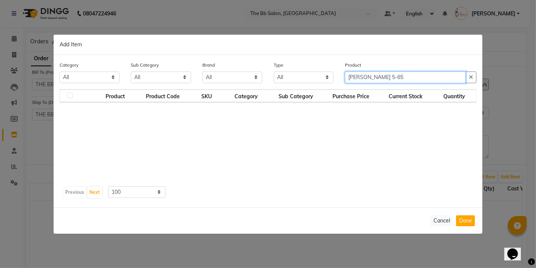
click at [386, 79] on input "igora 5-65" at bounding box center [405, 78] width 121 height 12
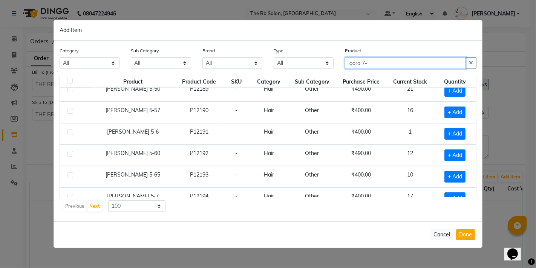
scroll to position [586, 0]
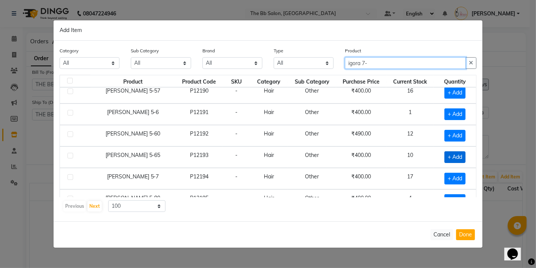
type input "igora 7-"
click at [444, 159] on span "+ Add" at bounding box center [454, 158] width 21 height 12
checkbox input "true"
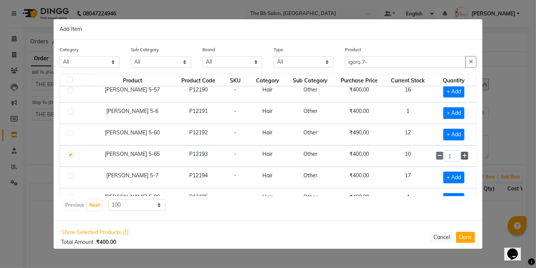
click at [462, 158] on icon at bounding box center [464, 155] width 5 height 5
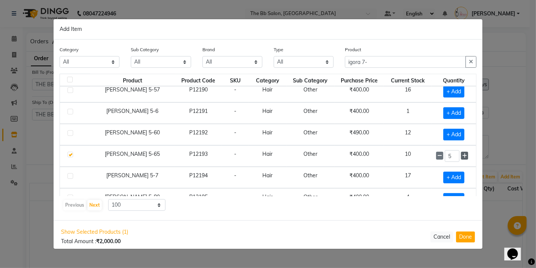
type input "6"
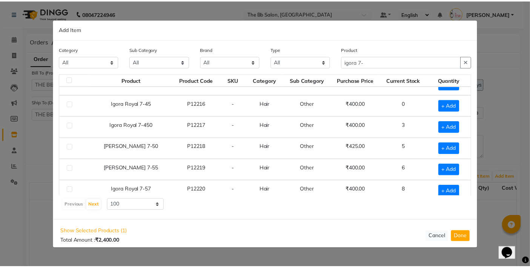
scroll to position [1173, 0]
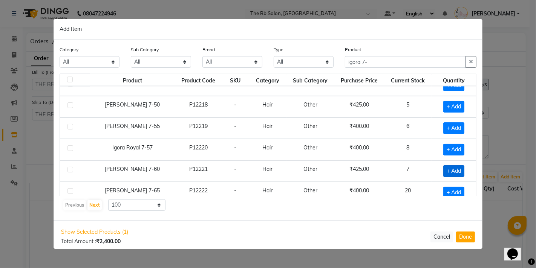
click at [443, 177] on span "+ Add" at bounding box center [453, 171] width 21 height 12
checkbox input "true"
click at [462, 174] on icon at bounding box center [464, 171] width 5 height 5
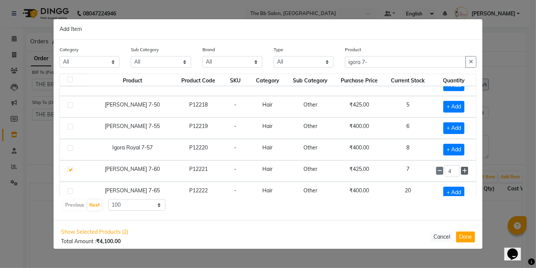
click at [462, 174] on icon at bounding box center [464, 171] width 5 height 5
type input "6"
click at [461, 236] on button "Done" at bounding box center [465, 237] width 19 height 11
select select "2709"
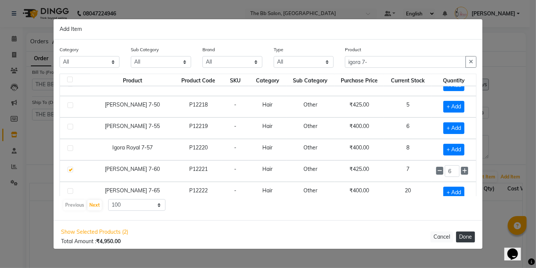
select select "2709"
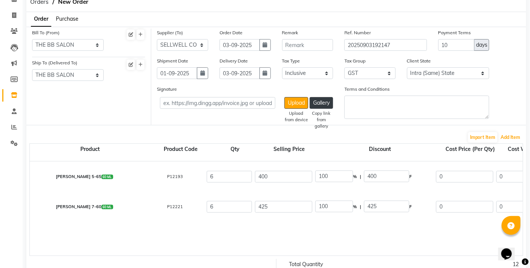
scroll to position [42, 0]
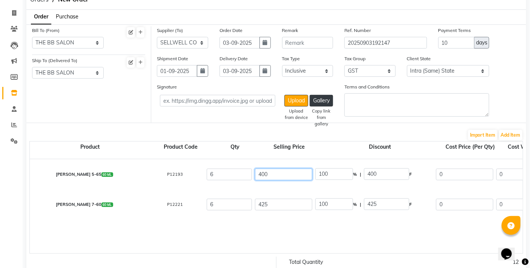
click at [274, 178] on input "400" at bounding box center [283, 175] width 57 height 12
type input "40"
type input "1000"
type input "4"
type input "10000"
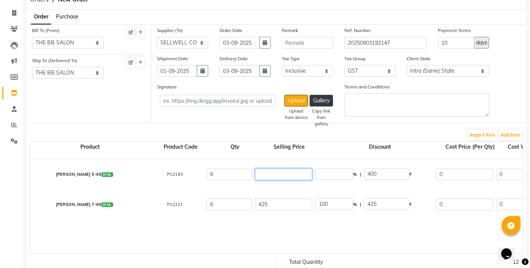
type input "4"
type input "10000"
type input "42"
type input "952.38"
type input "425"
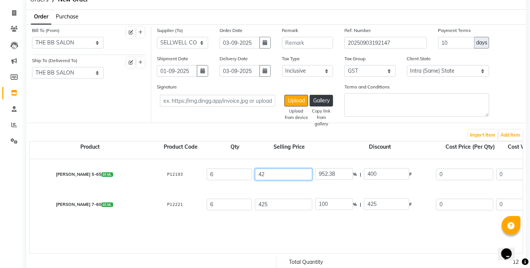
type input "94.12"
type input "425"
type input "100"
type input "425"
click at [274, 207] on input "425" at bounding box center [283, 205] width 57 height 12
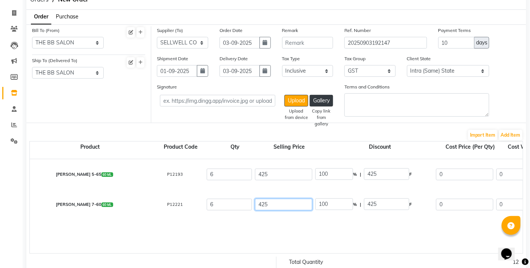
type input "42"
type input "1011.9"
type input "4"
type input "10625"
type input "4"
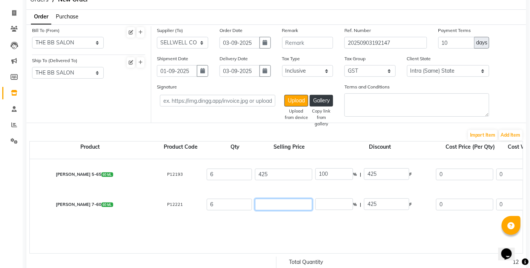
type input "10625"
type input "44"
type input "965.91"
type input "449"
type input "94.65"
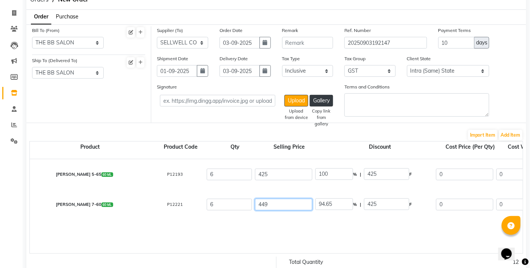
type input "449"
type input "100"
type input "449"
drag, startPoint x: 340, startPoint y: 171, endPoint x: 302, endPoint y: 174, distance: 38.6
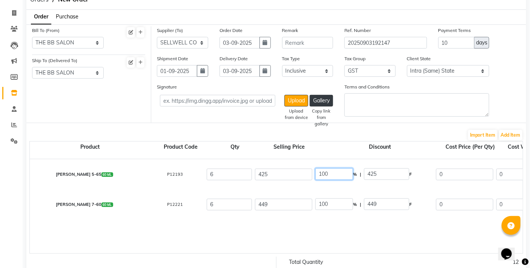
type input "23"
type input "97.75"
type input "327.25"
type input "277.33"
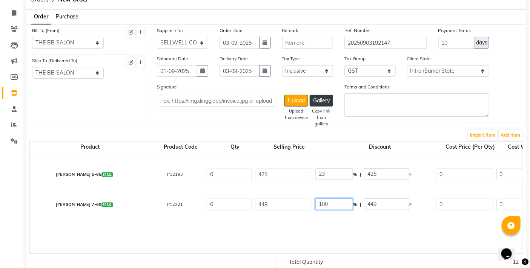
type input "1663.98"
type input "299.52"
type input "1963.5"
click at [333, 206] on input "100" at bounding box center [334, 205] width 38 height 12
drag, startPoint x: 333, startPoint y: 206, endPoint x: 310, endPoint y: 208, distance: 23.0
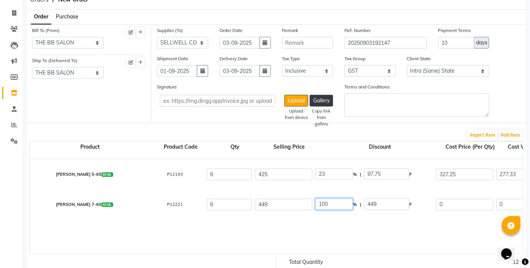
type input "23"
type input "103.27"
type input "345.73"
type input "292.99"
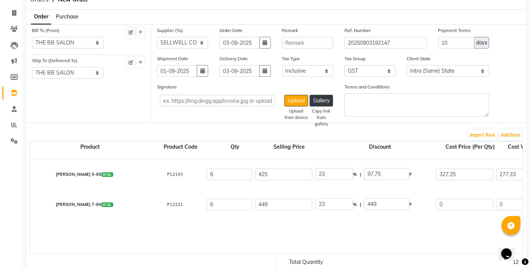
type input "1757.94"
type input "316.43"
type input "2074.37"
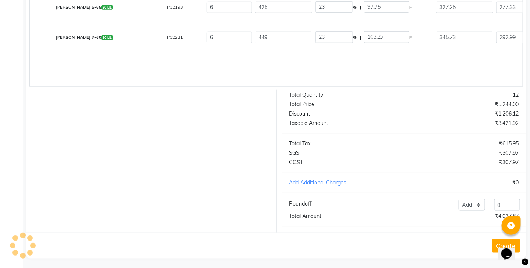
scroll to position [219, 0]
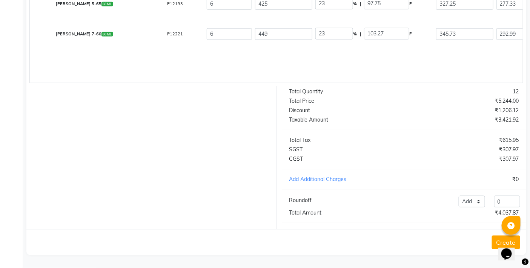
click at [496, 239] on button "Create" at bounding box center [506, 243] width 28 height 14
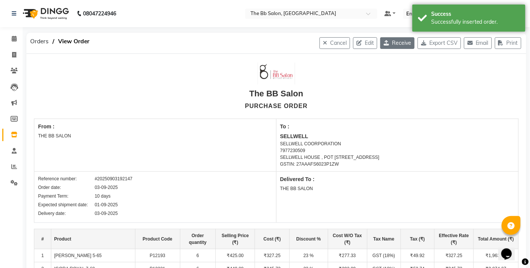
click at [394, 41] on button "Receive" at bounding box center [397, 43] width 34 height 12
select select "1525"
select select "1526"
select select "5042"
select select "true"
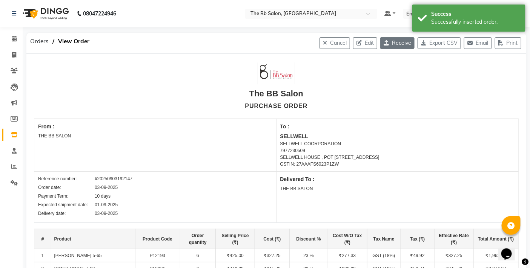
select select "2709"
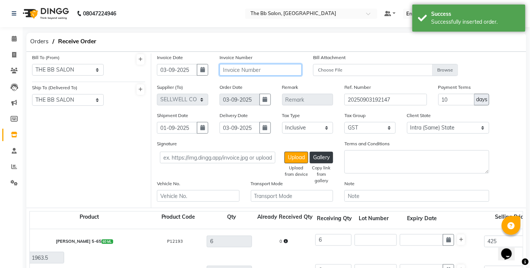
click at [247, 70] on input "text" at bounding box center [260, 70] width 82 height 12
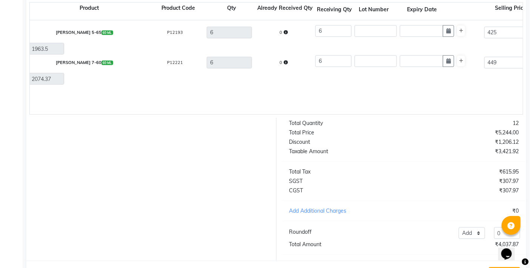
scroll to position [248, 0]
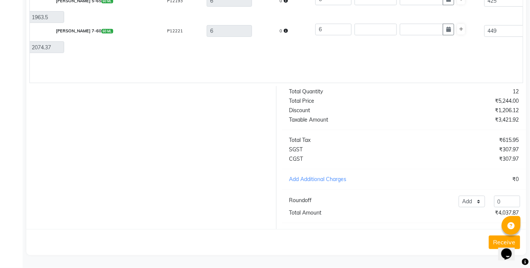
type input "25/26/1066"
click at [495, 242] on button "Receive" at bounding box center [504, 243] width 31 height 14
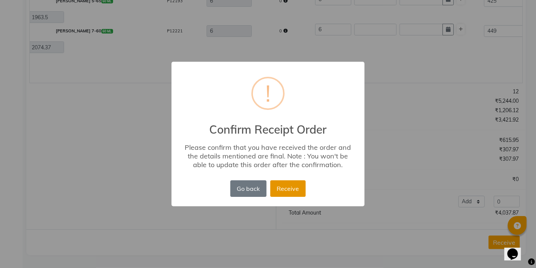
click at [291, 189] on button "Receive" at bounding box center [287, 189] width 35 height 17
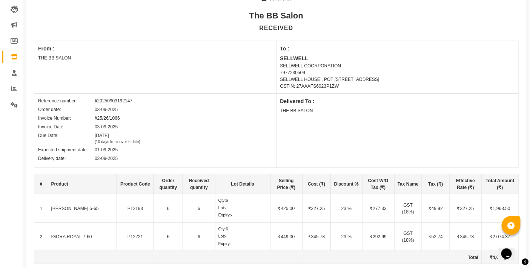
scroll to position [0, 0]
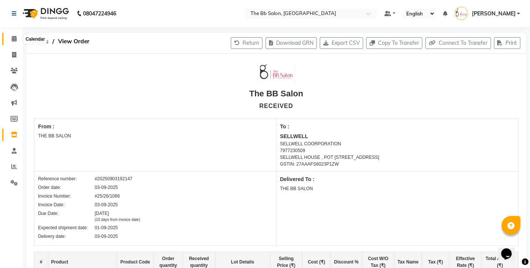
click at [14, 39] on icon at bounding box center [14, 39] width 5 height 6
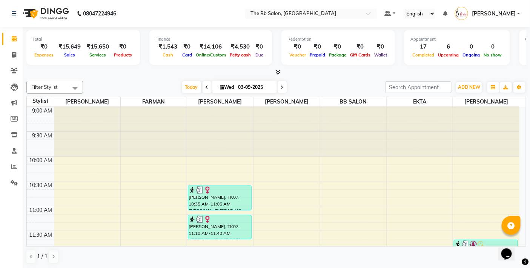
click at [189, 12] on nav "08047224946 Select Location × The Bb Salon, Kharghar Default Panel My Panel Eng…" at bounding box center [265, 13] width 530 height 27
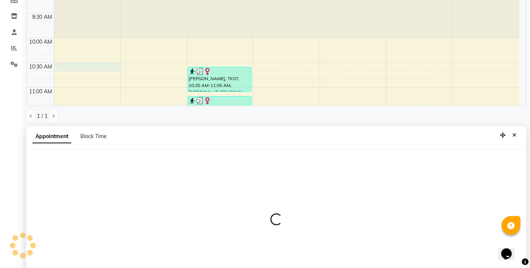
scroll to position [148, 0]
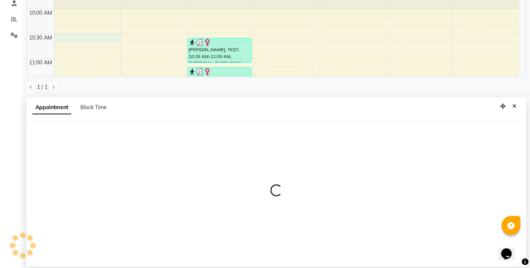
select select "83658"
select select "630"
select select "tentative"
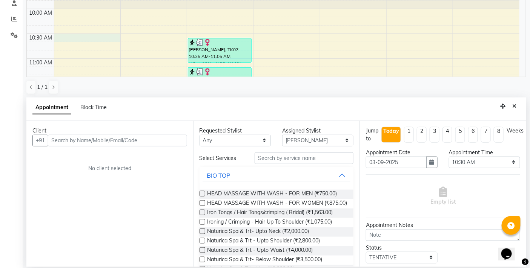
click at [127, 139] on input "text" at bounding box center [117, 141] width 139 height 12
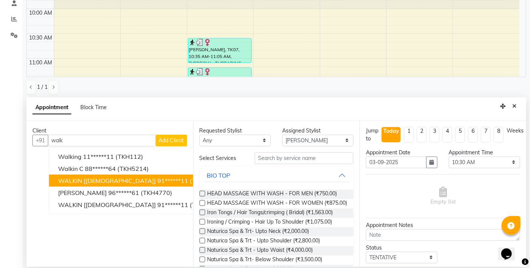
click at [190, 177] on span "(TKH157)" at bounding box center [204, 181] width 28 height 8
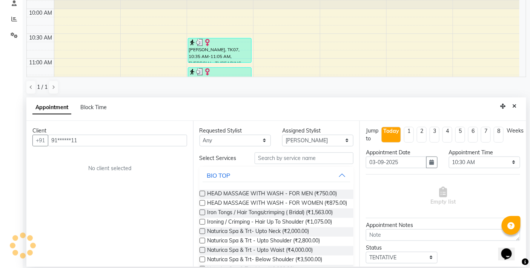
type input "91******11"
click at [280, 158] on input "text" at bounding box center [303, 159] width 99 height 12
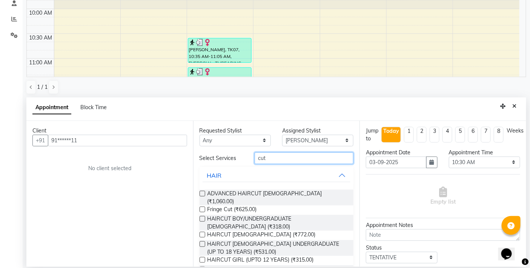
type input "cut"
click at [202, 232] on label at bounding box center [202, 235] width 6 height 6
click at [202, 233] on input "checkbox" at bounding box center [201, 235] width 5 height 5
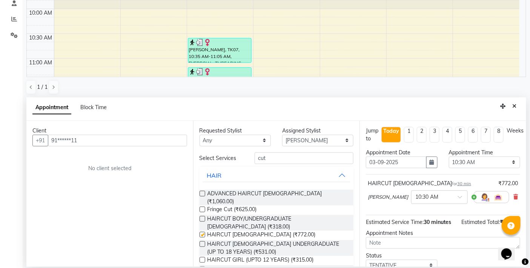
checkbox input "false"
click at [262, 139] on select "Any BB SALON [PERSON_NAME] [PERSON_NAME] [PERSON_NAME] [PERSON_NAME] [PERSON_NA…" at bounding box center [234, 141] width 71 height 12
select select "83513"
click at [199, 135] on select "Any BB SALON [PERSON_NAME] [PERSON_NAME] [PERSON_NAME] [PERSON_NAME] [PERSON_NA…" at bounding box center [234, 141] width 71 height 12
select select "83513"
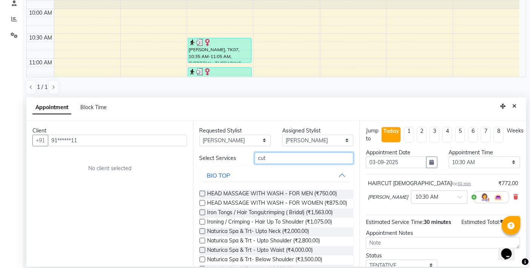
click at [276, 156] on input "cut" at bounding box center [303, 159] width 99 height 12
type input "c"
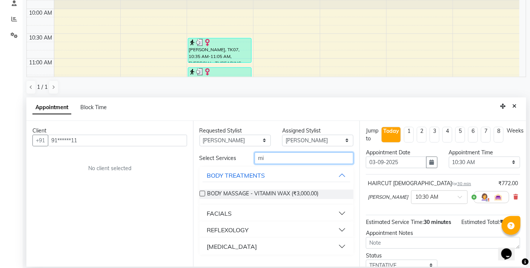
type input "mi"
click at [343, 213] on button "FACIALS" at bounding box center [276, 214] width 148 height 14
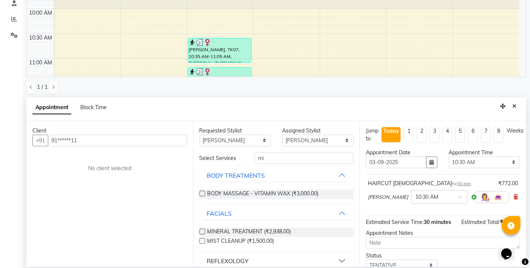
click at [202, 230] on label at bounding box center [202, 232] width 6 height 6
click at [202, 230] on input "checkbox" at bounding box center [201, 232] width 5 height 5
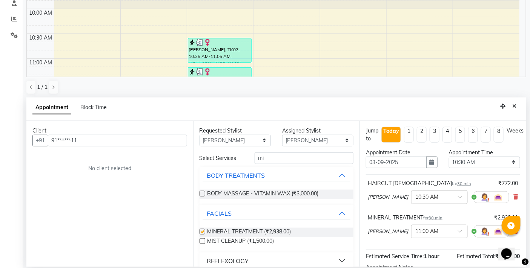
checkbox input "false"
click at [148, 141] on input "91******11" at bounding box center [117, 141] width 139 height 12
click at [515, 106] on icon "Close" at bounding box center [514, 106] width 4 height 5
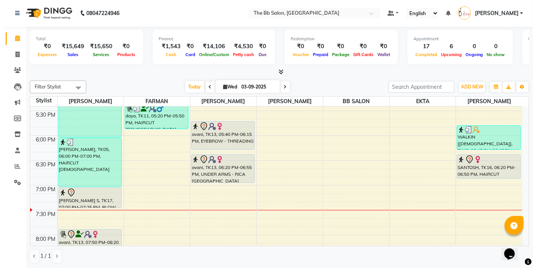
scroll to position [419, 0]
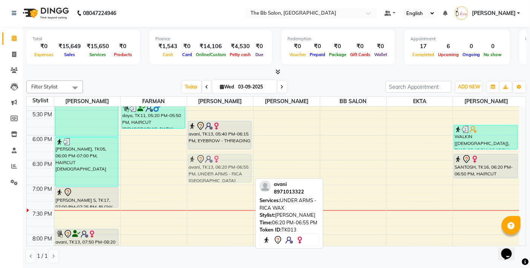
drag, startPoint x: 228, startPoint y: 161, endPoint x: 232, endPoint y: 157, distance: 5.6
click at [232, 157] on div "KADAMBARI Sontake, TK07, 10:35 AM-11:05 AM, EYEBROW - THREADING KADAMBARI Sonta…" at bounding box center [220, 36] width 66 height 696
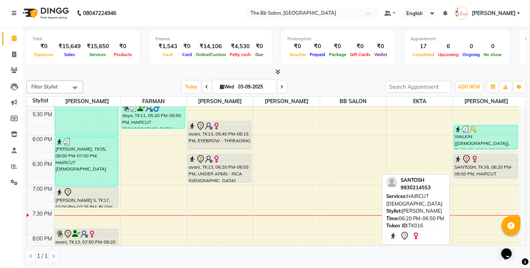
click at [474, 167] on div "SANTOSH, TK16, 06:20 PM-06:50 PM, HAIRCUT FEMALE" at bounding box center [485, 167] width 63 height 24
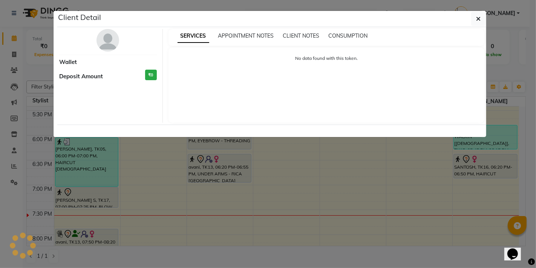
select select "7"
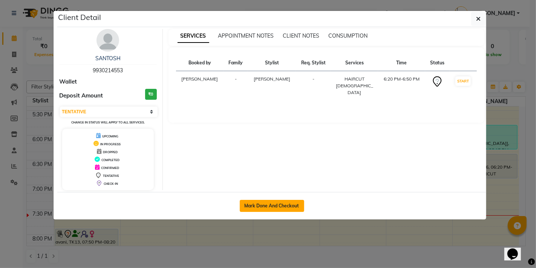
click at [285, 204] on button "Mark Done And Checkout" at bounding box center [272, 206] width 64 height 12
select select "service"
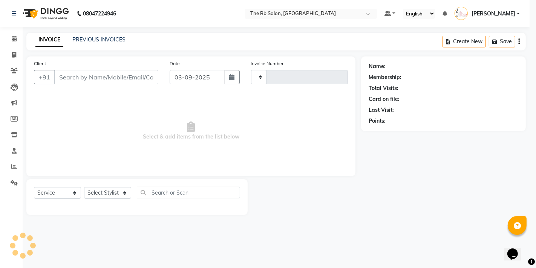
type input "3472"
select select "6231"
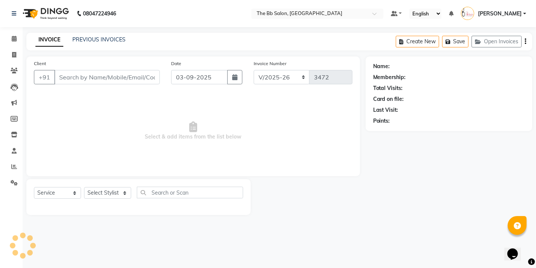
type input "99******53"
select select "87288"
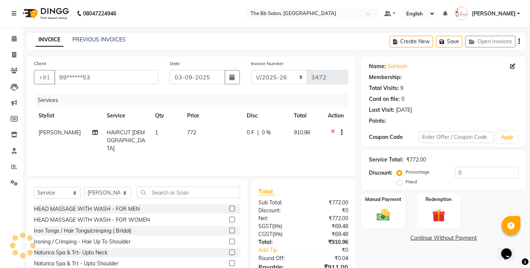
select select "1: Object"
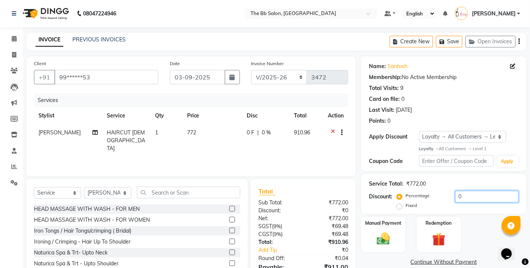
click at [455, 198] on input "0" at bounding box center [486, 197] width 63 height 12
type input "20"
click at [379, 237] on img at bounding box center [383, 239] width 23 height 16
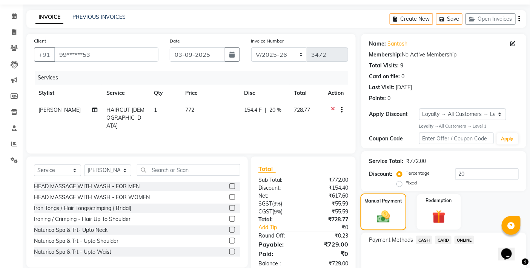
scroll to position [59, 0]
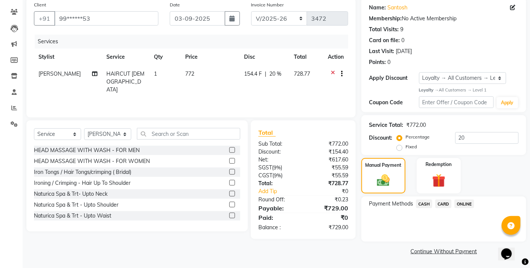
click at [464, 203] on span "ONLINE" at bounding box center [464, 204] width 20 height 9
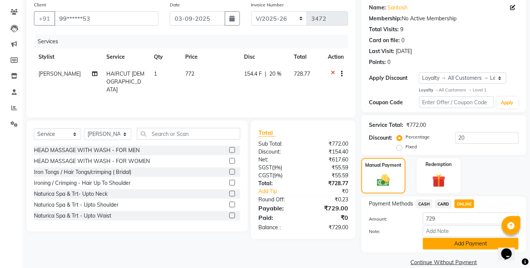
click at [460, 242] on button "Add Payment" at bounding box center [471, 244] width 96 height 12
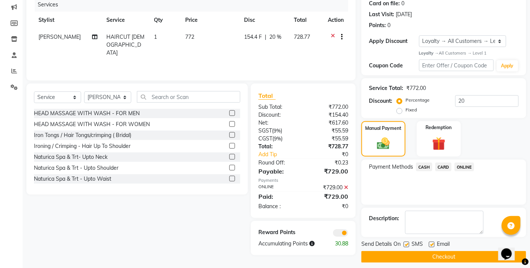
scroll to position [102, 0]
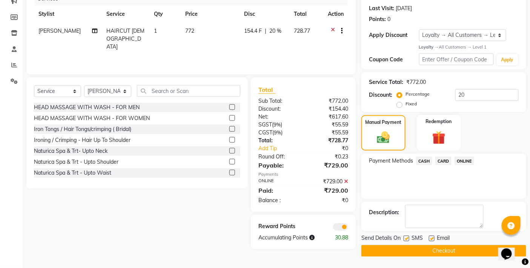
click at [426, 250] on button "Checkout" at bounding box center [443, 251] width 165 height 12
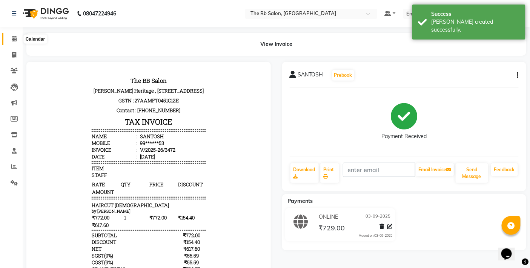
click at [13, 40] on icon at bounding box center [14, 39] width 5 height 6
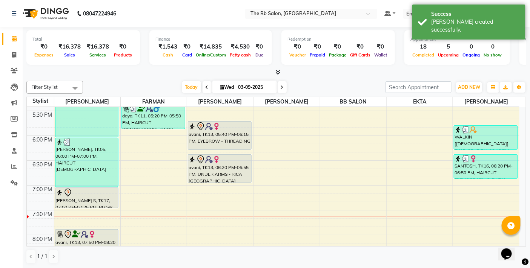
scroll to position [461, 0]
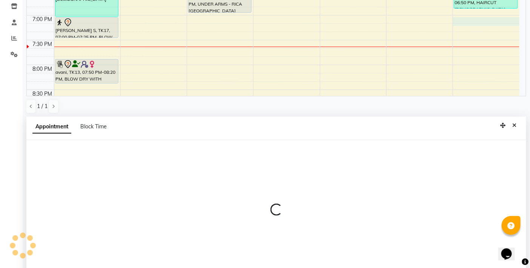
select select "87288"
select select "1140"
select select "tentative"
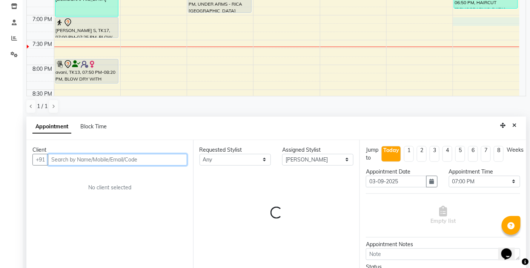
scroll to position [148, 0]
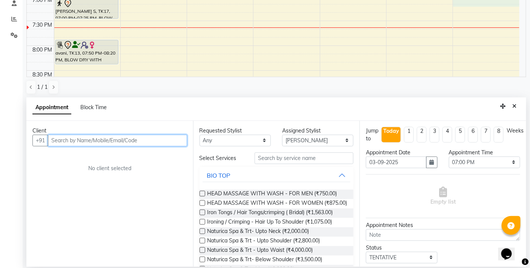
click at [130, 140] on input "text" at bounding box center [117, 141] width 139 height 12
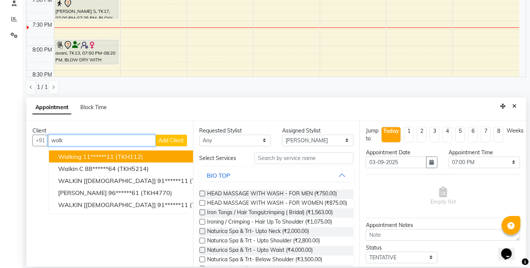
click at [148, 154] on button "walking 11******11 (TKH112)" at bounding box center [142, 157] width 186 height 12
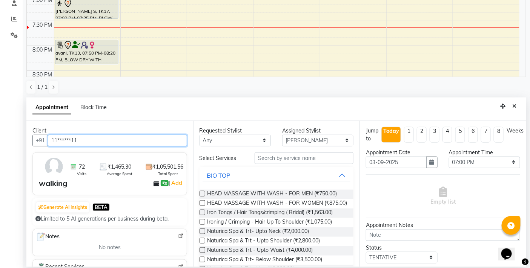
type input "11******11"
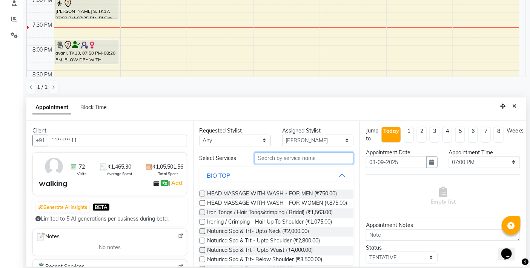
click at [273, 157] on input "text" at bounding box center [303, 159] width 99 height 12
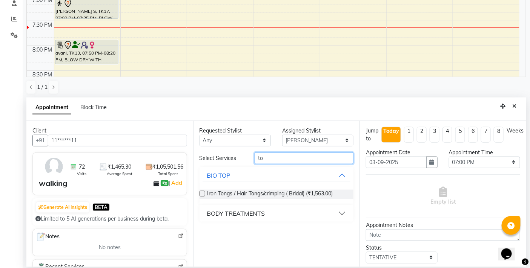
type input "t"
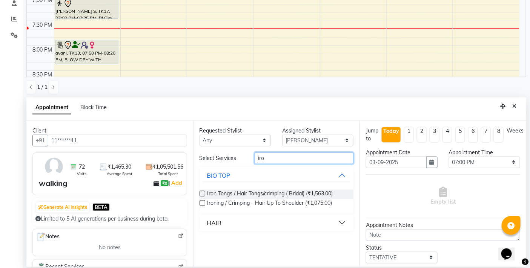
type input "iro"
click at [343, 221] on button "HAIR" at bounding box center [276, 223] width 148 height 14
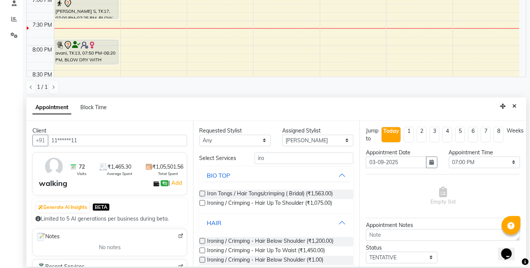
scroll to position [10, 0]
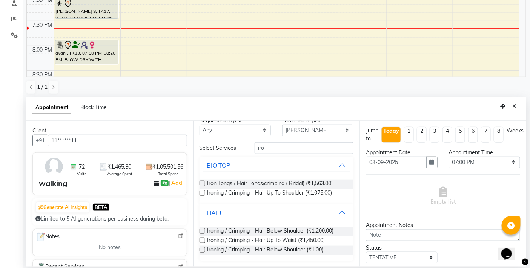
click at [201, 228] on label at bounding box center [202, 231] width 6 height 6
click at [201, 230] on input "checkbox" at bounding box center [201, 232] width 5 height 5
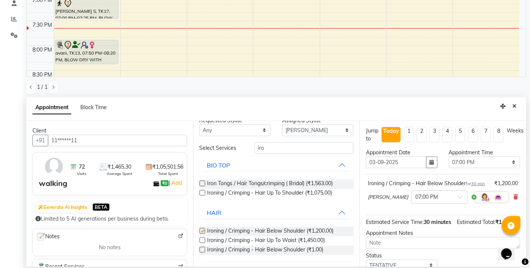
checkbox input "false"
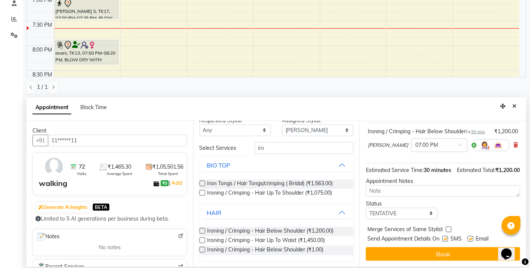
scroll to position [69, 0]
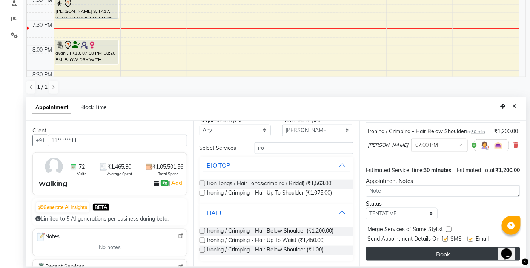
click at [425, 252] on button "Book" at bounding box center [443, 255] width 154 height 14
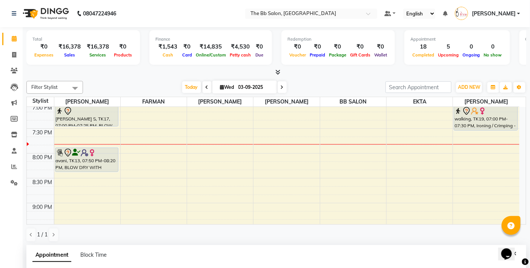
scroll to position [503, 0]
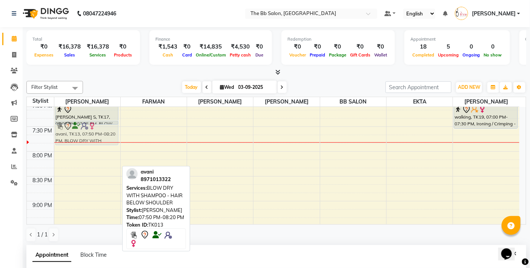
drag, startPoint x: 81, startPoint y: 158, endPoint x: 86, endPoint y: 137, distance: 21.5
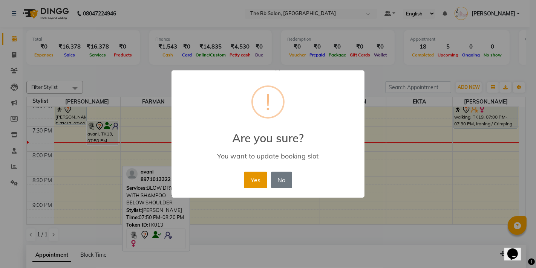
click at [261, 179] on button "Yes" at bounding box center [255, 180] width 23 height 17
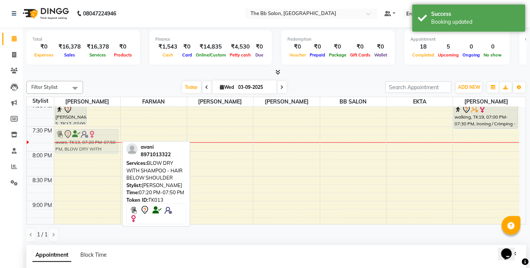
drag, startPoint x: 101, startPoint y: 135, endPoint x: 99, endPoint y: 140, distance: 6.0
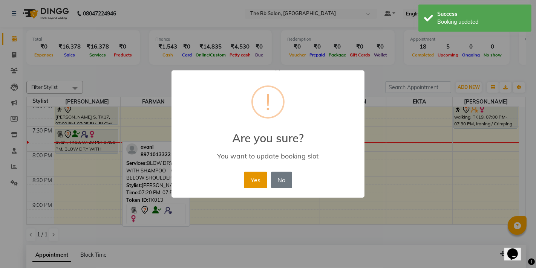
click at [257, 181] on button "Yes" at bounding box center [255, 180] width 23 height 17
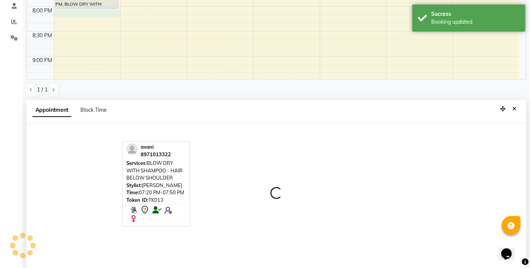
select select "83658"
select select "1200"
select select "tentative"
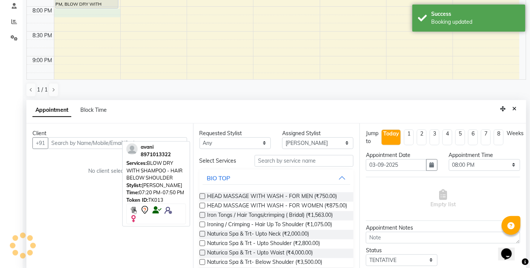
scroll to position [148, 0]
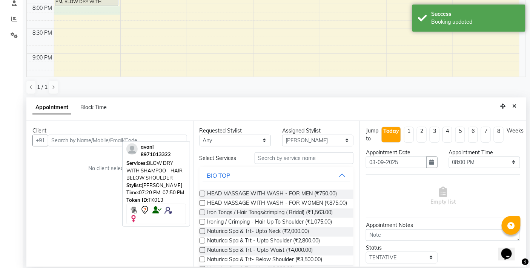
click at [74, 138] on input "text" at bounding box center [117, 141] width 139 height 12
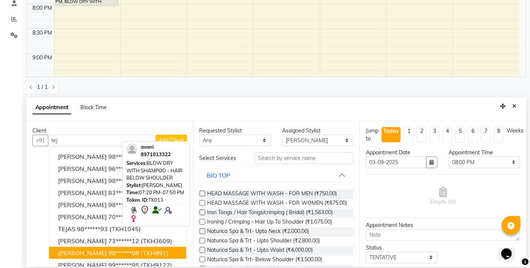
click at [104, 250] on span "TEJASVI SATPUTE" at bounding box center [82, 254] width 49 height 8
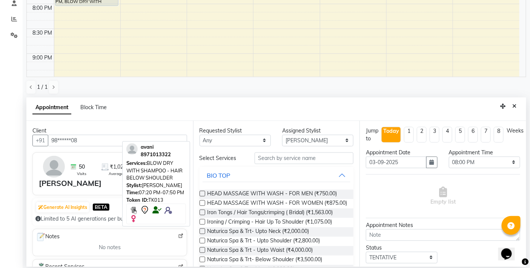
type input "98******08"
click at [272, 157] on input "text" at bounding box center [303, 159] width 99 height 12
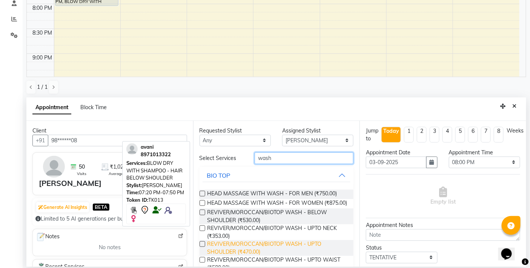
scroll to position [57, 0]
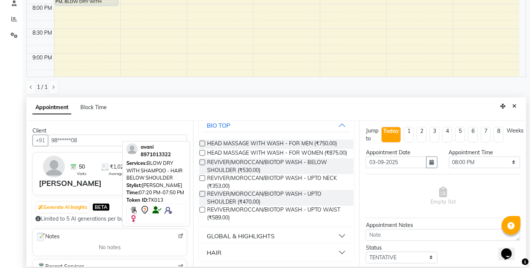
type input "wash"
click at [337, 250] on button "HAIR" at bounding box center [276, 253] width 148 height 14
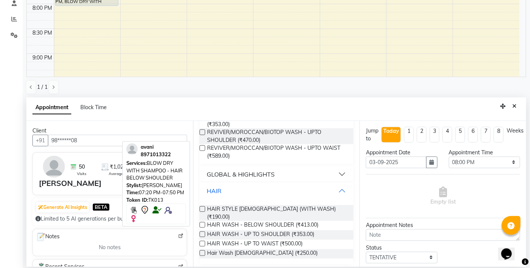
scroll to position [115, 0]
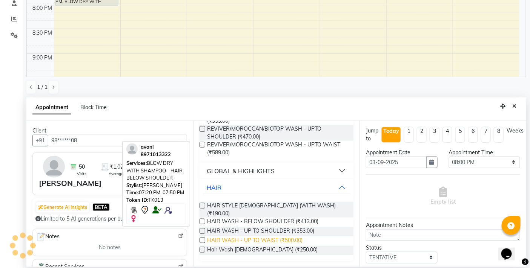
click at [251, 238] on span "HAIR WASH - UP TO WAIST (₹500.00)" at bounding box center [254, 241] width 95 height 9
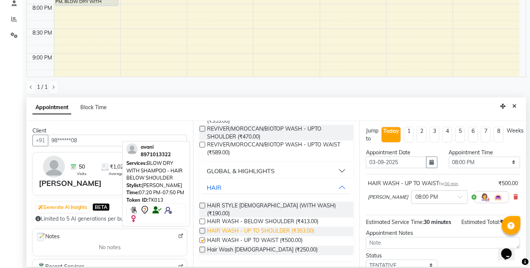
checkbox input "false"
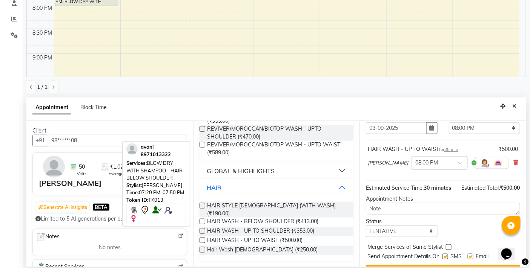
scroll to position [60, 0]
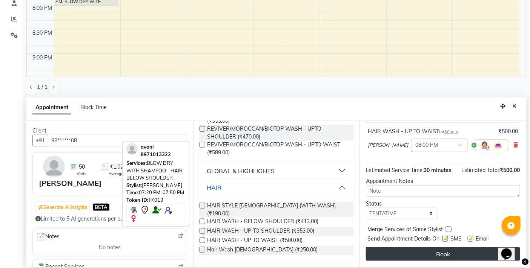
click at [411, 251] on button "Book" at bounding box center [443, 255] width 154 height 14
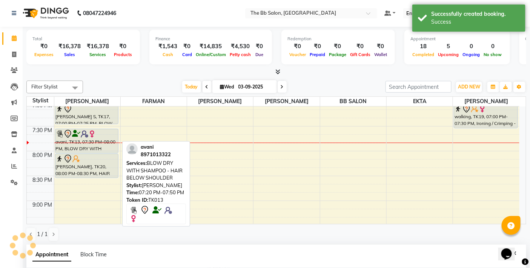
scroll to position [0, 0]
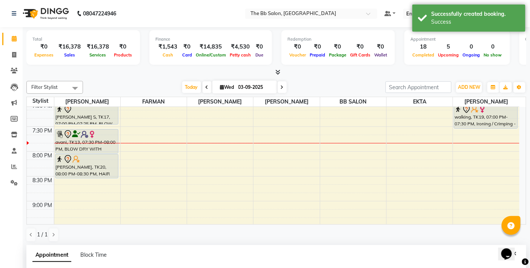
click at [179, 9] on nav "08047224946 Select Location × The Bb Salon, Kharghar Default Panel My Panel Eng…" at bounding box center [265, 13] width 530 height 27
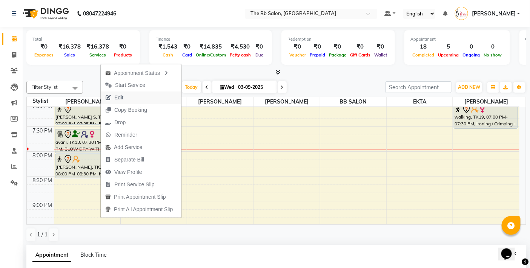
click at [122, 97] on span "Edit" at bounding box center [118, 98] width 9 height 8
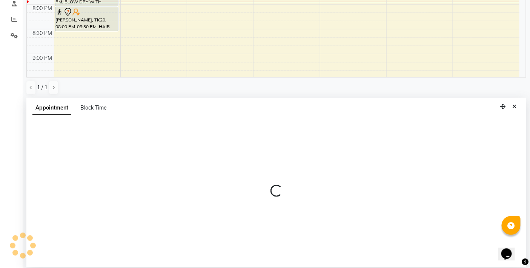
scroll to position [148, 0]
select select "tentative"
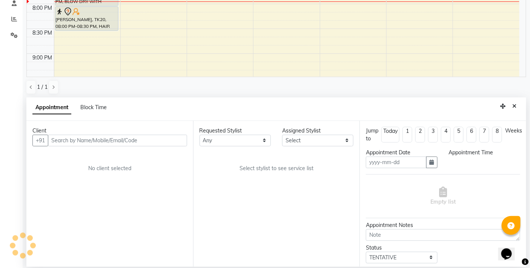
type input "03-09-2025"
select select "83658"
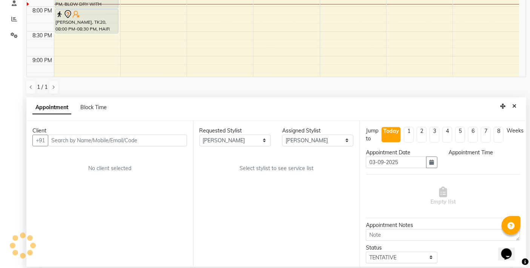
select select "1060"
select select "3065"
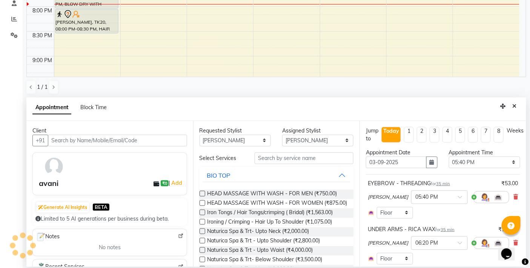
select select "3065"
click at [261, 137] on select "Any BB SALON DIPALI EKTA FARMAN GOUSIYA SHAIKH MANGESH TAVARE Nazim Shaikh Rupe…" at bounding box center [234, 141] width 71 height 12
select select "83513"
click at [199, 135] on select "Any BB SALON DIPALI EKTA FARMAN GOUSIYA SHAIKH MANGESH TAVARE Nazim Shaikh Rupe…" at bounding box center [234, 141] width 71 height 12
select select "83513"
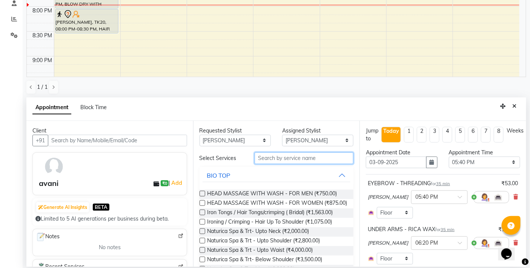
click at [284, 160] on input "text" at bounding box center [303, 159] width 99 height 12
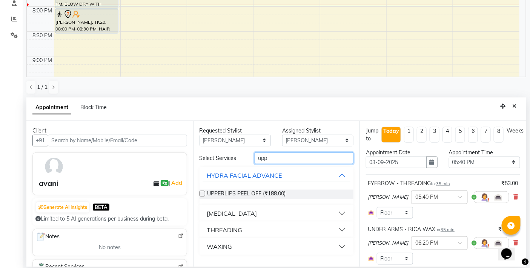
type input "upp"
click at [344, 228] on button "THREADING" at bounding box center [276, 231] width 148 height 14
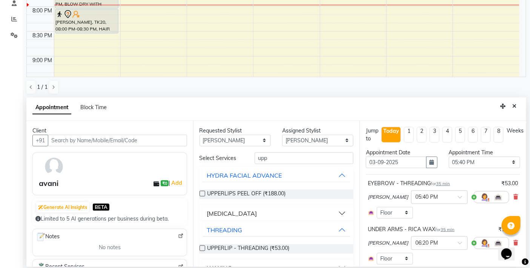
click at [200, 247] on label at bounding box center [202, 249] width 6 height 6
click at [200, 247] on input "checkbox" at bounding box center [201, 249] width 5 height 5
checkbox input "false"
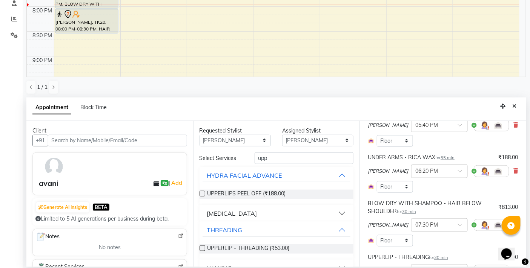
scroll to position [187, 0]
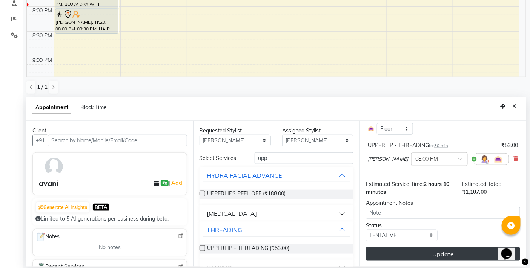
click at [435, 254] on button "Update" at bounding box center [443, 255] width 154 height 14
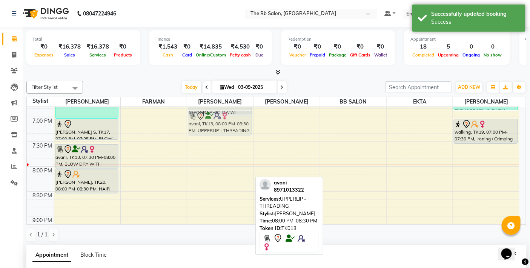
scroll to position [486, 0]
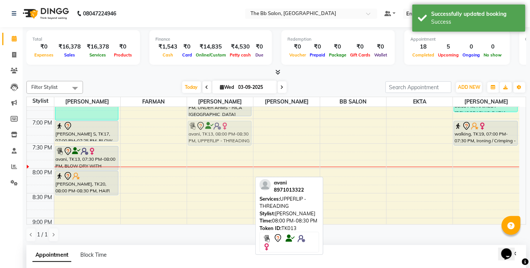
drag, startPoint x: 228, startPoint y: 166, endPoint x: 227, endPoint y: 127, distance: 39.2
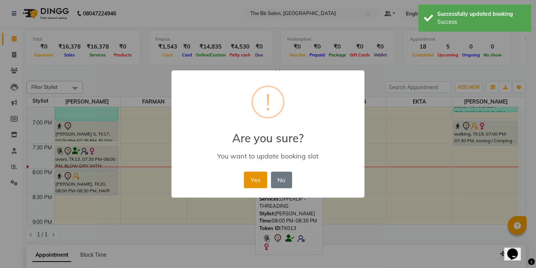
click at [256, 178] on button "Yes" at bounding box center [255, 180] width 23 height 17
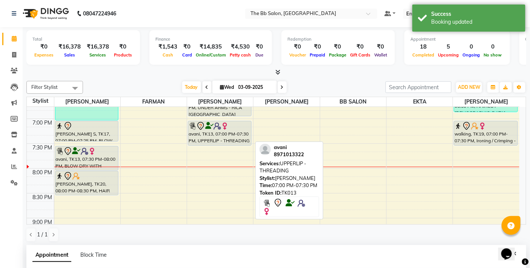
click at [225, 135] on div "avani, TK13, 07:00 PM-07:30 PM, UPPERLIP - THREADING" at bounding box center [219, 133] width 63 height 24
select select "7"
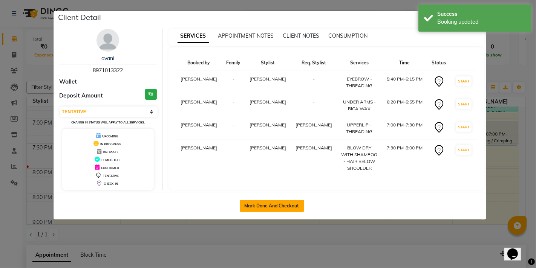
click at [259, 209] on button "Mark Done And Checkout" at bounding box center [272, 206] width 64 height 12
select select "service"
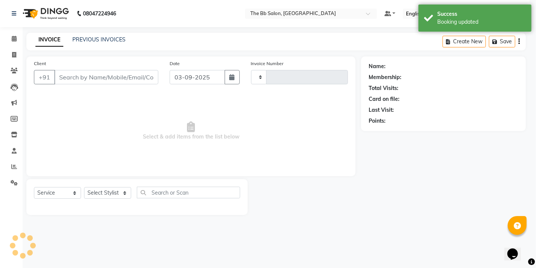
type input "3473"
select select "6231"
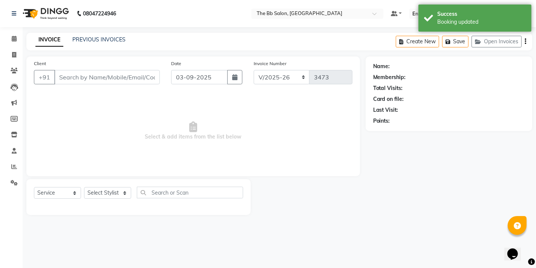
type input "89******22"
select select "83513"
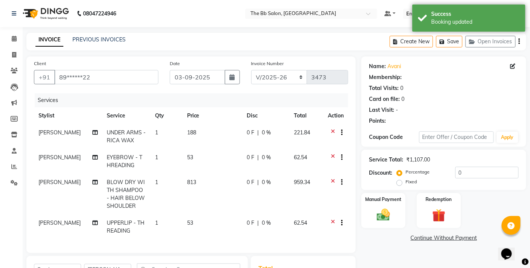
select select "1: Object"
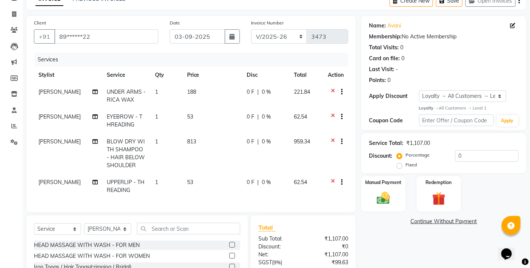
scroll to position [40, 0]
click at [455, 156] on input "0" at bounding box center [486, 157] width 63 height 12
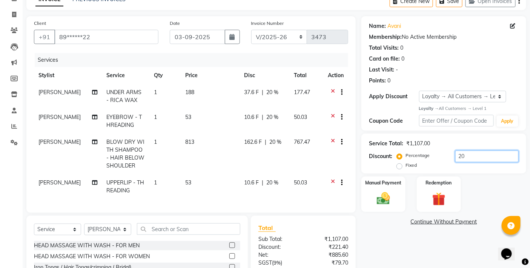
scroll to position [117, 0]
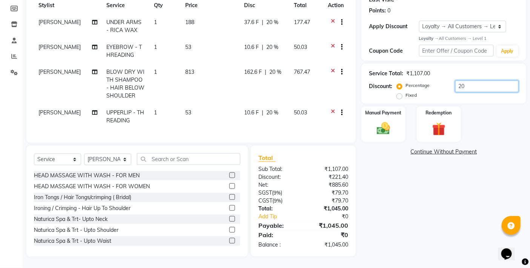
type input "20"
click at [443, 214] on div "Name: Avani Membership: No Active Membership Total Visits: 0 Card on file: 0 La…" at bounding box center [446, 101] width 170 height 311
click at [385, 122] on img at bounding box center [383, 129] width 23 height 16
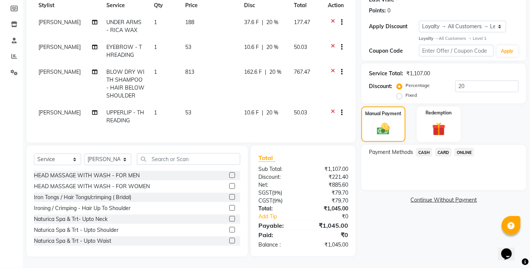
click at [153, 75] on td "1" at bounding box center [165, 84] width 32 height 41
select select "83658"
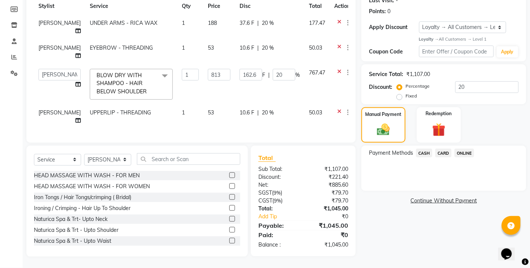
scroll to position [116, 0]
click at [157, 70] on span at bounding box center [164, 76] width 15 height 14
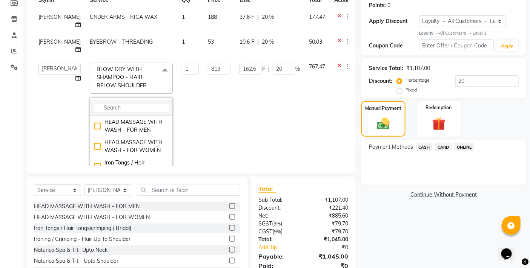
click at [118, 104] on input "multiselect-search" at bounding box center [131, 108] width 75 height 8
click at [127, 107] on input "multiselect-search" at bounding box center [131, 108] width 75 height 8
click at [337, 65] on icon at bounding box center [339, 67] width 4 height 9
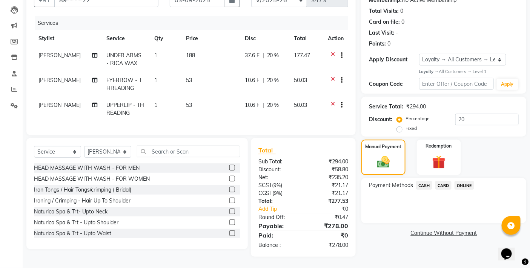
scroll to position [77, 0]
click at [172, 149] on input "text" at bounding box center [188, 152] width 103 height 12
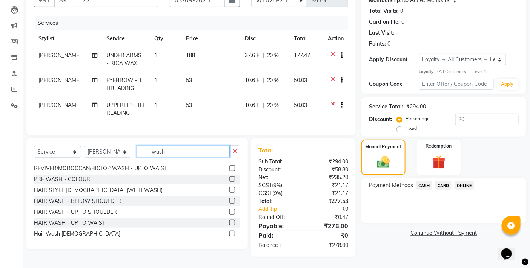
scroll to position [55, 0]
type input "wash"
click at [229, 199] on label at bounding box center [232, 200] width 6 height 6
click at [229, 199] on input "checkbox" at bounding box center [231, 200] width 5 height 5
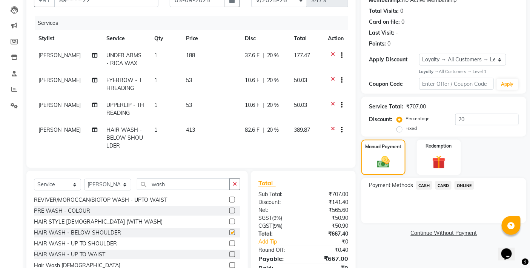
checkbox input "false"
click at [400, 232] on link "Continue Without Payment" at bounding box center [444, 234] width 162 height 8
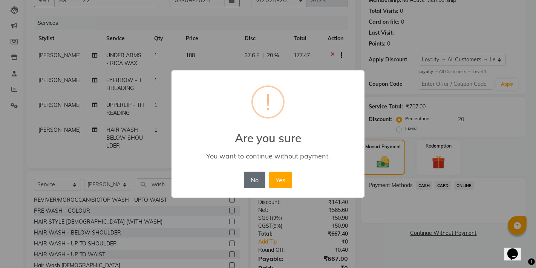
click at [251, 178] on button "No" at bounding box center [254, 180] width 21 height 17
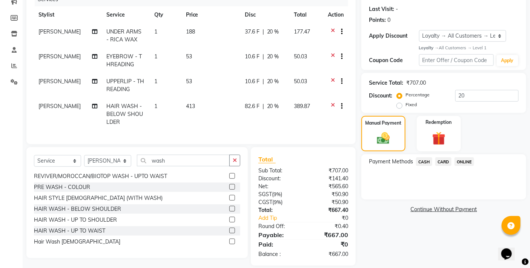
scroll to position [116, 0]
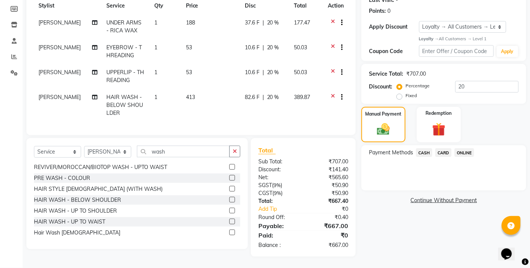
click at [464, 149] on span "ONLINE" at bounding box center [464, 153] width 20 height 9
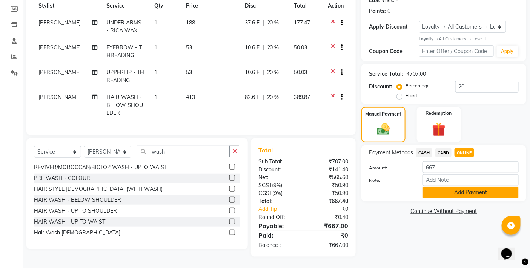
click at [465, 188] on button "Add Payment" at bounding box center [471, 193] width 96 height 12
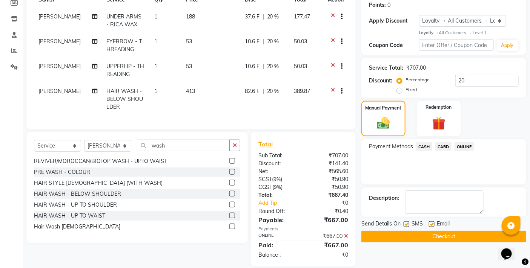
scroll to position [158, 0]
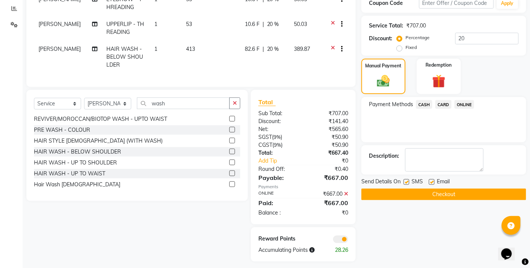
click at [428, 194] on button "Checkout" at bounding box center [443, 195] width 165 height 12
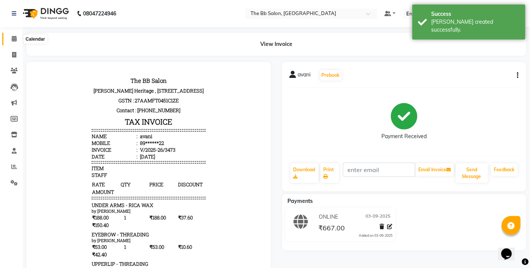
click at [12, 39] on icon at bounding box center [14, 39] width 5 height 6
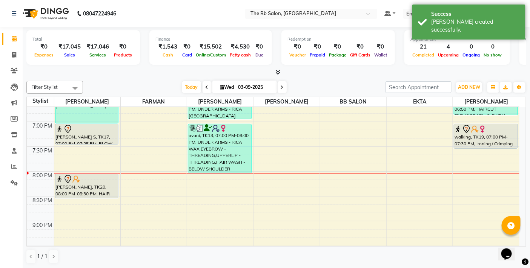
scroll to position [476, 0]
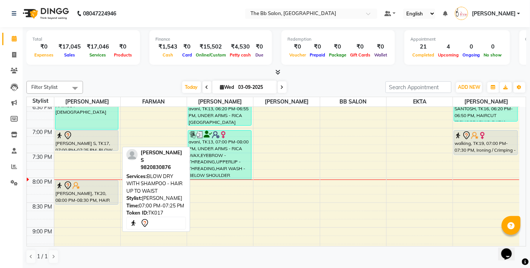
drag, startPoint x: 85, startPoint y: 149, endPoint x: 84, endPoint y: 155, distance: 6.0
drag, startPoint x: 82, startPoint y: 149, endPoint x: 82, endPoint y: 153, distance: 4.1
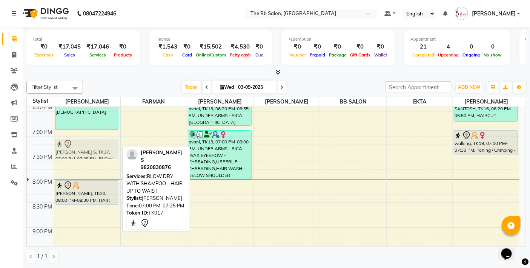
drag, startPoint x: 86, startPoint y: 141, endPoint x: 87, endPoint y: 146, distance: 5.0
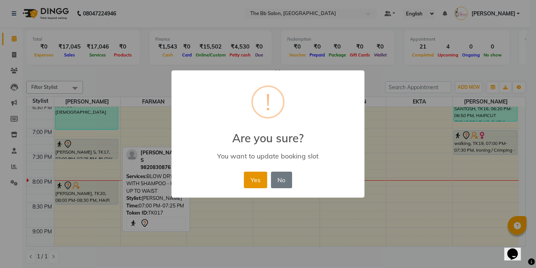
click at [254, 182] on button "Yes" at bounding box center [255, 180] width 23 height 17
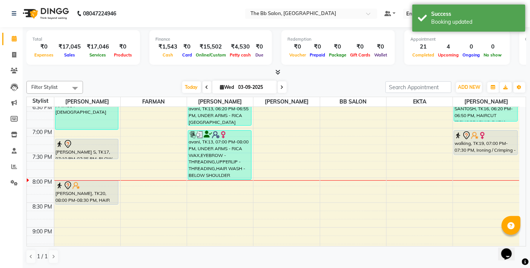
click at [179, 6] on nav "08047224946 Select Location × The Bb Salon, Kharghar Default Panel My Panel Eng…" at bounding box center [265, 13] width 530 height 27
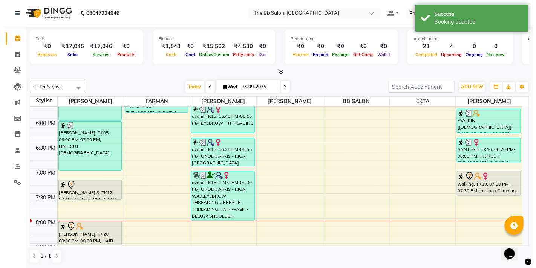
scroll to position [434, 0]
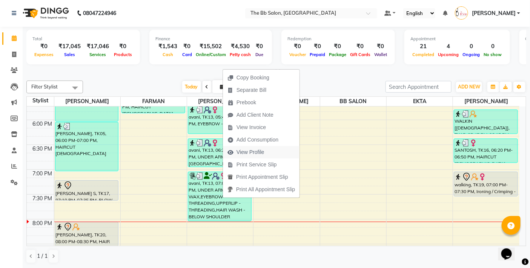
click at [259, 152] on span "View Profile" at bounding box center [250, 153] width 28 height 8
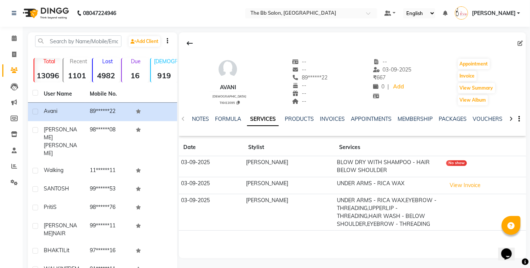
click at [288, 164] on td "[PERSON_NAME]" at bounding box center [289, 166] width 91 height 21
click at [463, 185] on button "View Invoice" at bounding box center [465, 186] width 38 height 12
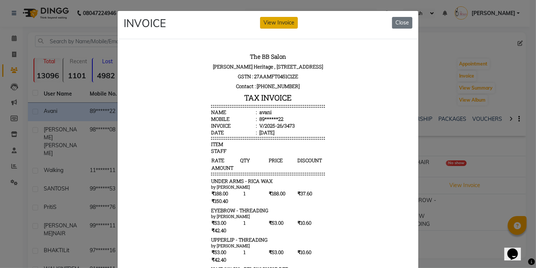
click at [278, 21] on button "View Invoice" at bounding box center [279, 23] width 38 height 12
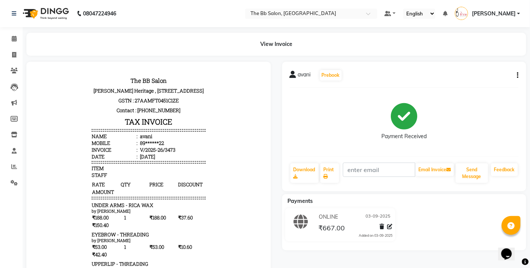
click at [516, 72] on button "button" at bounding box center [516, 76] width 5 height 8
click at [454, 84] on div "Edit Invoice" at bounding box center [467, 84] width 77 height 9
select select "service"
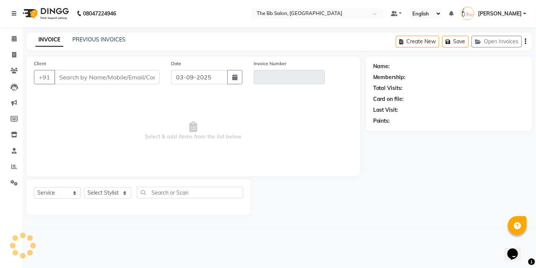
type input "89******22"
type input "V/2025-26/3473"
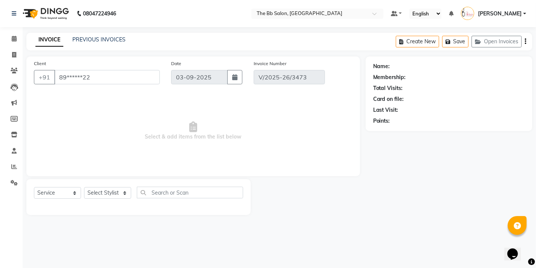
select select "select"
select select "1: Object"
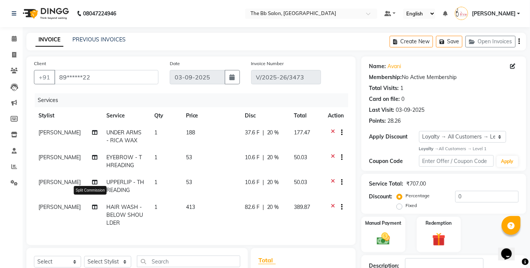
click at [92, 209] on icon at bounding box center [94, 207] width 5 height 5
select select "83513"
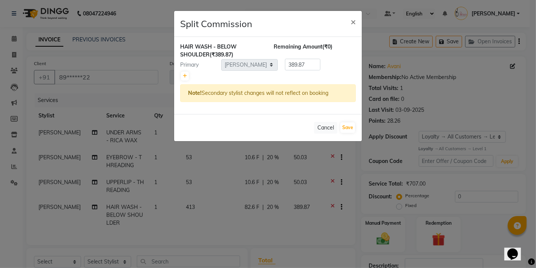
click at [88, 208] on ngb-modal-window "Split Commission × HAIR WASH - BELOW SHOULDER (₹389.87) Remaining Amount (₹0) P…" at bounding box center [268, 134] width 536 height 268
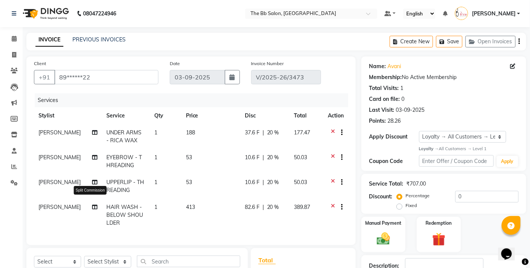
click at [92, 208] on icon at bounding box center [94, 207] width 5 height 5
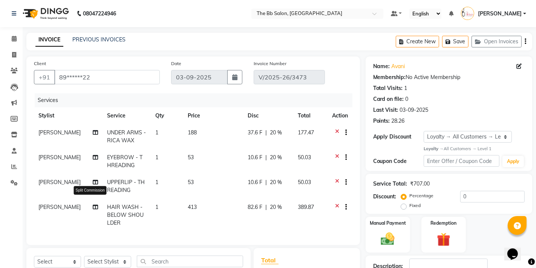
select select "83513"
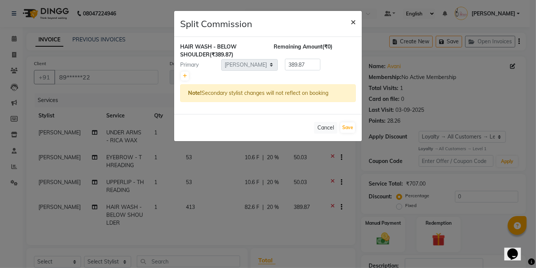
click at [353, 19] on span "×" at bounding box center [353, 21] width 5 height 11
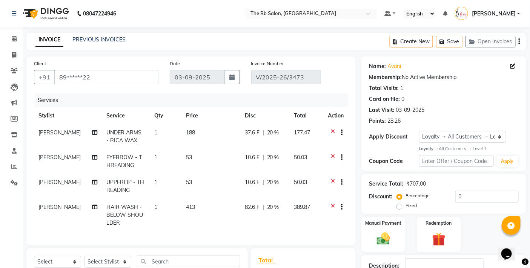
click at [62, 210] on span "GOUSIYA SHAIKH" at bounding box center [59, 207] width 42 height 7
select select "83513"
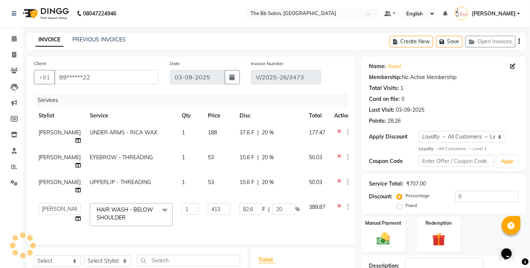
scroll to position [167, 0]
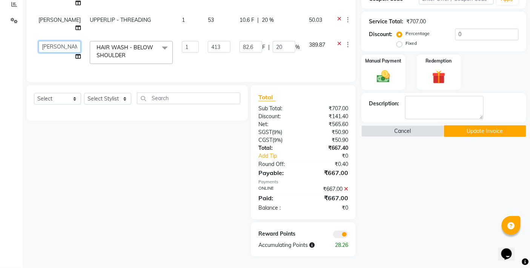
click at [64, 43] on select "BB SALON DIPALI EKTA FARMAN GOPAL GOUSIYA SHAIKH MANGESH TAVARE Nazim Shaikh Ru…" at bounding box center [59, 47] width 42 height 12
select select "83658"
drag, startPoint x: 380, startPoint y: 172, endPoint x: 386, endPoint y: 175, distance: 6.1
click at [381, 174] on div "Name: Avani Membership: No Active Membership Total Visits: 1 Card on file: 0 La…" at bounding box center [446, 75] width 170 height 363
click at [491, 129] on button "Update Invoice" at bounding box center [485, 132] width 82 height 12
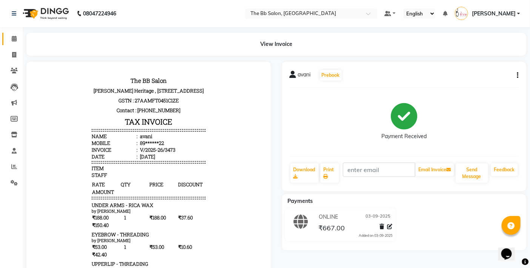
click at [14, 39] on icon at bounding box center [14, 39] width 5 height 6
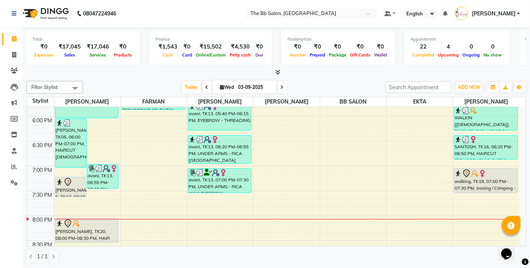
scroll to position [419, 0]
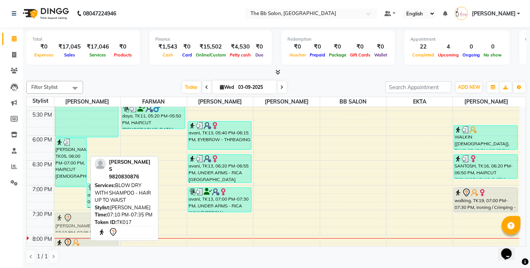
drag, startPoint x: 69, startPoint y: 208, endPoint x: 86, endPoint y: 226, distance: 25.1
click at [86, 226] on div "NEETA NAIR, TK05, 06:00 PM-07:00 PM, HAIRCUT MALE avani, TK13, 06:55 PM-07:25 P…" at bounding box center [87, 36] width 66 height 696
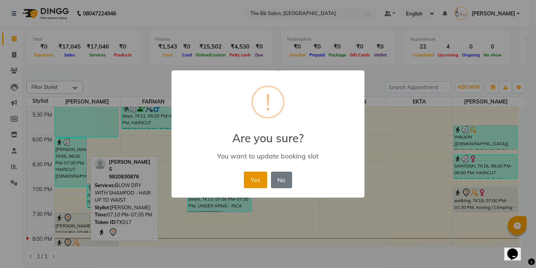
click at [253, 175] on button "Yes" at bounding box center [255, 180] width 23 height 17
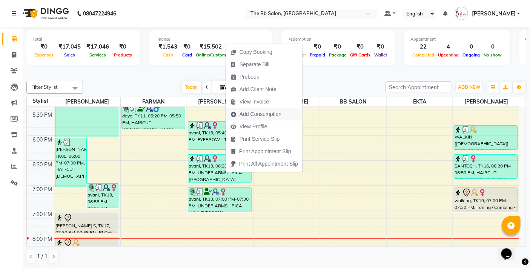
click at [272, 113] on span "Add Consumption" at bounding box center [260, 114] width 42 height 8
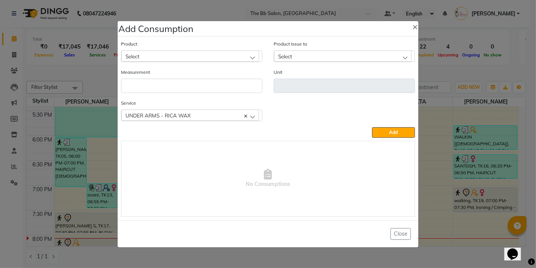
click at [218, 54] on div "Select" at bounding box center [190, 56] width 138 height 11
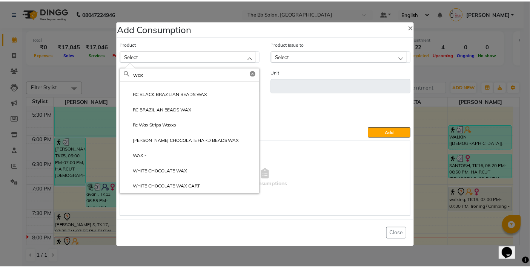
scroll to position [103, 0]
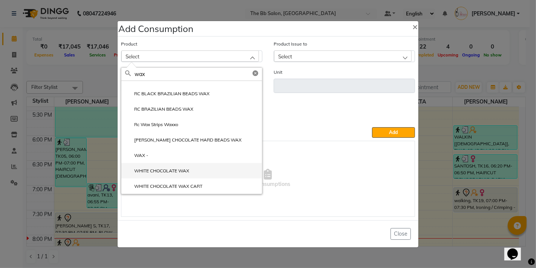
type input "wax"
click at [170, 170] on label "WHITE CHOCOLATE WAX" at bounding box center [157, 171] width 64 height 7
type input "ML"
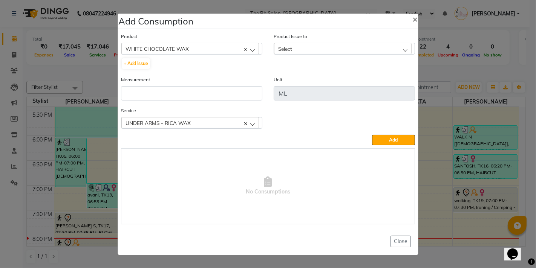
click at [308, 46] on div "Select" at bounding box center [343, 48] width 138 height 11
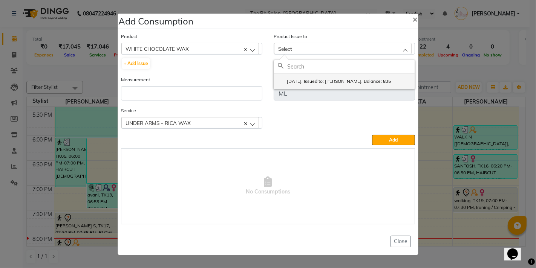
click at [344, 81] on label "2025-08-29, Issued to: SHILPA YADAV, Balance: 835" at bounding box center [334, 81] width 113 height 7
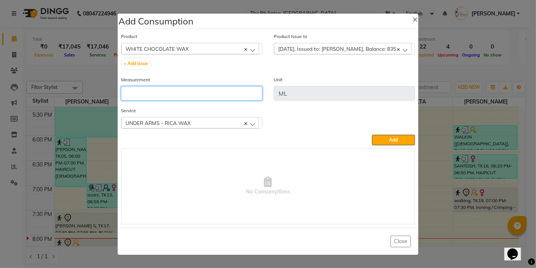
click at [220, 93] on input "number" at bounding box center [191, 93] width 141 height 14
type input "10"
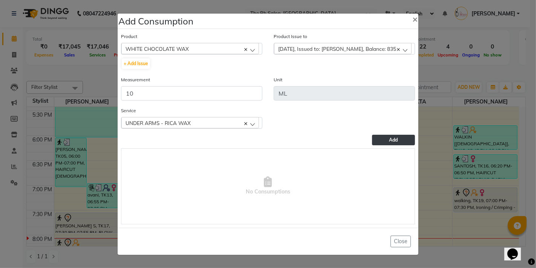
click at [386, 138] on button "Add" at bounding box center [393, 140] width 43 height 11
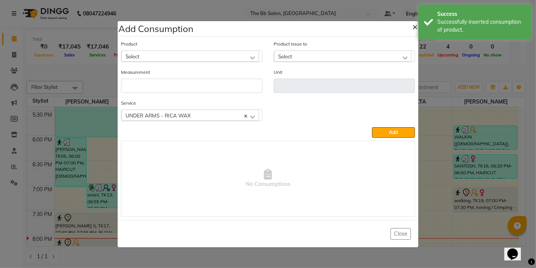
click at [413, 25] on span "×" at bounding box center [414, 26] width 5 height 11
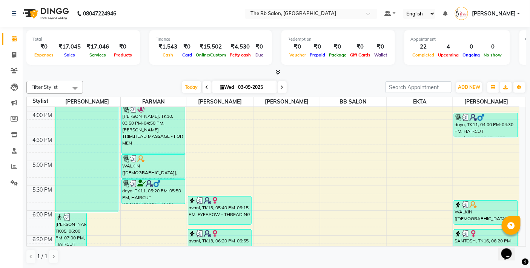
scroll to position [335, 0]
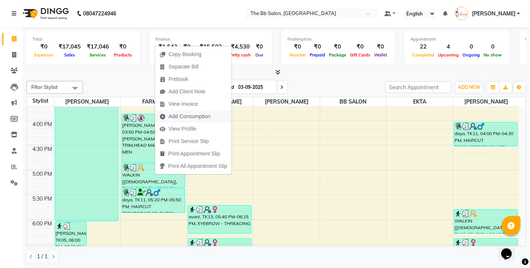
click at [195, 112] on span "Add Consumption" at bounding box center [185, 116] width 60 height 12
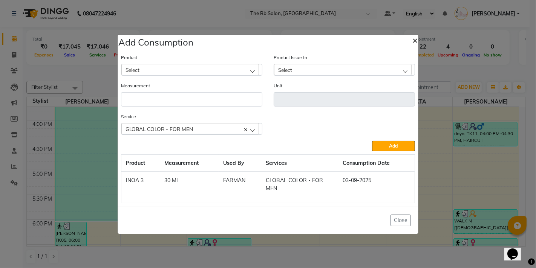
click at [414, 39] on span "×" at bounding box center [414, 39] width 5 height 11
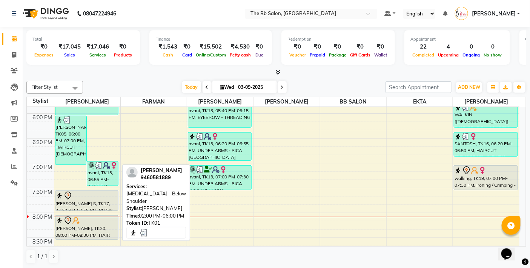
scroll to position [461, 0]
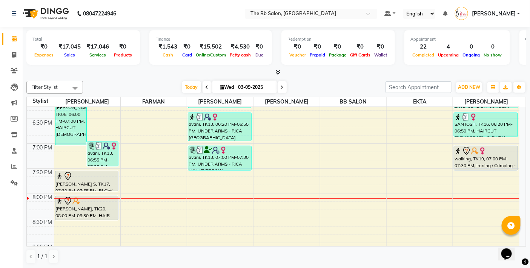
click at [164, 8] on nav "08047224946 Select Location × The Bb Salon, Kharghar Default Panel My Panel Eng…" at bounding box center [265, 13] width 530 height 27
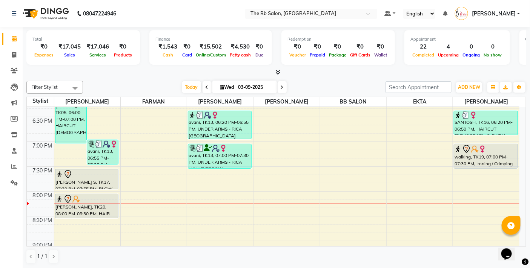
scroll to position [461, 0]
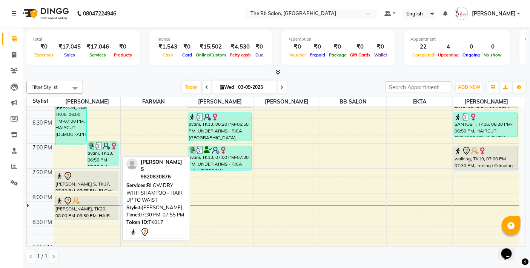
click at [87, 182] on div "[PERSON_NAME] S, TK17, 07:30 PM-07:55 PM, BLOW DRY WITH SHAMPOO - HAIR UP TO WA…" at bounding box center [86, 182] width 63 height 20
select select "7"
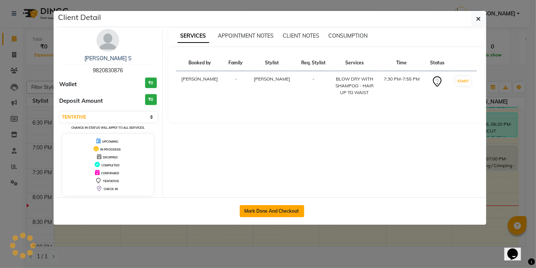
click at [266, 208] on button "Mark Done And Checkout" at bounding box center [272, 211] width 64 height 12
select select "service"
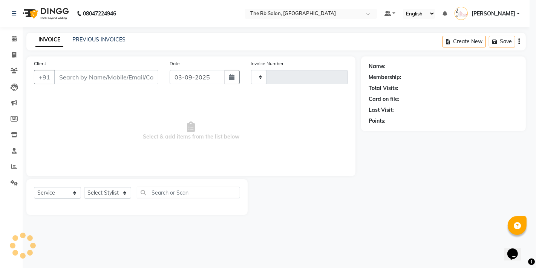
type input "3474"
select select "6231"
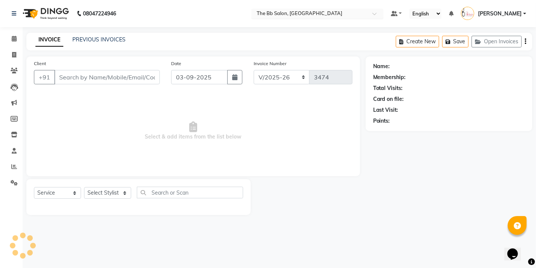
type input "98******76"
select select "83658"
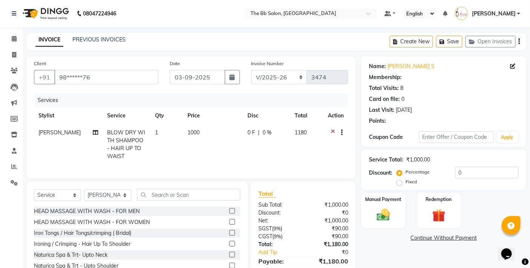
select select "1: Object"
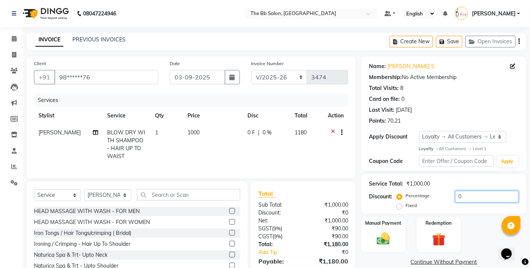
click at [455, 198] on input "0" at bounding box center [486, 197] width 63 height 12
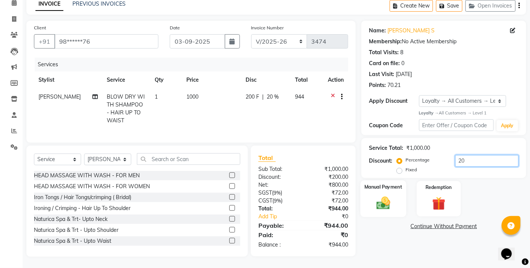
type input "20"
click at [387, 196] on img at bounding box center [383, 204] width 23 height 16
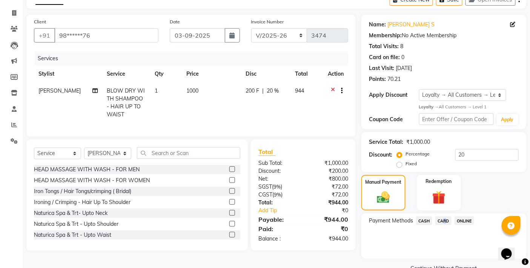
click at [442, 220] on span "CARD" at bounding box center [443, 221] width 16 height 9
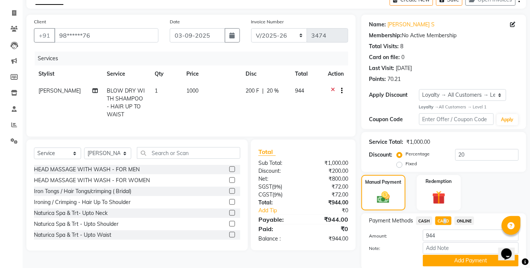
scroll to position [70, 0]
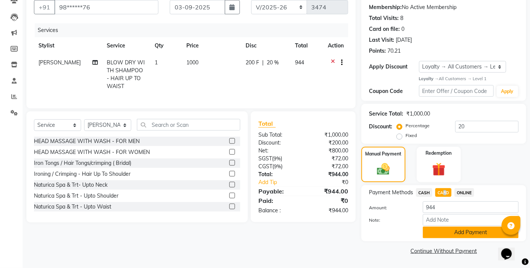
click at [461, 233] on button "Add Payment" at bounding box center [471, 233] width 96 height 12
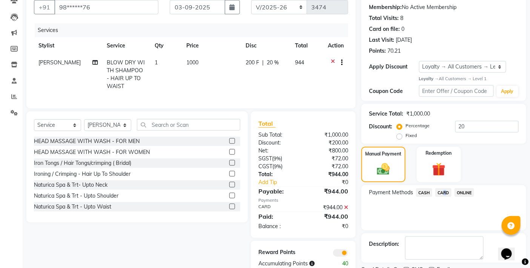
scroll to position [102, 0]
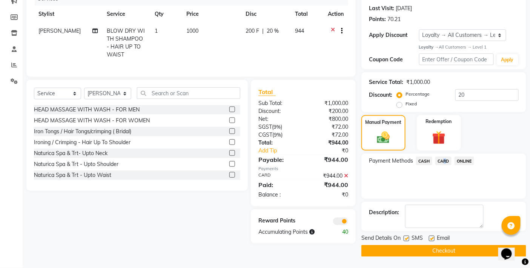
click at [418, 248] on button "Checkout" at bounding box center [443, 251] width 165 height 12
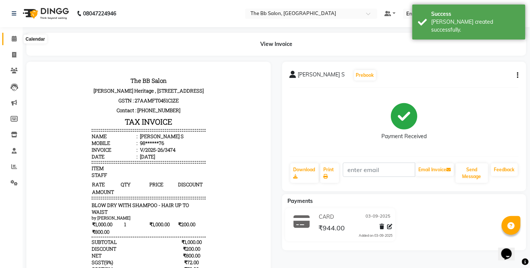
click at [13, 38] on icon at bounding box center [14, 39] width 5 height 6
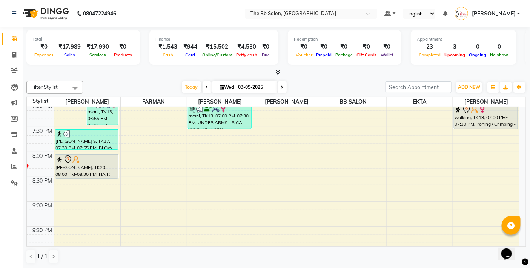
scroll to position [503, 0]
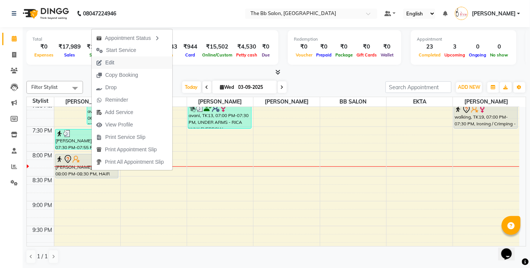
click at [112, 62] on span "Edit" at bounding box center [109, 63] width 9 height 8
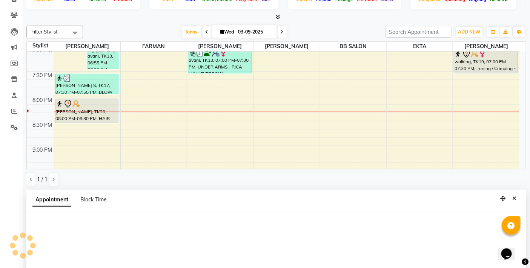
scroll to position [148, 0]
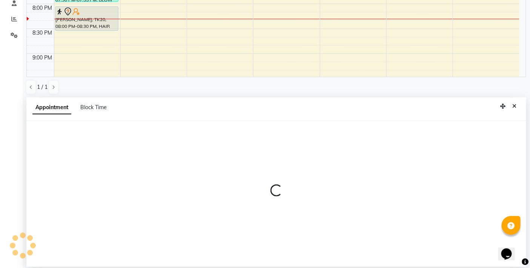
select select "tentative"
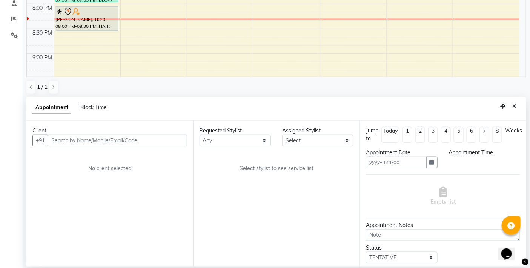
type input "03-09-2025"
select select "1200"
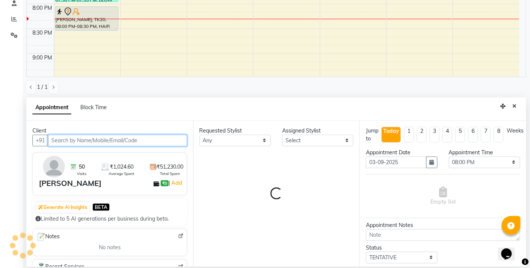
select select "83658"
select select "3065"
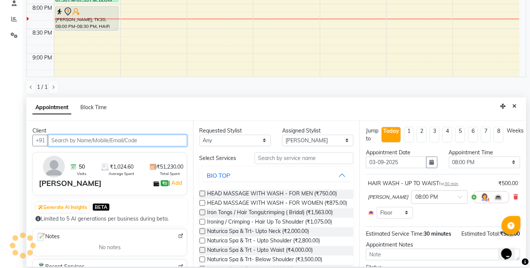
scroll to position [550, 0]
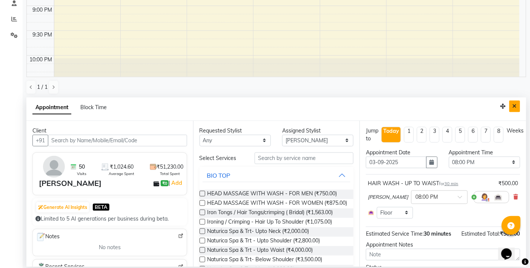
click at [513, 106] on icon "Close" at bounding box center [514, 106] width 4 height 5
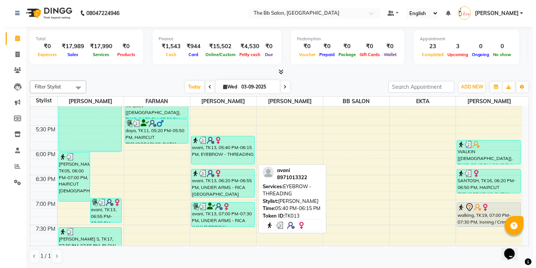
scroll to position [383, 0]
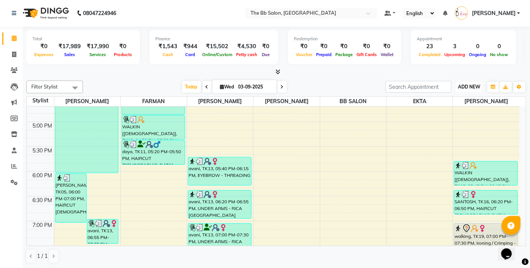
click at [476, 87] on span "ADD NEW" at bounding box center [469, 87] width 22 height 6
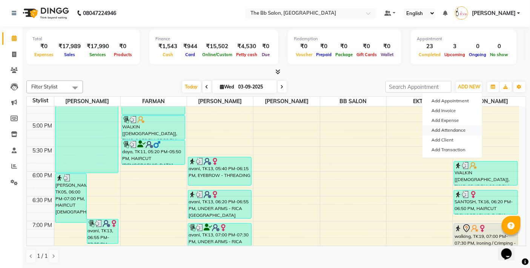
click at [459, 131] on link "Add Attendance" at bounding box center [452, 131] width 60 height 10
select select "A"
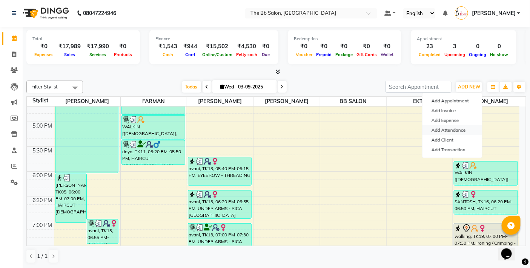
select select "A"
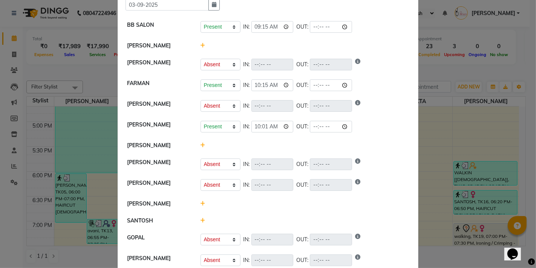
scroll to position [93, 0]
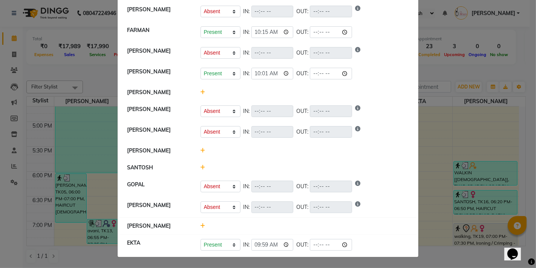
click at [201, 224] on icon at bounding box center [203, 226] width 5 height 5
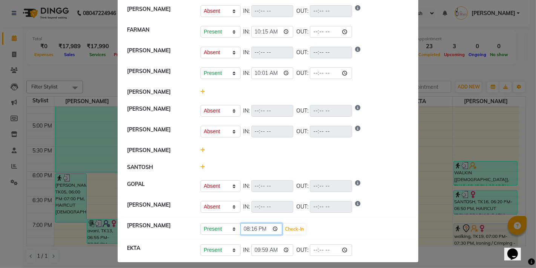
click at [273, 230] on input "20:16" at bounding box center [262, 230] width 42 height 12
type input "22:59"
click at [296, 228] on button "Check-In" at bounding box center [294, 229] width 23 height 11
select select "A"
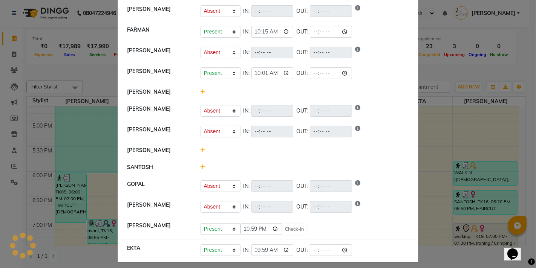
select select "A"
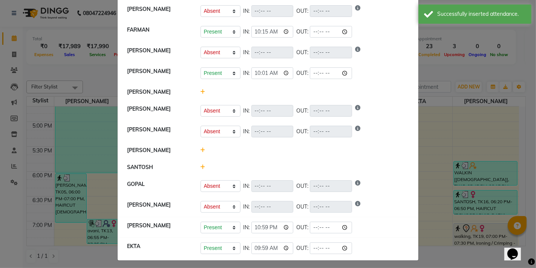
click at [201, 150] on icon at bounding box center [203, 150] width 5 height 5
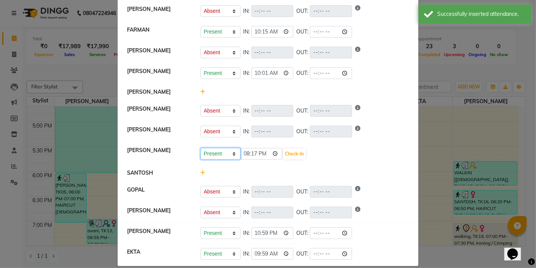
click at [231, 152] on select "Present Absent Late Half Day Weekly Off" at bounding box center [221, 154] width 40 height 12
select select "A"
click at [201, 148] on select "Present Absent Late Half Day Weekly Off" at bounding box center [221, 154] width 40 height 12
click at [247, 152] on button "Save" at bounding box center [248, 154] width 15 height 11
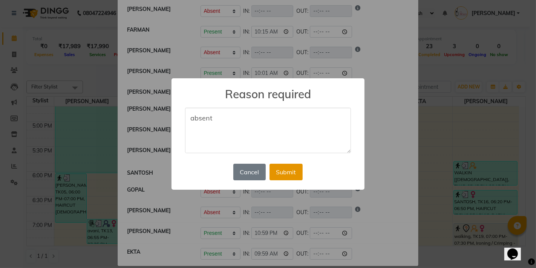
type textarea "absent"
click at [291, 172] on button "Submit" at bounding box center [286, 172] width 33 height 17
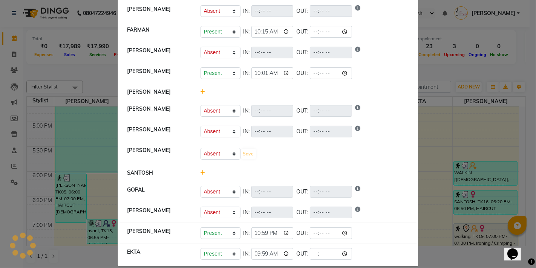
select select "A"
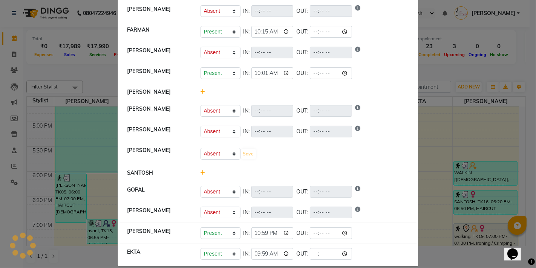
select select "A"
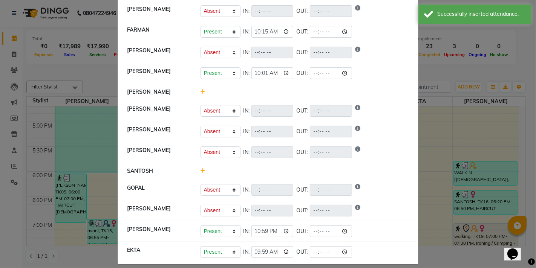
click at [201, 91] on icon at bounding box center [203, 91] width 5 height 5
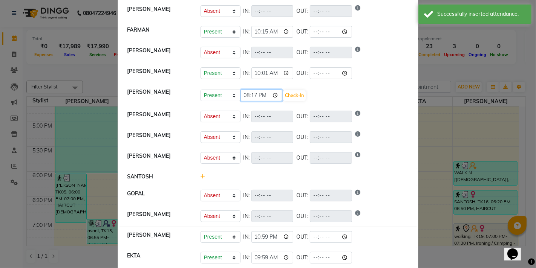
click at [273, 95] on input "20:17" at bounding box center [262, 96] width 42 height 12
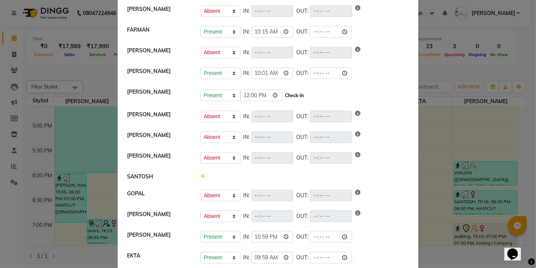
type input "12:00"
click at [292, 92] on button "Check-In" at bounding box center [294, 95] width 23 height 11
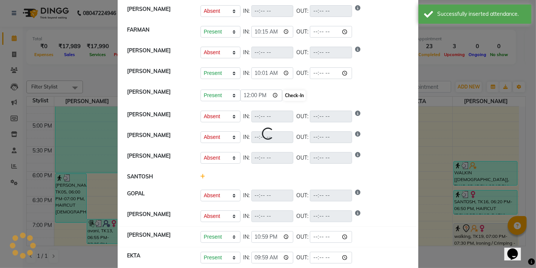
select select "A"
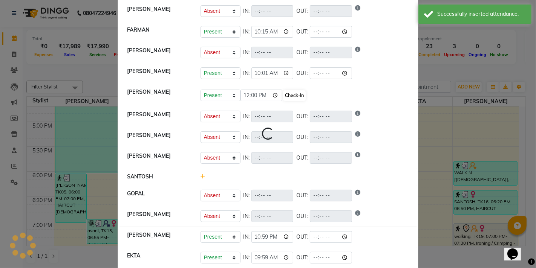
select select "A"
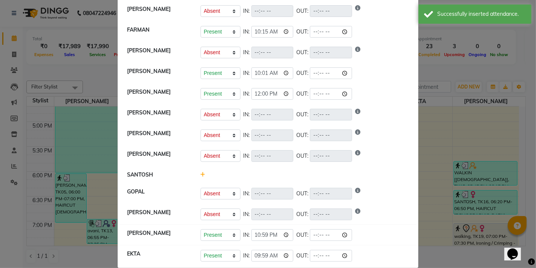
click at [201, 173] on icon at bounding box center [203, 174] width 5 height 5
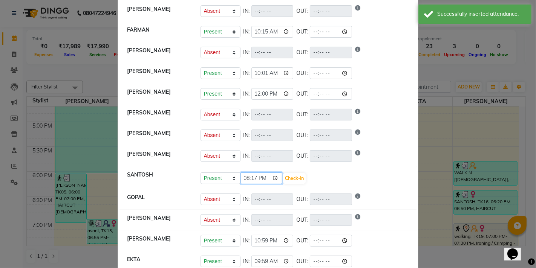
click at [273, 176] on input "20:17" at bounding box center [262, 179] width 42 height 12
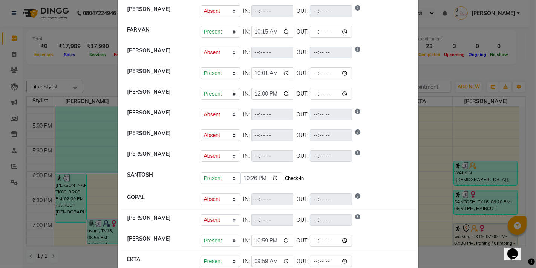
type input "22:26"
click at [297, 176] on button "Check-In" at bounding box center [294, 178] width 23 height 11
select select "A"
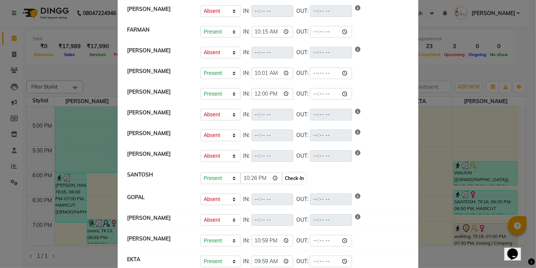
select select "A"
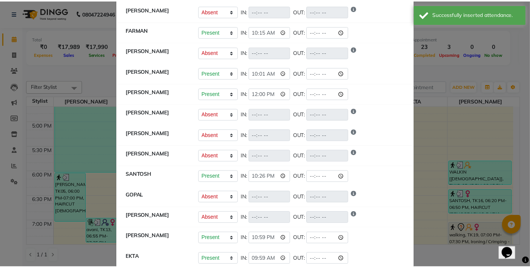
scroll to position [109, 0]
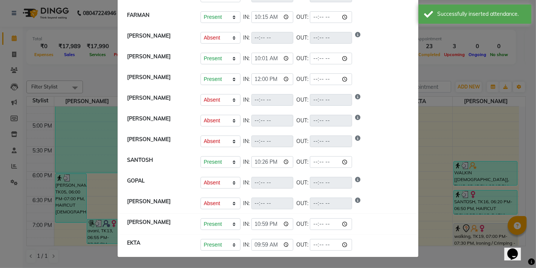
click at [429, 129] on ngb-modal-window "Attendance × Select Date 03-09-2025 BB SALON Present Absent Late Half Day Weekl…" at bounding box center [268, 134] width 536 height 268
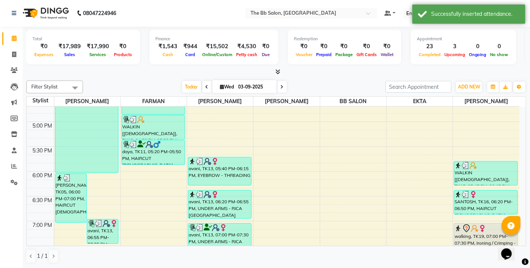
click at [188, 8] on nav "08047224946 Select Location × The Bb Salon, Kharghar Default Panel My Panel Eng…" at bounding box center [265, 13] width 530 height 27
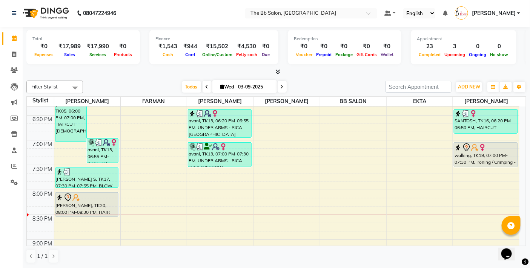
scroll to position [466, 0]
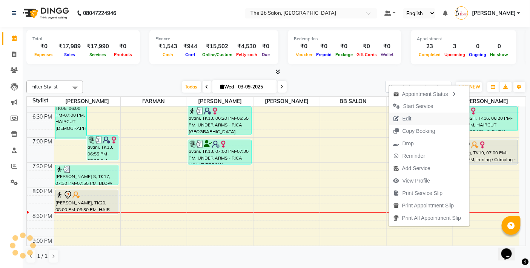
click at [408, 118] on span "Edit" at bounding box center [406, 119] width 9 height 8
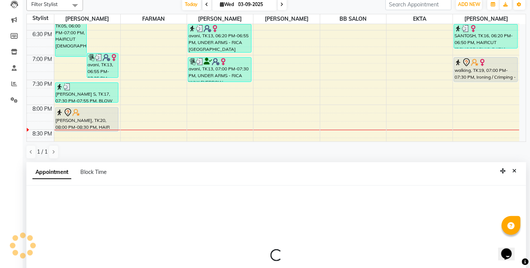
scroll to position [148, 0]
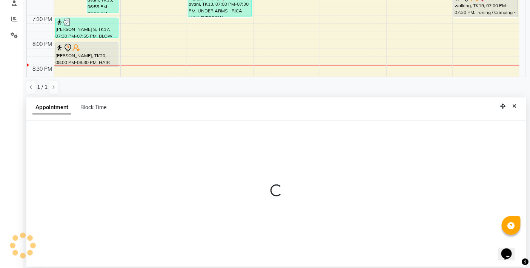
select select "tentative"
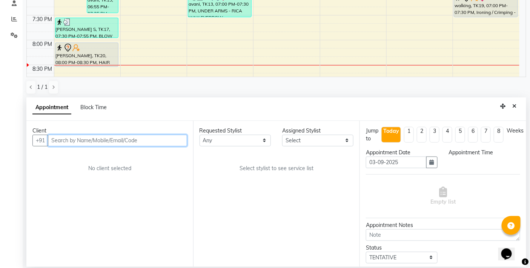
select select "87288"
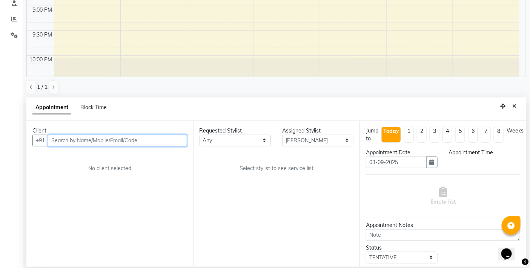
select select "1140"
select select "3065"
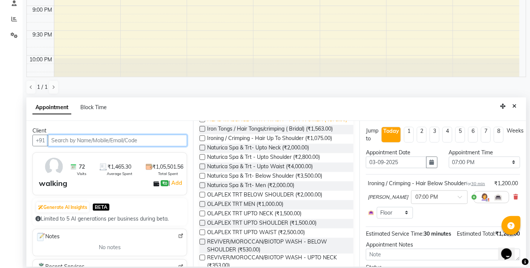
scroll to position [126, 0]
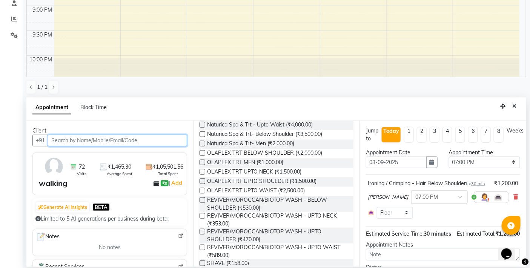
click at [144, 142] on input "text" at bounding box center [117, 141] width 139 height 12
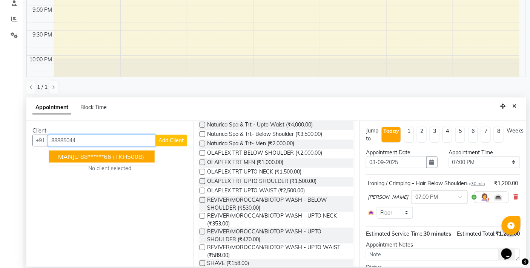
click at [118, 157] on span "(TKH5008)" at bounding box center [128, 157] width 31 height 8
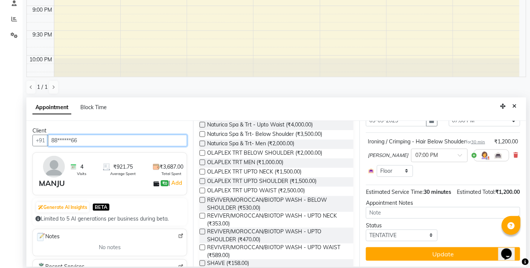
scroll to position [59, 0]
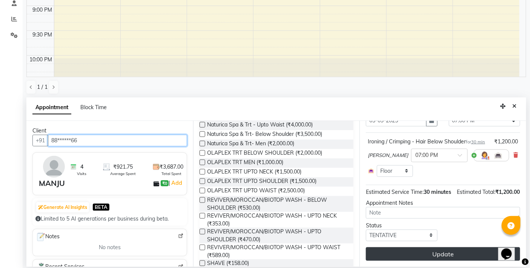
type input "88******66"
click at [434, 253] on button "Update" at bounding box center [443, 255] width 154 height 14
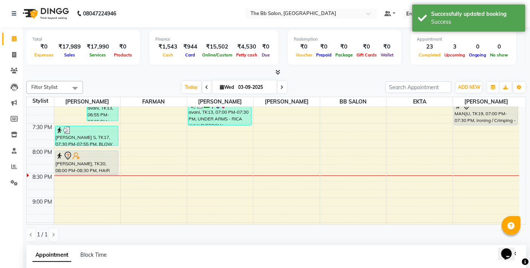
scroll to position [508, 0]
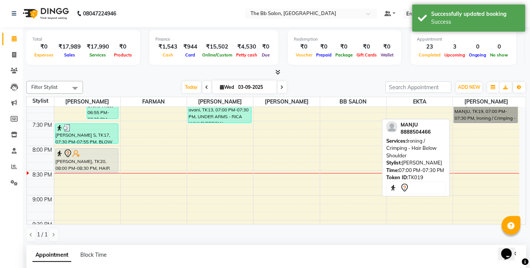
click at [476, 118] on link "MANJU, TK19, 07:00 PM-07:30 PM, Ironing / Crimping - Hair Below Shoulder" at bounding box center [486, 110] width 64 height 25
select select "7"
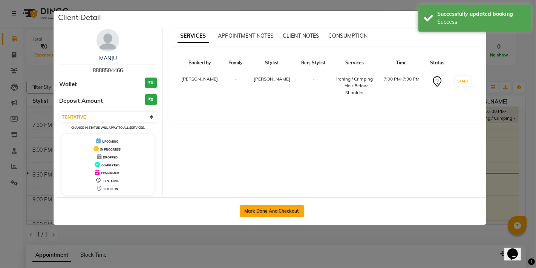
click at [263, 211] on button "Mark Done And Checkout" at bounding box center [272, 211] width 64 height 12
select select "service"
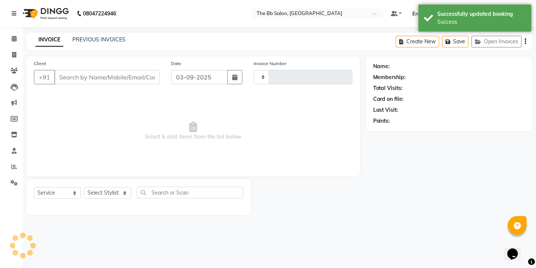
type input "3475"
select select "6231"
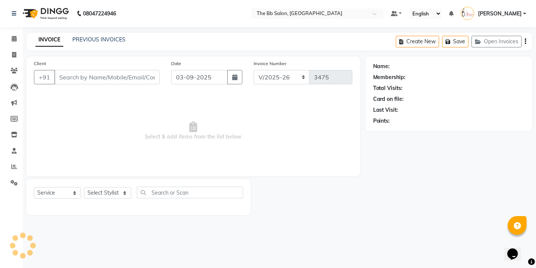
type input "88******66"
select select "87288"
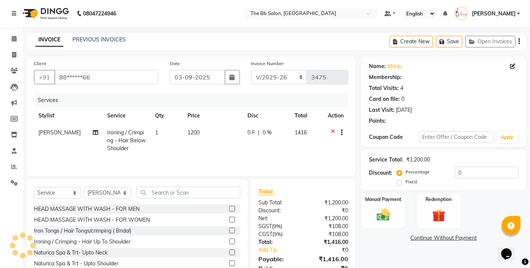
select select "1: Object"
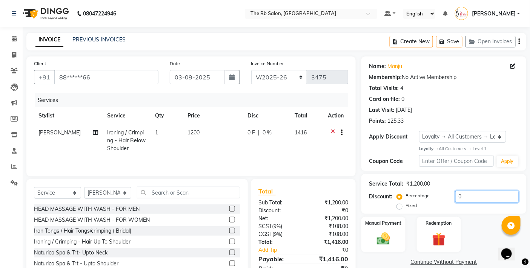
click at [455, 196] on input "0" at bounding box center [486, 197] width 63 height 12
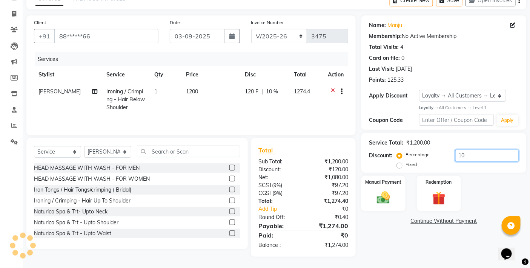
click at [464, 155] on input "10" at bounding box center [486, 156] width 63 height 12
type input "15.2"
click at [382, 196] on img at bounding box center [383, 198] width 23 height 16
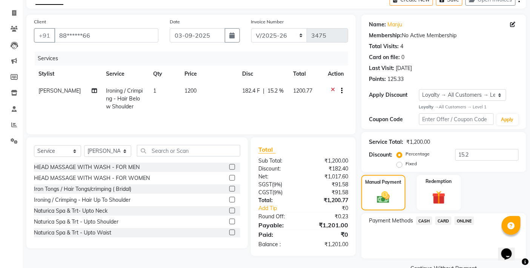
click at [468, 222] on span "ONLINE" at bounding box center [464, 221] width 20 height 9
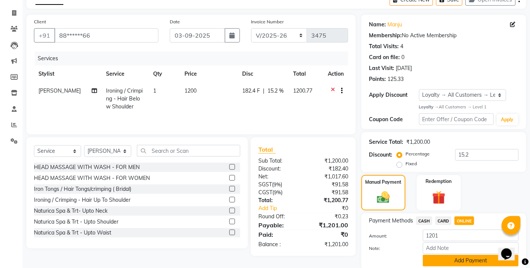
scroll to position [70, 0]
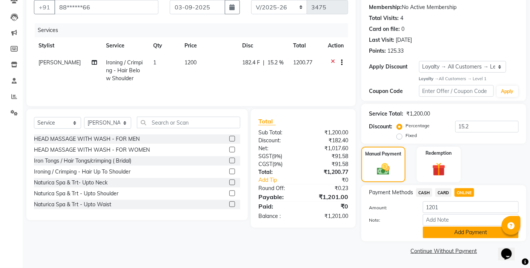
click at [461, 231] on button "Add Payment" at bounding box center [471, 233] width 96 height 12
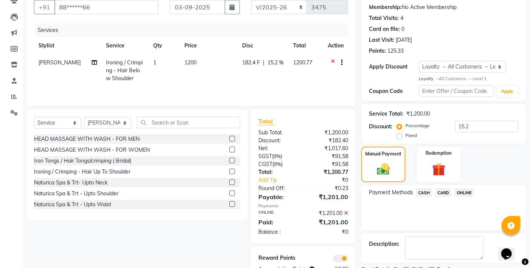
scroll to position [102, 0]
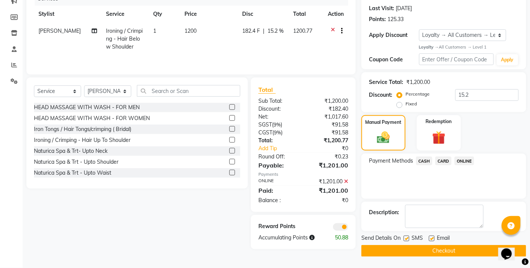
click at [430, 250] on button "Checkout" at bounding box center [443, 251] width 165 height 12
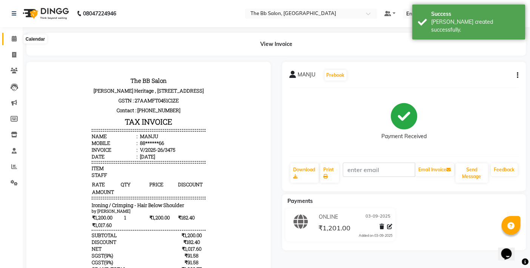
click at [13, 38] on icon at bounding box center [14, 39] width 5 height 6
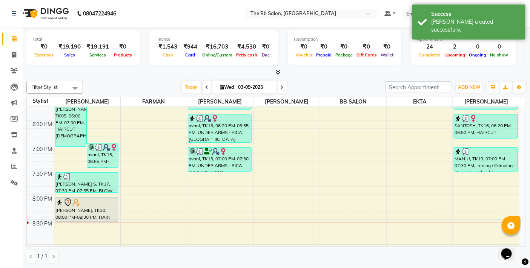
scroll to position [503, 0]
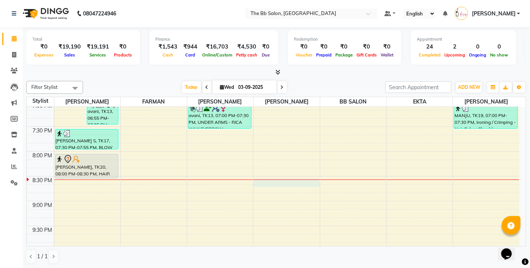
select select "83531"
select select "tentative"
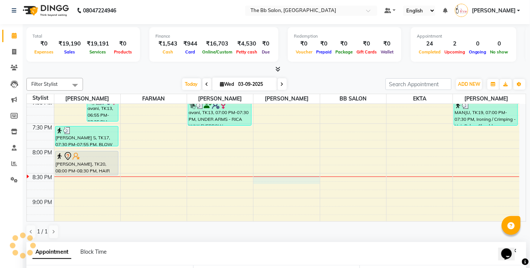
select select "1230"
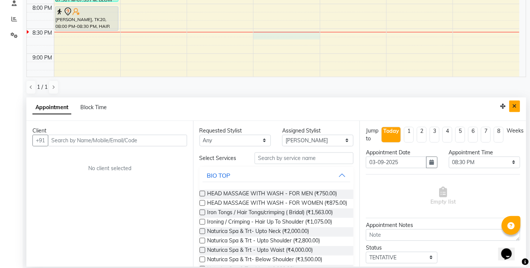
click at [515, 106] on icon "Close" at bounding box center [514, 106] width 4 height 5
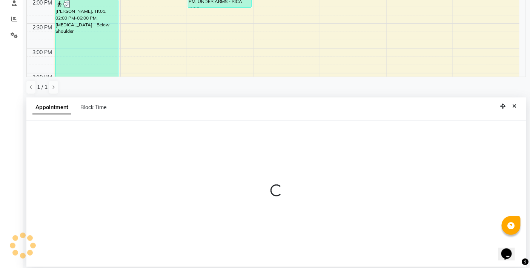
select select "83513"
select select "tentative"
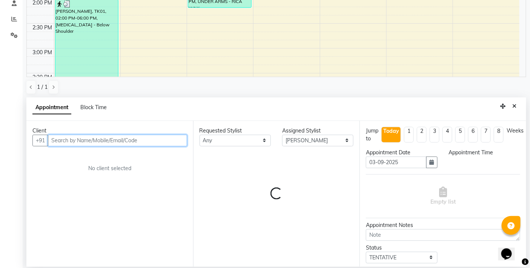
select select "870"
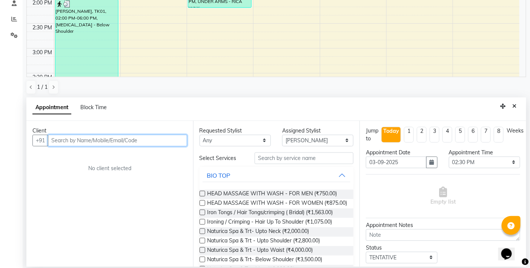
click at [138, 137] on input "text" at bounding box center [117, 141] width 139 height 12
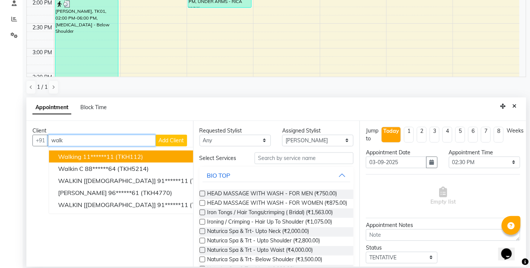
click at [163, 152] on button "walking 11******11 (TKH112)" at bounding box center [142, 157] width 186 height 12
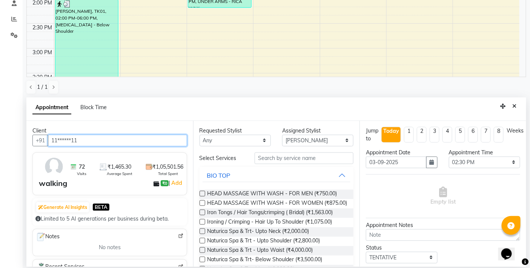
type input "11******11"
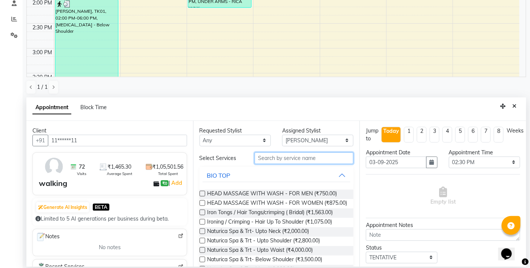
click at [265, 156] on input "text" at bounding box center [303, 159] width 99 height 12
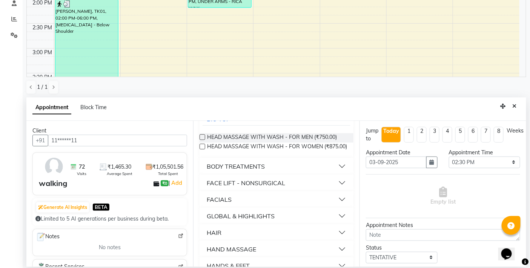
scroll to position [84, 0]
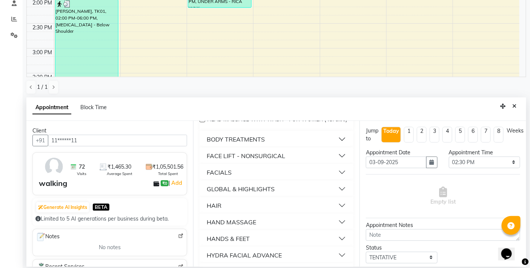
click at [334, 177] on button "FACIALS" at bounding box center [276, 173] width 148 height 14
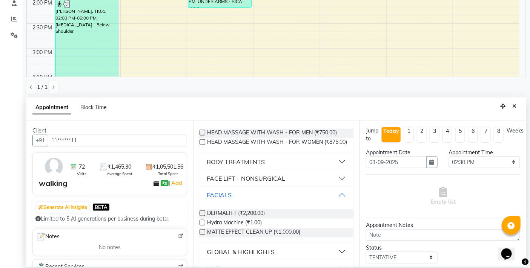
scroll to position [0, 0]
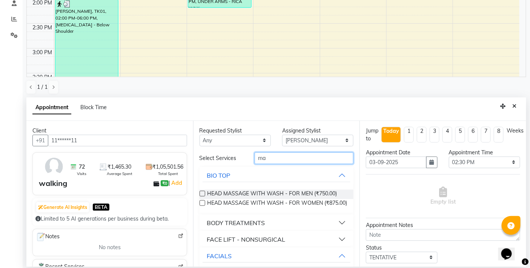
click at [269, 161] on input "ma" at bounding box center [303, 159] width 99 height 12
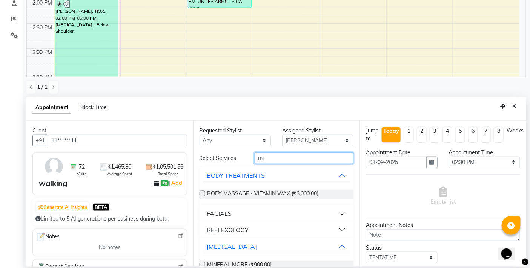
type input "mi"
click at [338, 212] on button "FACIALS" at bounding box center [276, 214] width 148 height 14
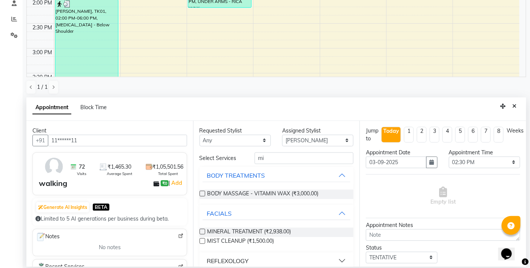
click at [202, 229] on label at bounding box center [202, 232] width 6 height 6
click at [202, 230] on input "checkbox" at bounding box center [201, 232] width 5 height 5
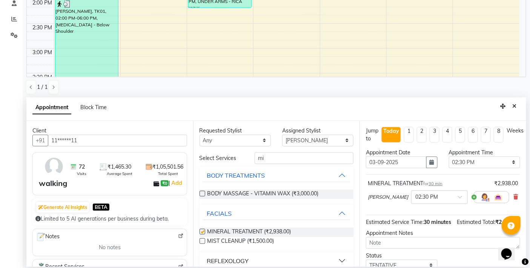
checkbox input "false"
click at [261, 141] on select "Any BB SALON DIPALI EKTA FARMAN GOUSIYA SHAIKH MANGESH TAVARE Nazim Shaikh Rupe…" at bounding box center [234, 141] width 71 height 12
select select "83658"
click at [199, 135] on select "Any BB SALON DIPALI EKTA FARMAN GOUSIYA SHAIKH MANGESH TAVARE Nazim Shaikh Rupe…" at bounding box center [234, 141] width 71 height 12
select select "83658"
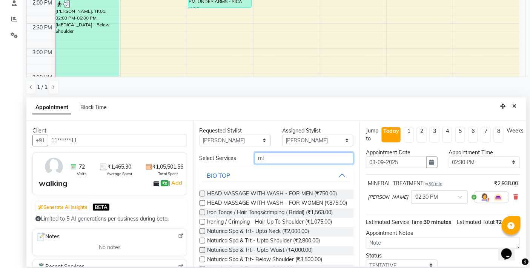
click at [277, 158] on input "mi" at bounding box center [303, 159] width 99 height 12
type input "m"
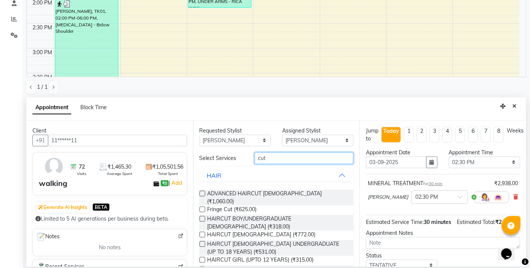
type input "cut"
click at [201, 232] on label at bounding box center [202, 235] width 6 height 6
click at [201, 233] on input "checkbox" at bounding box center [201, 235] width 5 height 5
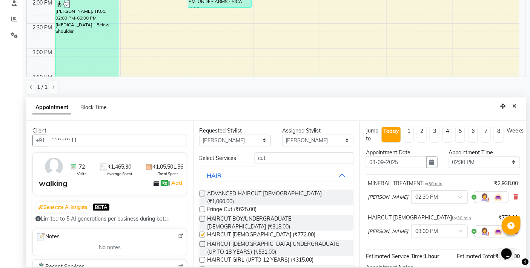
checkbox input "false"
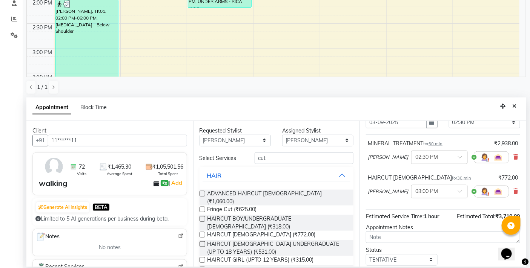
scroll to position [87, 0]
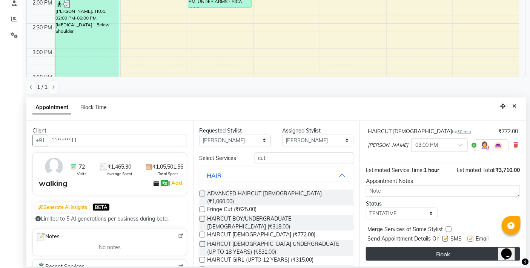
click at [431, 253] on button "Book" at bounding box center [443, 255] width 154 height 14
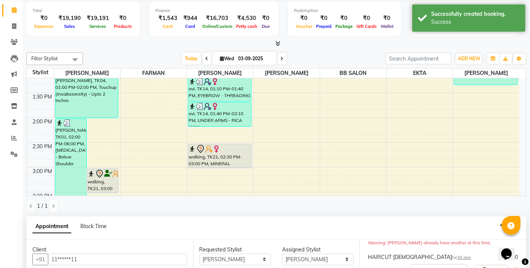
scroll to position [0, 0]
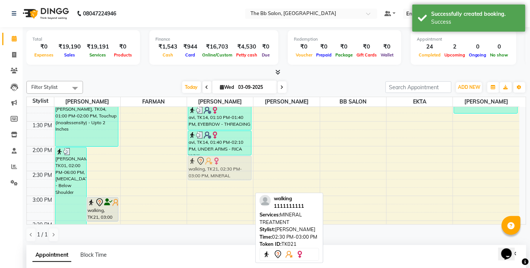
drag, startPoint x: 211, startPoint y: 180, endPoint x: 217, endPoint y: 166, distance: 15.1
click at [217, 166] on div "KADAMBARI Sontake, TK07, 10:35 AM-11:05 AM, EYEBROW - THREADING KADAMBARI Sonta…" at bounding box center [220, 246] width 66 height 696
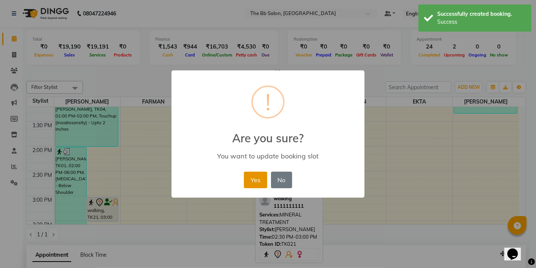
click at [254, 179] on button "Yes" at bounding box center [255, 180] width 23 height 17
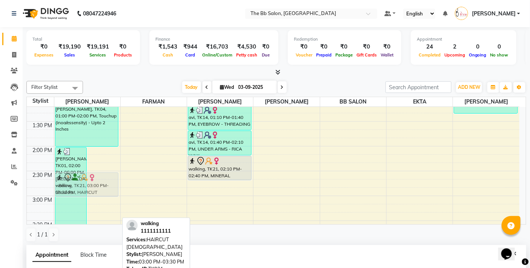
drag, startPoint x: 106, startPoint y: 211, endPoint x: 114, endPoint y: 186, distance: 26.7
click at [114, 186] on div "NEENA SHRIMALI, TK01, 02:00 PM-06:00 PM, Botox - Below Shoulder walking, TK21, …" at bounding box center [87, 246] width 66 height 696
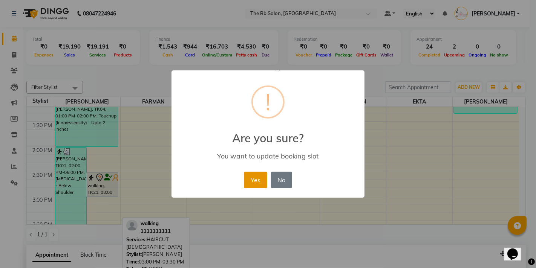
click at [248, 182] on button "Yes" at bounding box center [255, 180] width 23 height 17
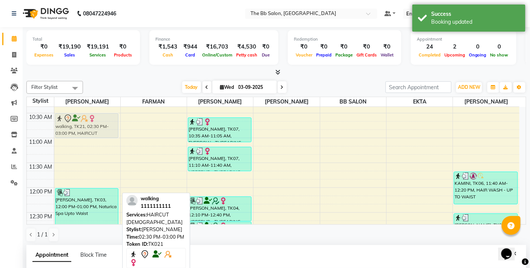
scroll to position [64, 0]
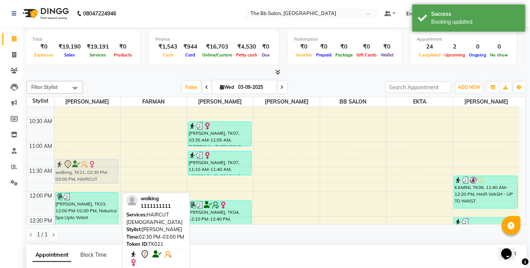
drag, startPoint x: 111, startPoint y: 181, endPoint x: 104, endPoint y: 169, distance: 14.2
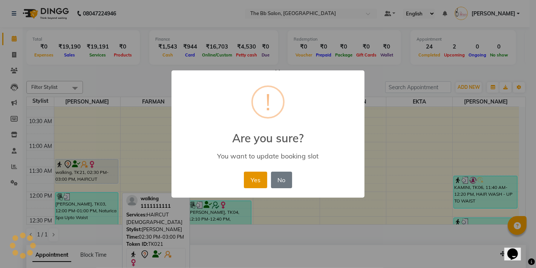
click at [255, 176] on button "Yes" at bounding box center [255, 180] width 23 height 17
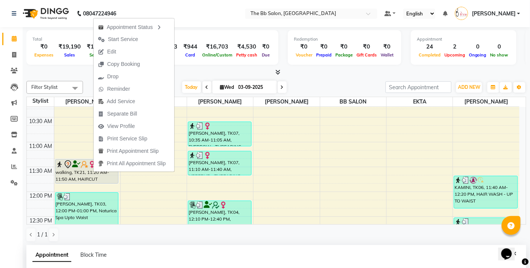
click at [228, 10] on nav "08047224946 Select Location × The Bb Salon, Kharghar Default Panel My Panel Eng…" at bounding box center [265, 13] width 530 height 27
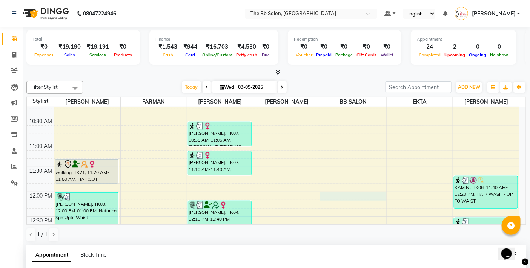
select select "83509"
select select "tentative"
select select "720"
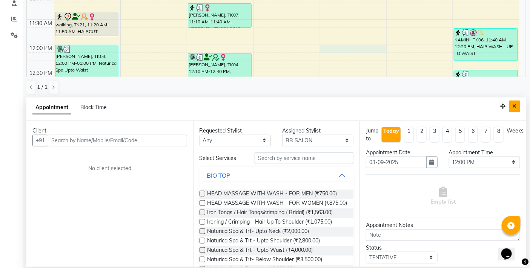
click at [513, 104] on icon "Close" at bounding box center [514, 106] width 4 height 5
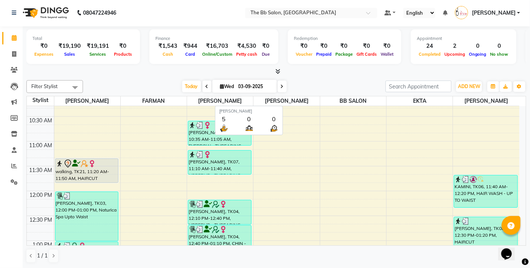
scroll to position [0, 0]
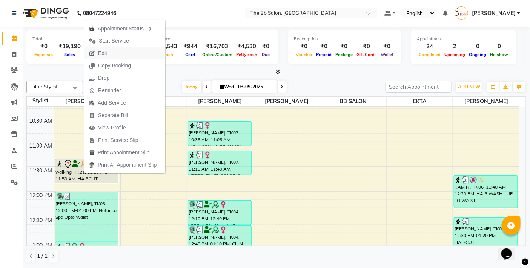
click at [102, 51] on span "Edit" at bounding box center [102, 53] width 9 height 8
select select "83513"
select select "tentative"
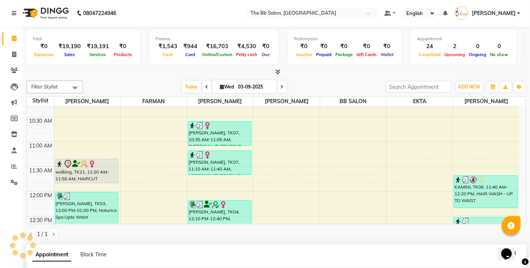
select select "680"
select select "3065"
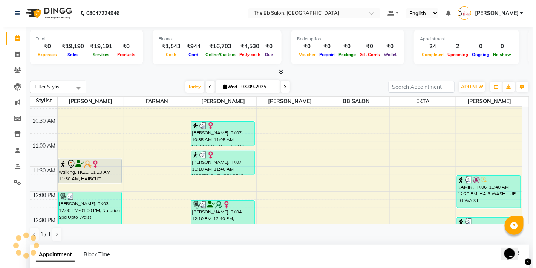
scroll to position [550, 0]
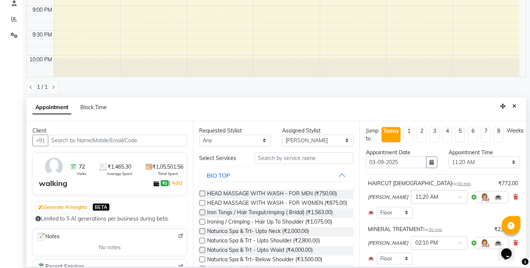
click at [141, 139] on input "text" at bounding box center [117, 141] width 139 height 12
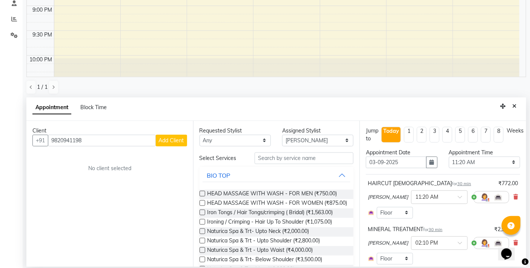
type input "9820941198"
click at [174, 140] on span "Add Client" at bounding box center [171, 140] width 25 height 7
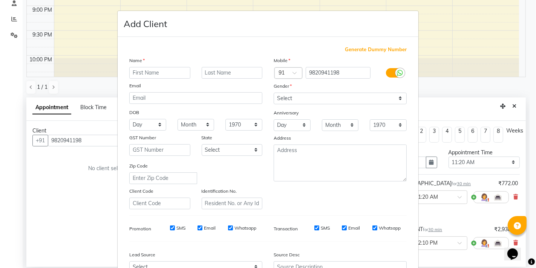
click at [155, 74] on input "text" at bounding box center [159, 73] width 61 height 12
type input "rajkumar"
click at [396, 97] on select "Select Male Female Other Prefer Not To Say" at bounding box center [340, 99] width 133 height 12
select select "male"
click at [274, 93] on select "Select Male Female Other Prefer Not To Say" at bounding box center [340, 99] width 133 height 12
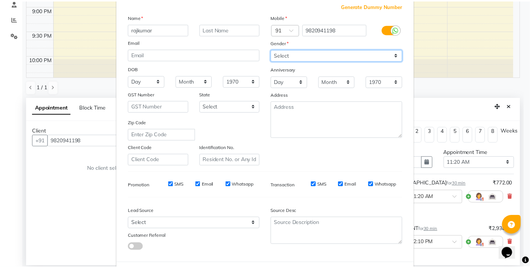
scroll to position [80, 0]
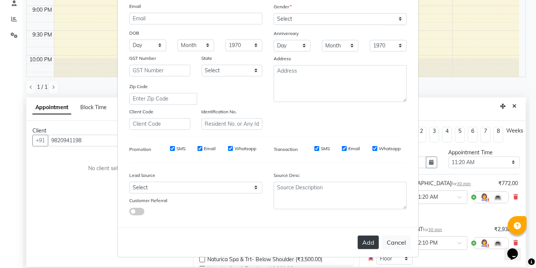
click at [366, 242] on button "Add" at bounding box center [368, 243] width 21 height 14
type input "98******98"
select select
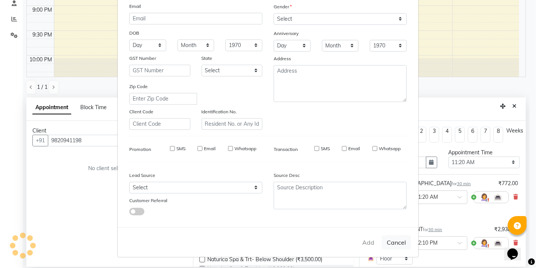
select select
checkbox input "false"
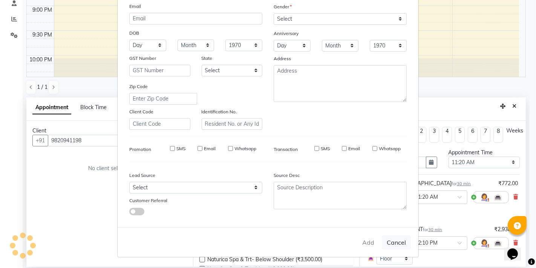
checkbox input "false"
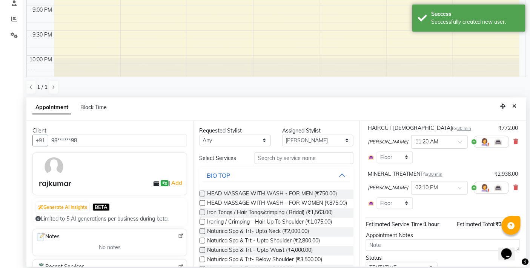
scroll to position [89, 0]
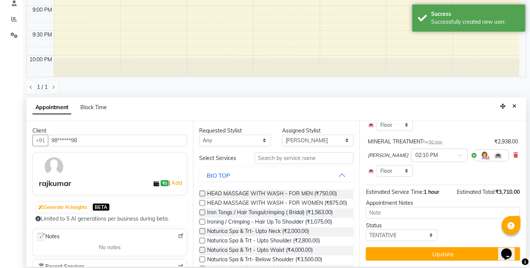
click at [433, 253] on button "Update" at bounding box center [443, 255] width 154 height 14
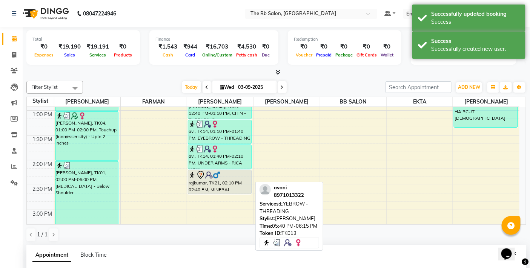
scroll to position [173, 0]
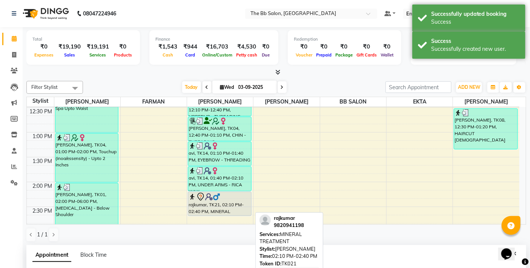
click at [215, 204] on div "rajkumar, TK21, 02:10 PM-02:40 PM, MINERAL TREATMENT" at bounding box center [219, 204] width 63 height 24
click at [222, 203] on div "rajkumar, TK21, 02:10 PM-02:40 PM, MINERAL TREATMENT" at bounding box center [219, 204] width 63 height 24
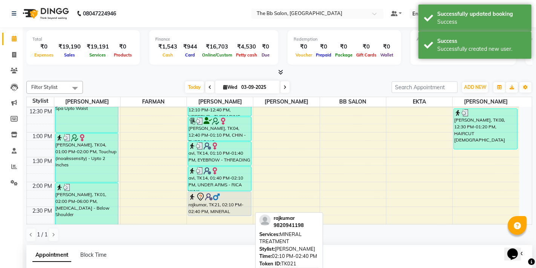
select select "7"
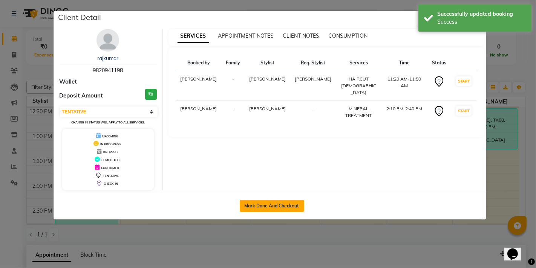
click at [277, 207] on button "Mark Done And Checkout" at bounding box center [272, 206] width 64 height 12
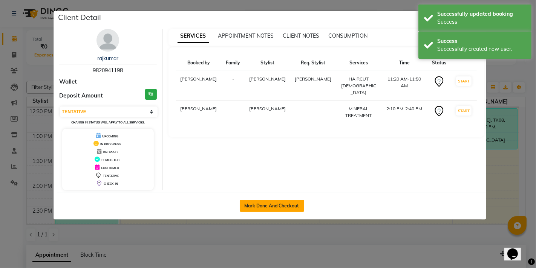
select select "6231"
select select "service"
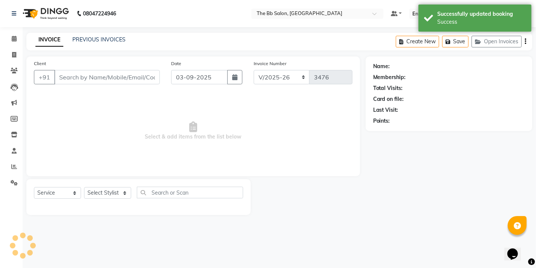
type input "98******98"
select select "83658"
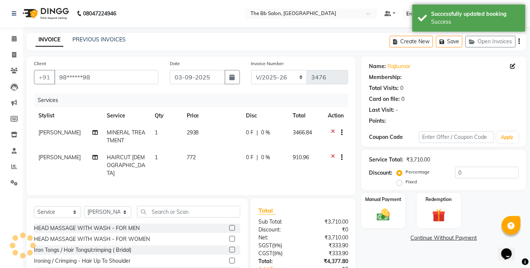
select select "1: Object"
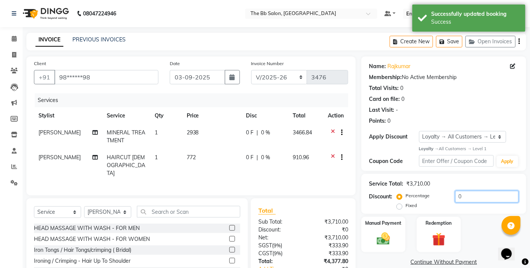
click at [455, 196] on input "0" at bounding box center [486, 197] width 63 height 12
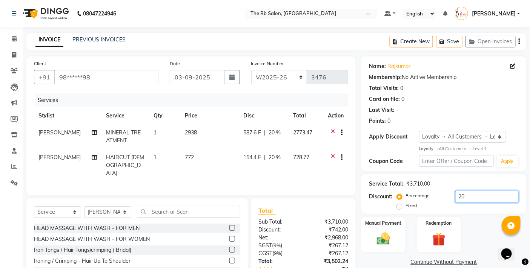
scroll to position [58, 0]
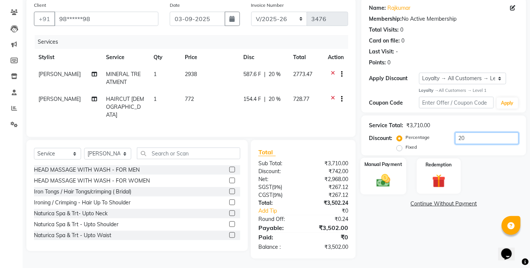
type input "20"
click at [379, 180] on img at bounding box center [383, 181] width 23 height 16
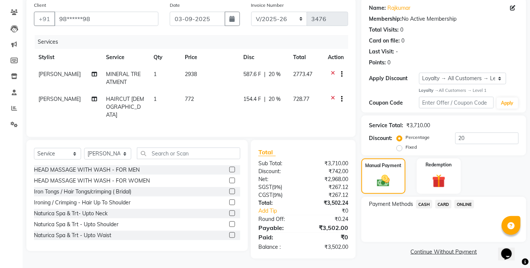
click at [464, 201] on span "ONLINE" at bounding box center [464, 204] width 20 height 9
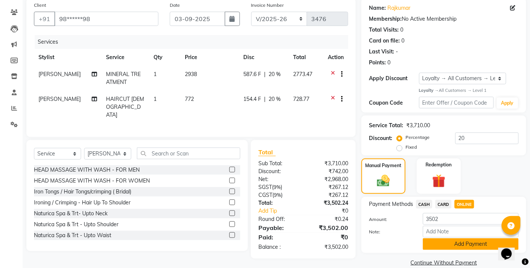
scroll to position [70, 0]
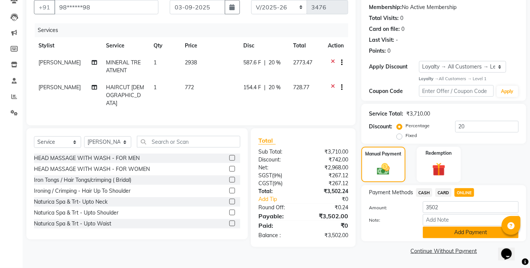
click at [455, 235] on button "Add Payment" at bounding box center [471, 233] width 96 height 12
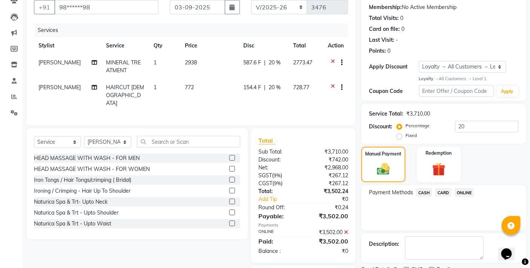
scroll to position [120, 0]
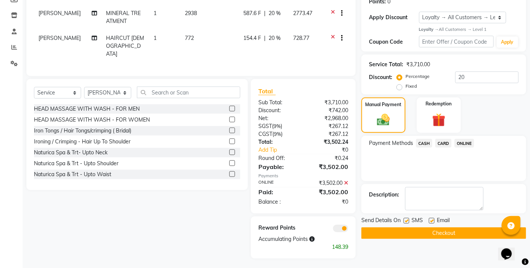
click at [427, 238] on button "Checkout" at bounding box center [443, 234] width 165 height 12
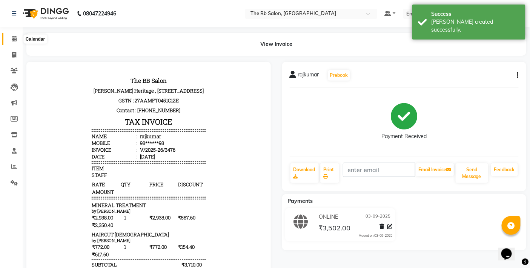
click at [12, 38] on icon at bounding box center [14, 39] width 5 height 6
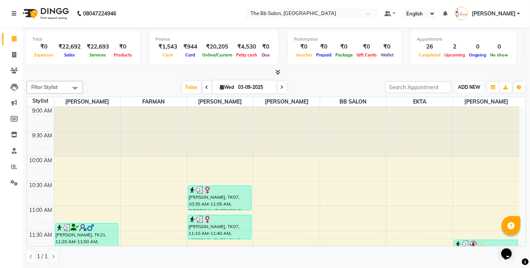
click at [480, 86] on span "ADD NEW" at bounding box center [469, 87] width 22 height 6
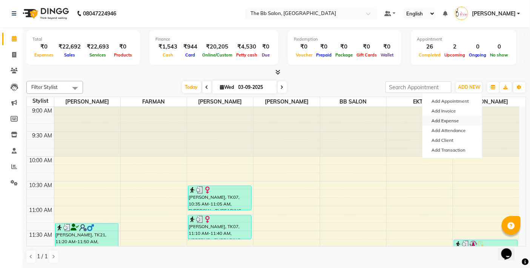
click at [459, 120] on link "Add Expense" at bounding box center [452, 121] width 60 height 10
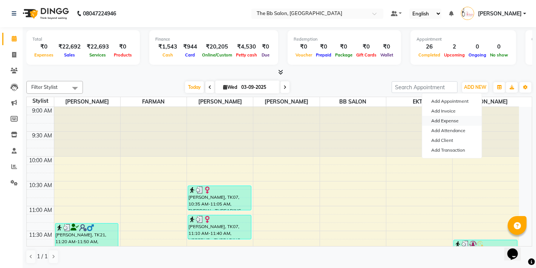
select select "1"
select select "5223"
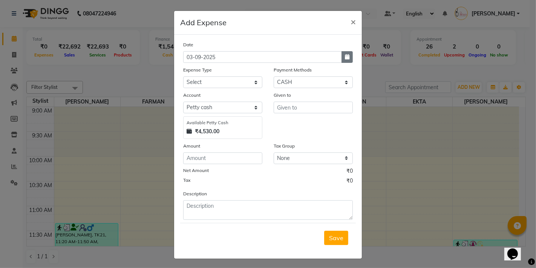
click at [345, 59] on icon "button" at bounding box center [347, 56] width 5 height 5
select select "9"
select select "2025"
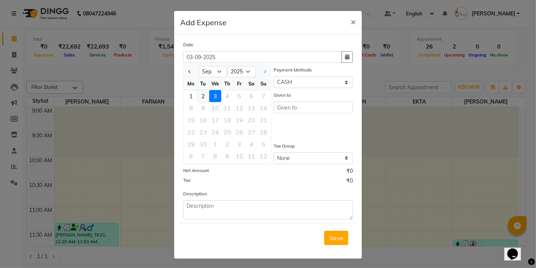
click at [201, 96] on div "2" at bounding box center [203, 96] width 12 height 12
type input "02-09-2025"
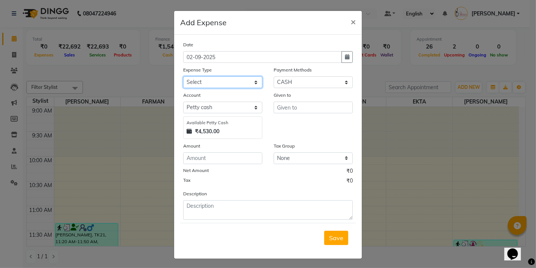
click at [226, 80] on select "Select AARTI MAM BANK TRANSFER Advance Salary CHEQUE Client Snacks Fuel Incenti…" at bounding box center [222, 83] width 79 height 12
select select "23122"
click at [183, 77] on select "Select AARTI MAM BANK TRANSFER Advance Salary CHEQUE Client Snacks Fuel Incenti…" at bounding box center [222, 83] width 79 height 12
click at [216, 160] on input "number" at bounding box center [222, 159] width 79 height 12
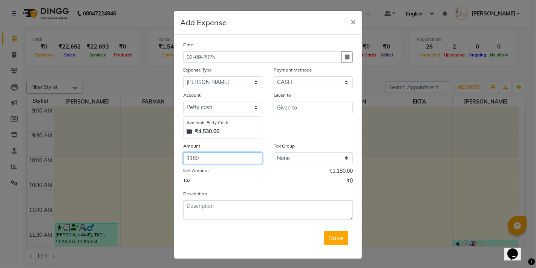
type input "1180"
click at [310, 110] on input "text" at bounding box center [313, 108] width 79 height 12
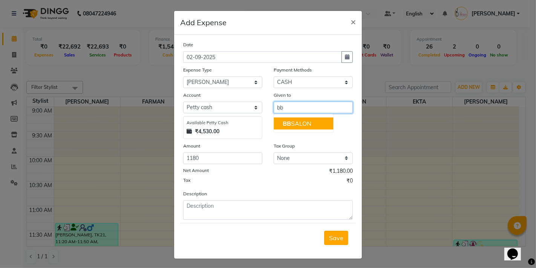
click at [300, 121] on ngb-highlight "BB SALON" at bounding box center [297, 124] width 29 height 8
type input "BB SALON"
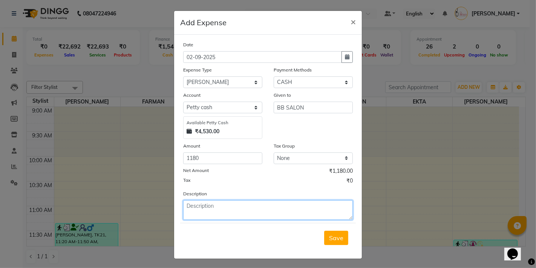
click at [203, 210] on textarea at bounding box center [268, 211] width 170 height 20
type textarea "given to shivraj"
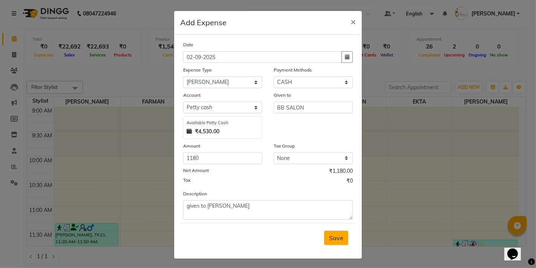
click at [333, 235] on span "Save" at bounding box center [336, 238] width 14 height 8
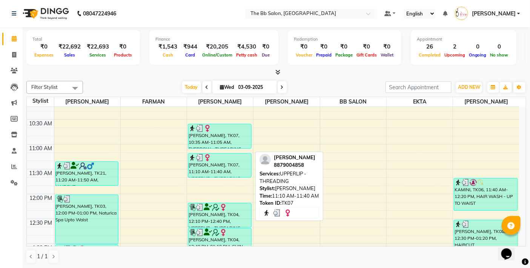
scroll to position [42, 0]
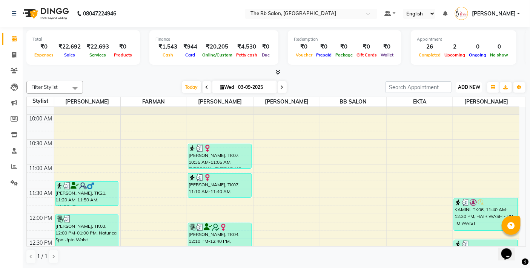
click at [473, 86] on span "ADD NEW" at bounding box center [469, 87] width 22 height 6
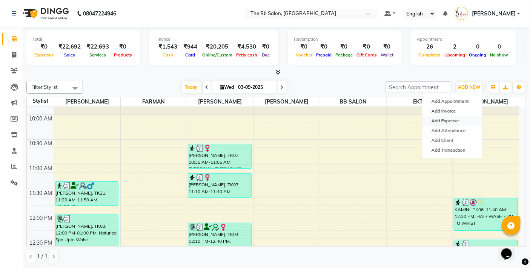
click at [458, 120] on link "Add Expense" at bounding box center [452, 121] width 60 height 10
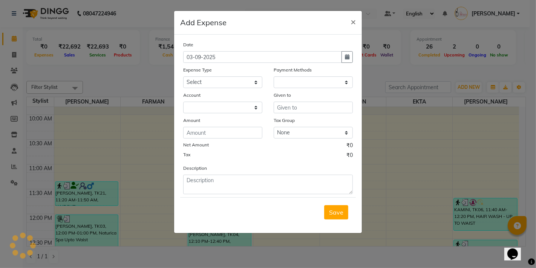
select select "1"
select select "5223"
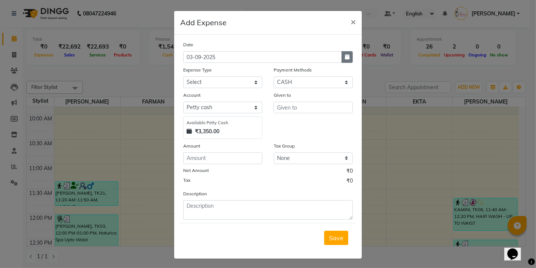
click at [345, 58] on icon "button" at bounding box center [347, 56] width 5 height 5
select select "9"
select select "2025"
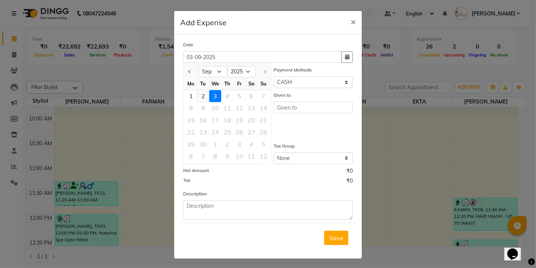
click at [200, 95] on div "2" at bounding box center [203, 96] width 12 height 12
type input "02-09-2025"
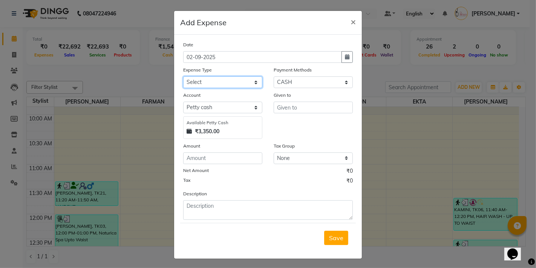
click at [246, 80] on select "Select AARTI MAM BANK TRANSFER Advance Salary CHEQUE Client Snacks Fuel Incenti…" at bounding box center [222, 83] width 79 height 12
select select "23119"
click at [183, 77] on select "Select AARTI MAM BANK TRANSFER Advance Salary CHEQUE Client Snacks Fuel Incenti…" at bounding box center [222, 83] width 79 height 12
click at [315, 108] on input "text" at bounding box center [313, 108] width 79 height 12
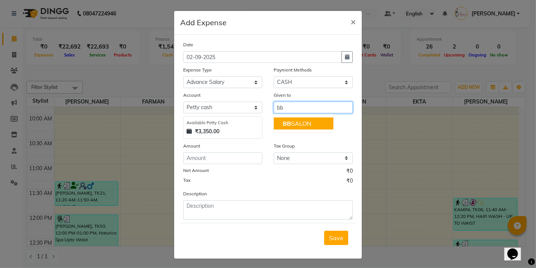
click at [296, 123] on ngb-highlight "BB SALON" at bounding box center [297, 124] width 29 height 8
type input "BB SALON"
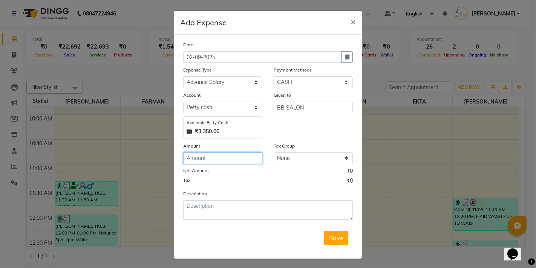
click at [221, 159] on input "number" at bounding box center [222, 159] width 79 height 12
type input "500"
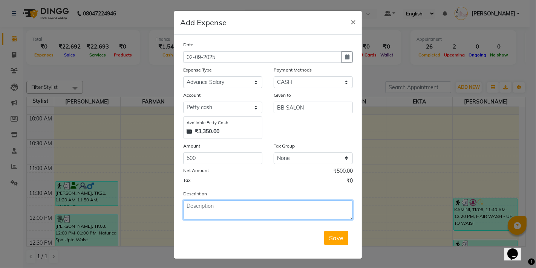
click at [217, 217] on textarea at bounding box center [268, 211] width 170 height 20
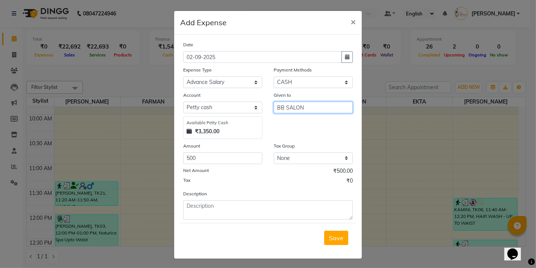
click at [311, 106] on input "BB SALON" at bounding box center [313, 108] width 79 height 12
click at [310, 111] on input "BB SALON" at bounding box center [313, 108] width 79 height 12
type input "B"
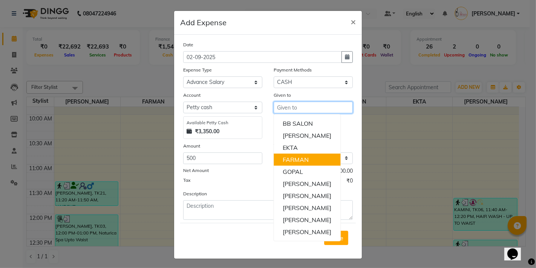
click at [298, 158] on ngb-highlight "FARMAN" at bounding box center [296, 160] width 26 height 8
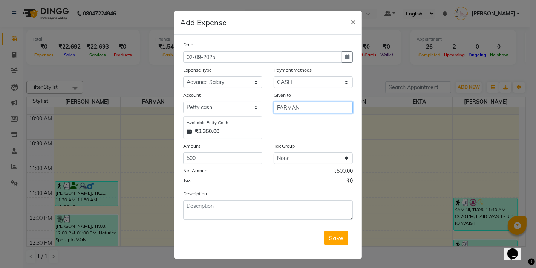
type input "FARMAN"
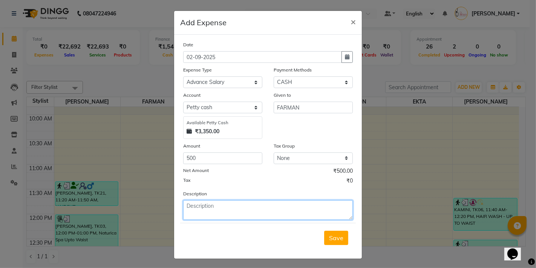
click at [221, 215] on textarea at bounding box center [268, 211] width 170 height 20
type textarea "given to farman"
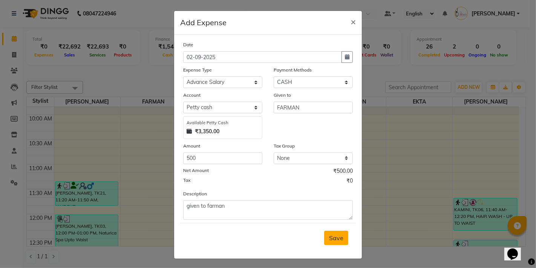
click at [336, 239] on span "Save" at bounding box center [336, 238] width 14 height 8
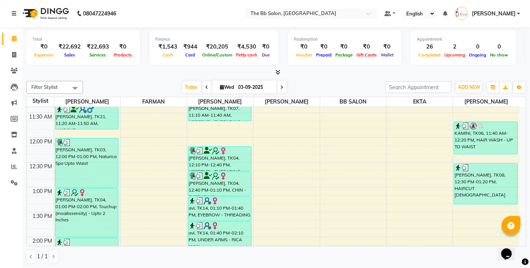
scroll to position [126, 0]
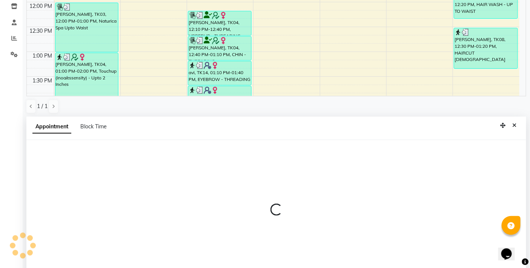
select select "83509"
select select "tentative"
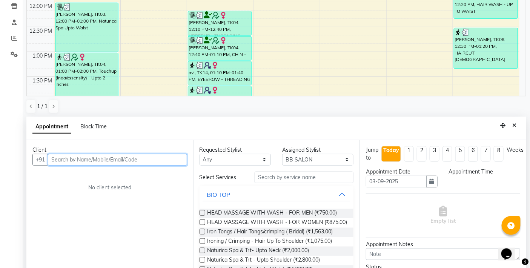
scroll to position [148, 0]
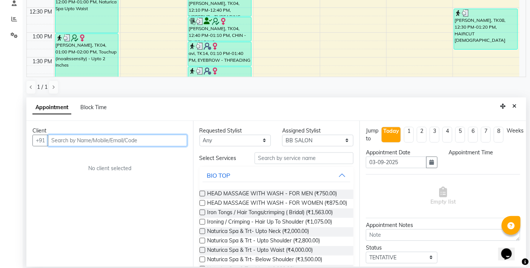
select select "720"
click at [151, 139] on input "text" at bounding box center [117, 141] width 139 height 12
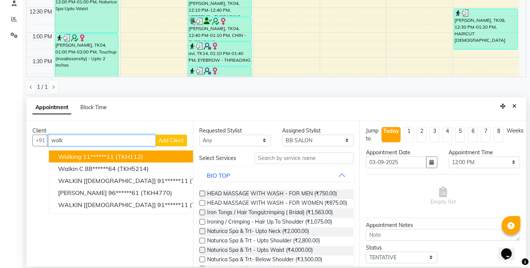
click at [143, 153] on span "(TKH112)" at bounding box center [129, 157] width 28 height 8
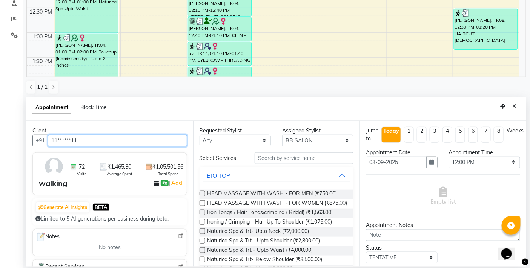
type input "11******11"
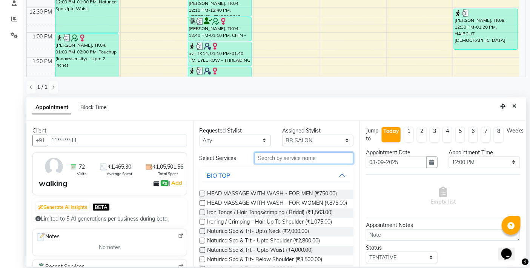
click at [278, 159] on input "text" at bounding box center [303, 159] width 99 height 12
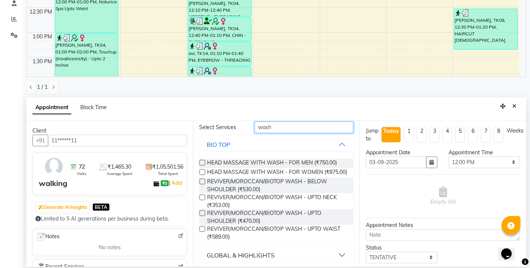
scroll to position [57, 0]
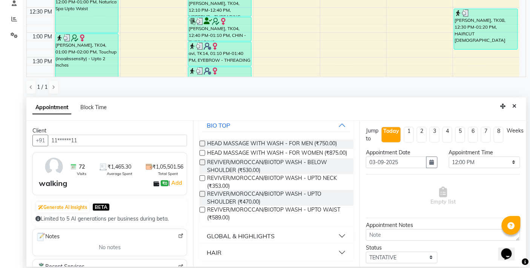
type input "wash"
click at [335, 250] on button "HAIR" at bounding box center [276, 253] width 148 height 14
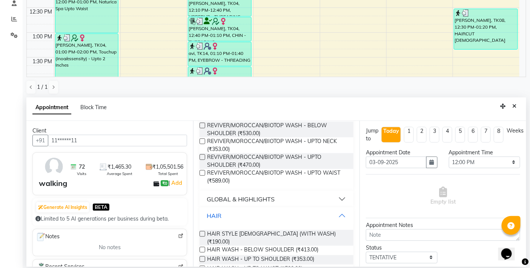
scroll to position [115, 0]
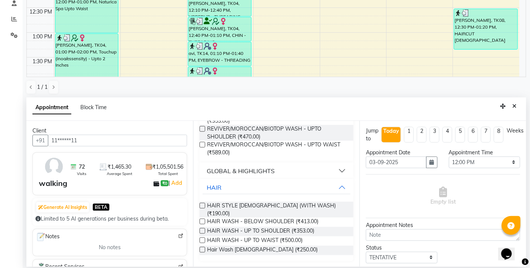
click at [202, 221] on label at bounding box center [202, 222] width 6 height 6
click at [202, 221] on input "checkbox" at bounding box center [201, 222] width 5 height 5
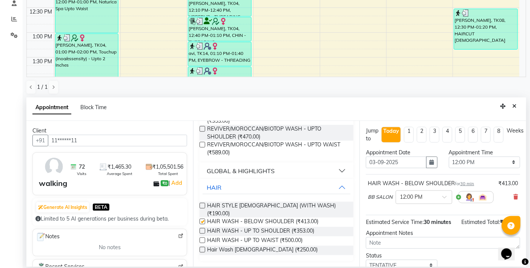
checkbox input "false"
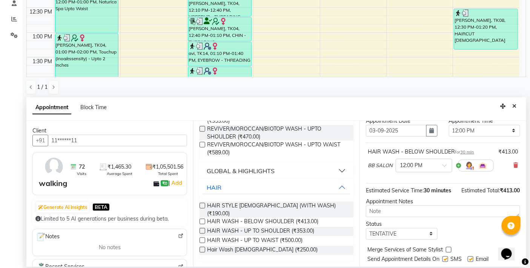
scroll to position [60, 0]
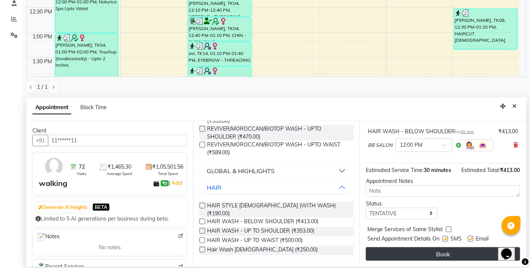
click at [419, 255] on button "Book" at bounding box center [443, 255] width 154 height 14
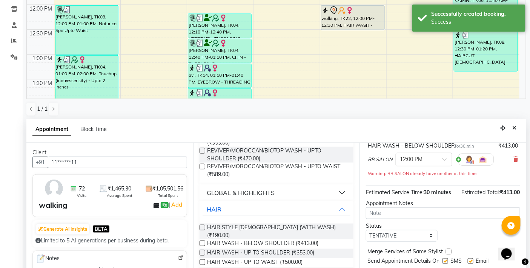
scroll to position [0, 0]
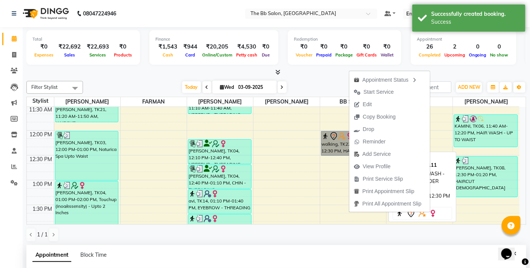
click at [341, 145] on link "walking, TK22, 12:00 PM-12:30 PM, HAIR WASH - BELOW SHOULDER" at bounding box center [353, 143] width 64 height 25
select select "7"
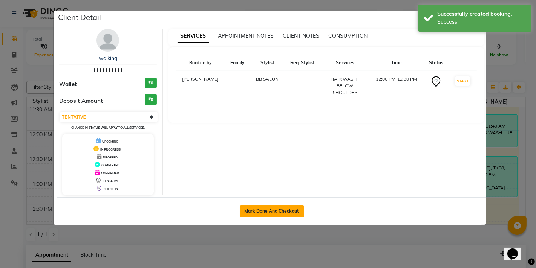
click at [272, 212] on button "Mark Done And Checkout" at bounding box center [272, 211] width 64 height 12
select select "service"
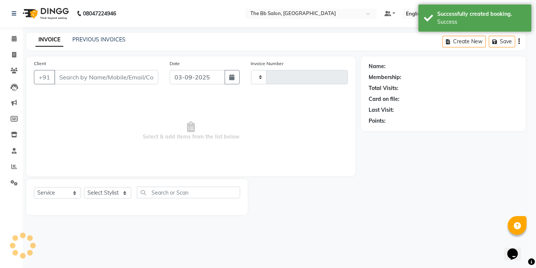
select select "3"
type input "3477"
select select "6231"
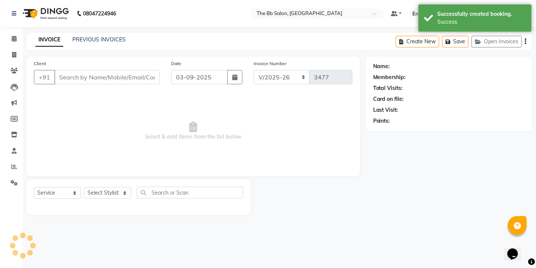
type input "11******11"
select select "83509"
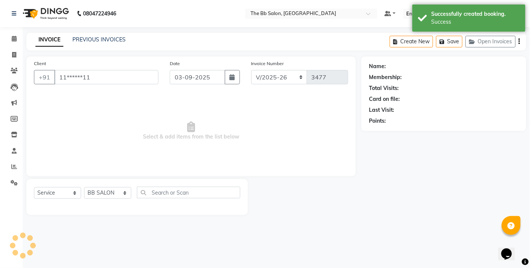
select select "1: Object"
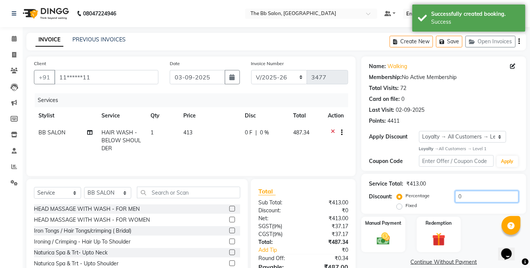
click at [455, 198] on input "0" at bounding box center [486, 197] width 63 height 12
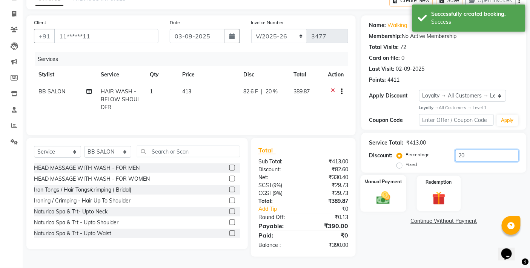
type input "20"
click at [390, 194] on img at bounding box center [383, 198] width 23 height 16
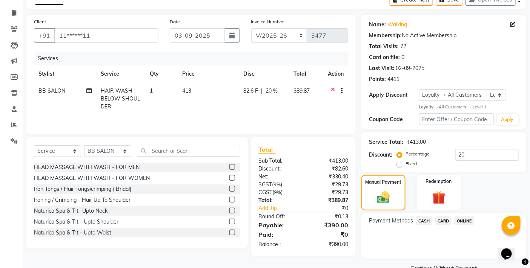
click at [465, 222] on span "ONLINE" at bounding box center [464, 221] width 20 height 9
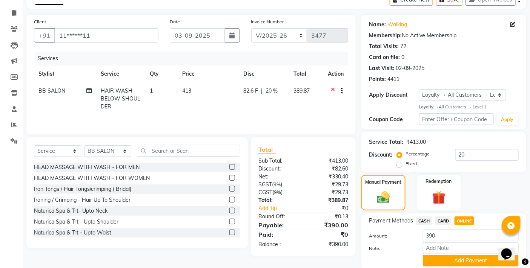
scroll to position [70, 0]
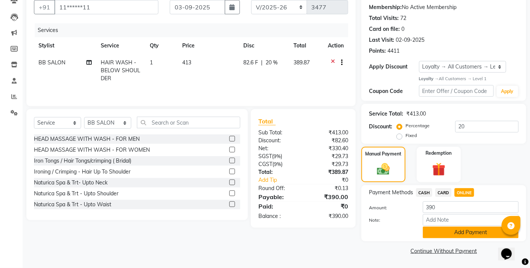
click at [457, 232] on button "Add Payment" at bounding box center [471, 233] width 96 height 12
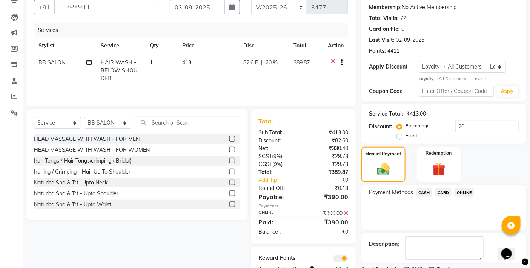
scroll to position [102, 0]
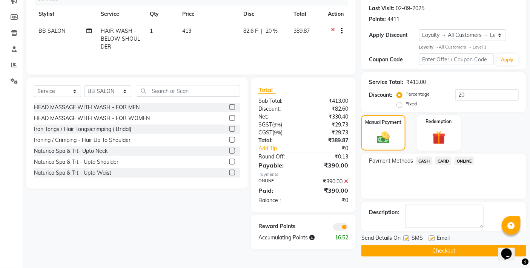
click at [436, 253] on button "Checkout" at bounding box center [443, 251] width 165 height 12
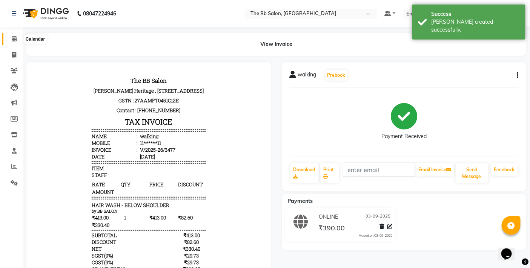
click at [14, 38] on icon at bounding box center [14, 39] width 5 height 6
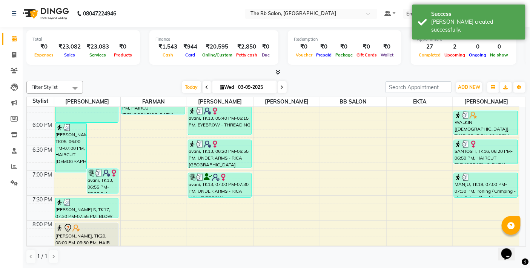
scroll to position [503, 0]
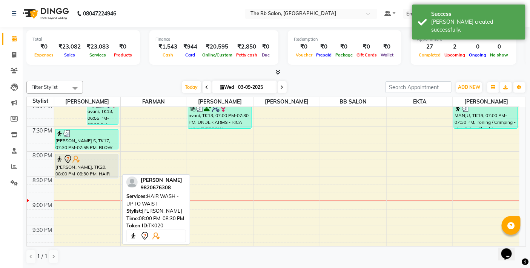
click at [86, 166] on div "TEJASVI SATPUTE, TK20, 08:00 PM-08:30 PM, HAIR WASH - UP TO WAIST" at bounding box center [86, 167] width 63 height 24
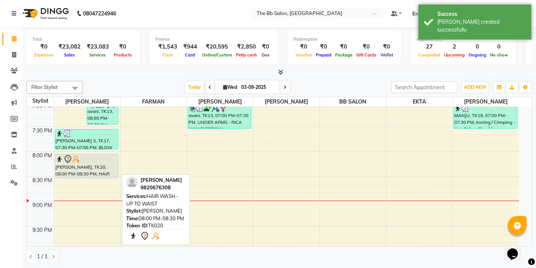
select select "7"
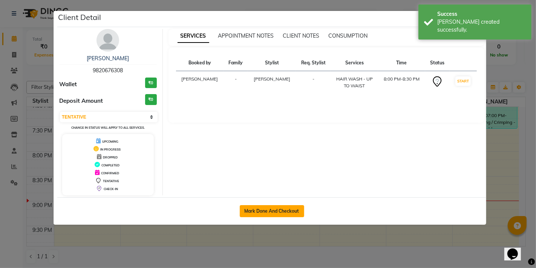
click at [268, 213] on button "Mark Done And Checkout" at bounding box center [272, 211] width 64 height 12
select select "service"
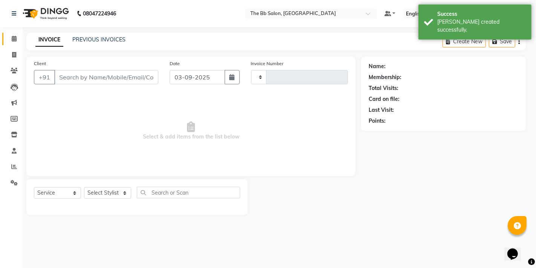
type input "3478"
select select "3"
select select "6231"
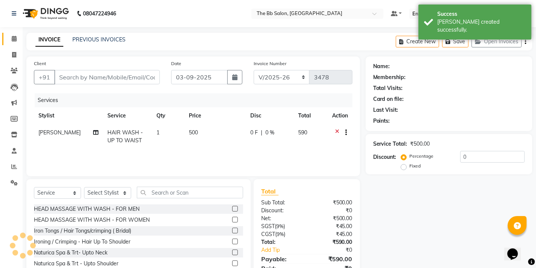
type input "98******08"
select select "83658"
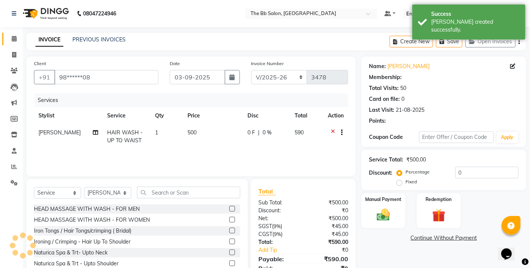
select select "1: Object"
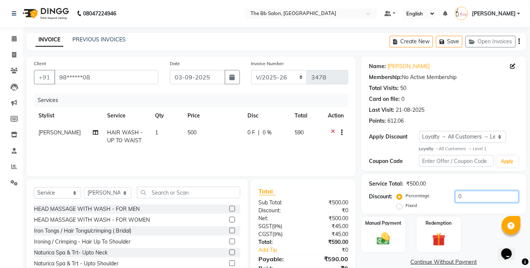
click at [455, 198] on input "0" at bounding box center [486, 197] width 63 height 12
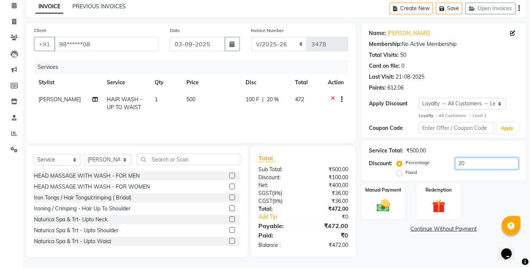
click at [467, 162] on input "20" at bounding box center [486, 164] width 63 height 12
type input "2"
type input "15.2"
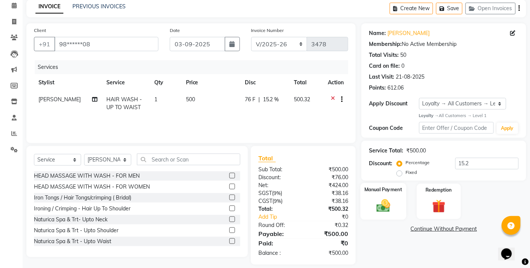
click at [387, 202] on img at bounding box center [383, 206] width 23 height 16
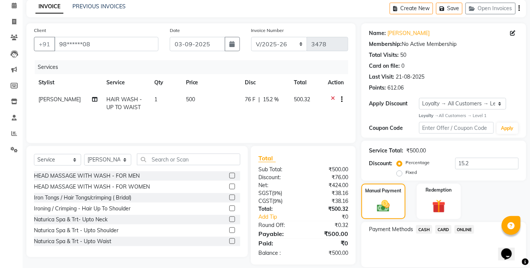
click at [465, 227] on span "ONLINE" at bounding box center [464, 229] width 20 height 9
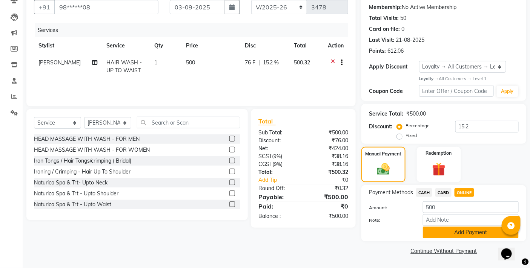
click at [449, 232] on button "Add Payment" at bounding box center [471, 233] width 96 height 12
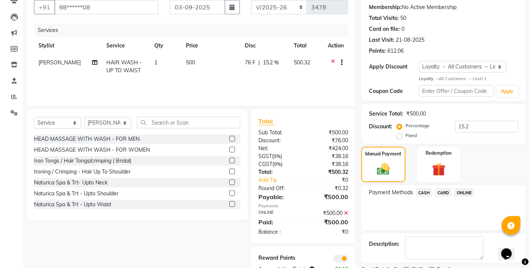
scroll to position [102, 0]
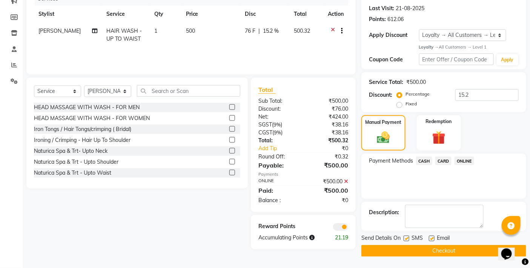
click at [438, 253] on button "Checkout" at bounding box center [443, 251] width 165 height 12
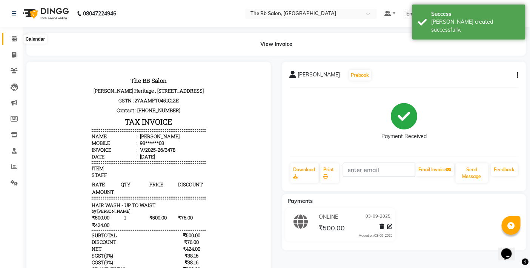
click at [15, 38] on icon at bounding box center [14, 39] width 5 height 6
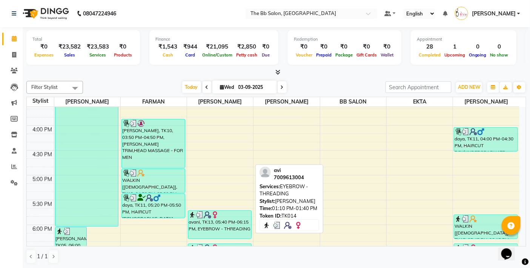
scroll to position [335, 0]
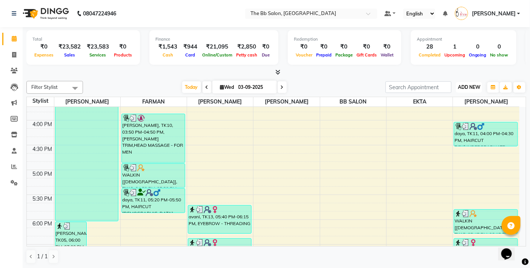
click at [478, 87] on span "ADD NEW" at bounding box center [469, 87] width 22 height 6
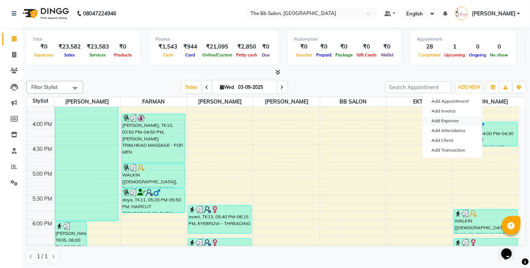
click at [454, 123] on link "Add Expense" at bounding box center [452, 121] width 60 height 10
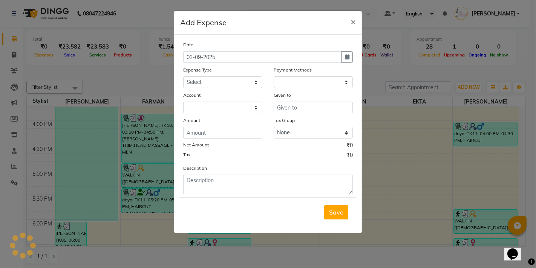
select select "1"
select select "5223"
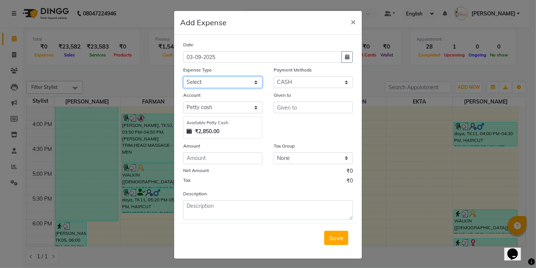
click at [218, 81] on select "Select AARTI MAM BANK TRANSFER Advance Salary CHEQUE Client Snacks Fuel Incenti…" at bounding box center [222, 83] width 79 height 12
select select "23115"
click at [183, 77] on select "Select AARTI MAM BANK TRANSFER Advance Salary CHEQUE Client Snacks Fuel Incenti…" at bounding box center [222, 83] width 79 height 12
click at [218, 108] on select "Select Petty cash Default account" at bounding box center [222, 108] width 79 height 12
click at [216, 158] on input "number" at bounding box center [222, 159] width 79 height 12
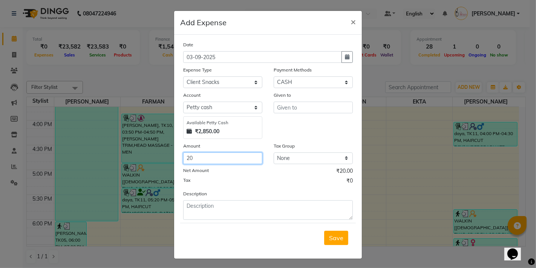
type input "20"
click at [312, 108] on input "text" at bounding box center [313, 108] width 79 height 12
click at [306, 107] on input "text" at bounding box center [313, 108] width 79 height 12
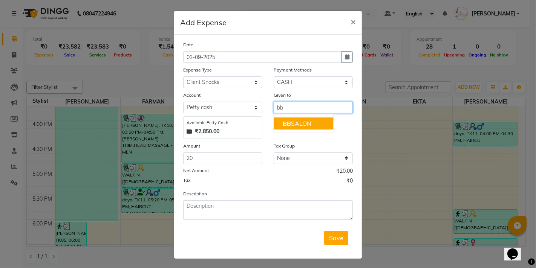
click at [304, 124] on ngb-highlight "BB SALON" at bounding box center [297, 124] width 29 height 8
type input "BB SALON"
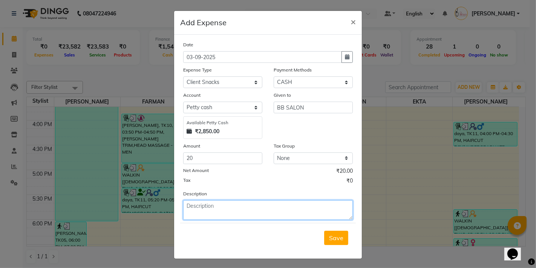
drag, startPoint x: 217, startPoint y: 209, endPoint x: 219, endPoint y: 213, distance: 4.6
click at [219, 213] on textarea at bounding box center [268, 211] width 170 height 20
type textarea "given to tea"
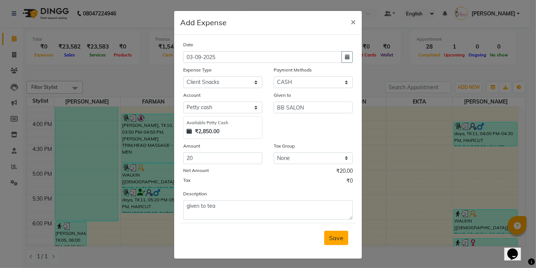
click at [332, 239] on span "Save" at bounding box center [336, 238] width 14 height 8
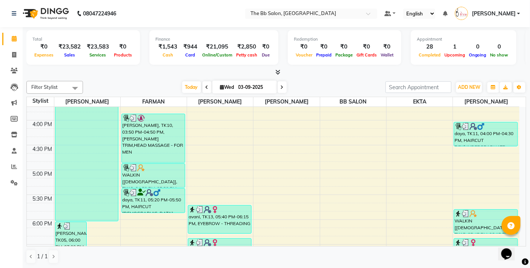
click at [172, 6] on nav "08047224946 Select Location × The Bb Salon, Kharghar Default Panel My Panel Eng…" at bounding box center [265, 13] width 530 height 27
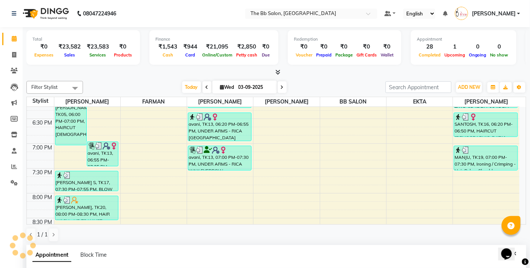
scroll to position [148, 0]
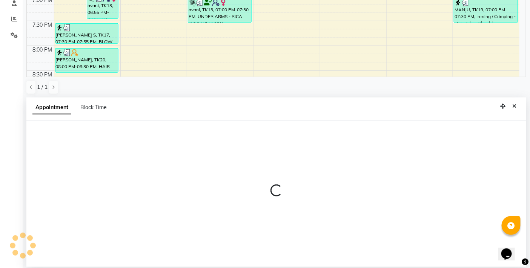
select select "83521"
select select "tentative"
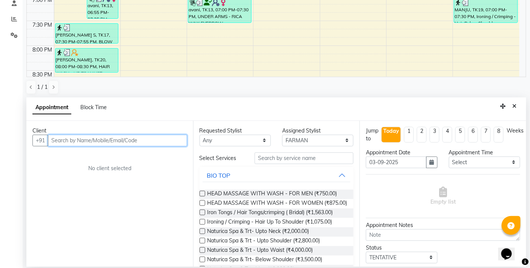
click at [147, 139] on input "text" at bounding box center [117, 141] width 139 height 12
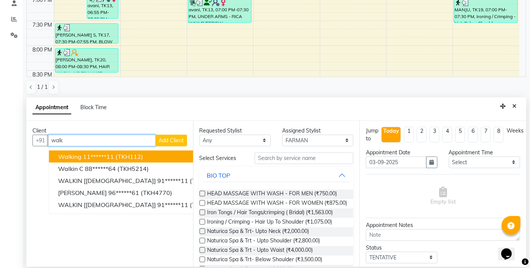
click at [132, 156] on span "(TKH112)" at bounding box center [129, 157] width 28 height 8
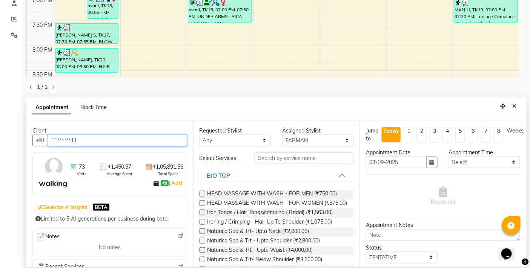
type input "11******11"
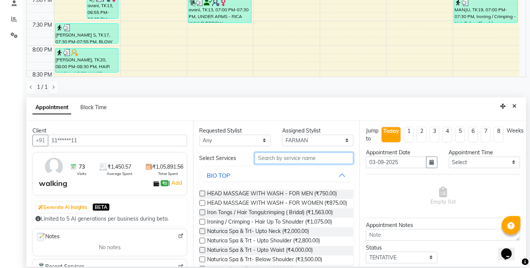
click at [280, 159] on input "text" at bounding box center [303, 159] width 99 height 12
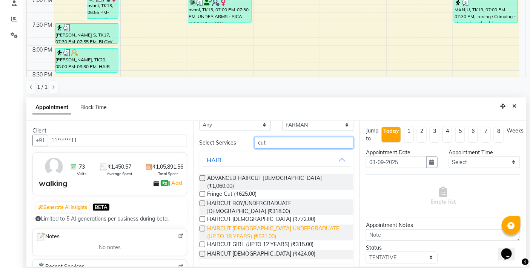
scroll to position [23, 0]
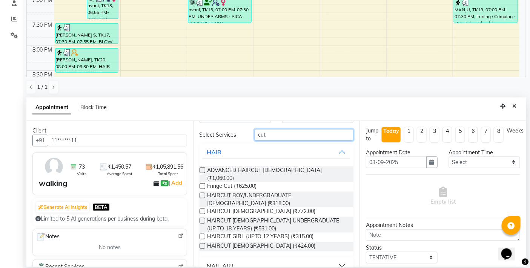
type input "cut"
click at [202, 244] on label at bounding box center [202, 247] width 6 height 6
click at [202, 245] on input "checkbox" at bounding box center [201, 247] width 5 height 5
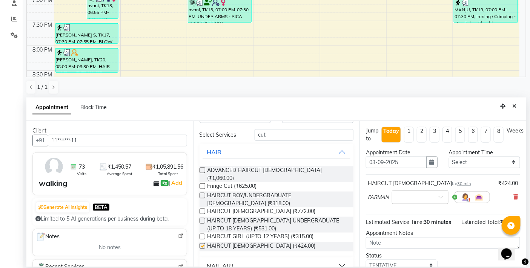
checkbox input "false"
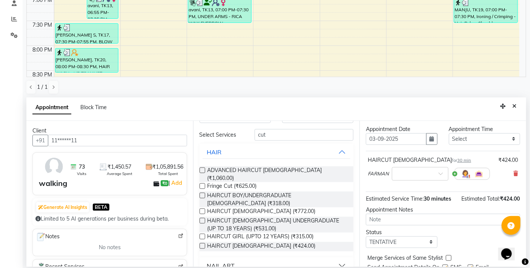
scroll to position [60, 0]
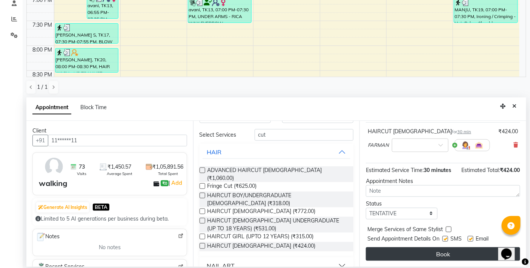
click at [449, 253] on button "Book" at bounding box center [443, 255] width 154 height 14
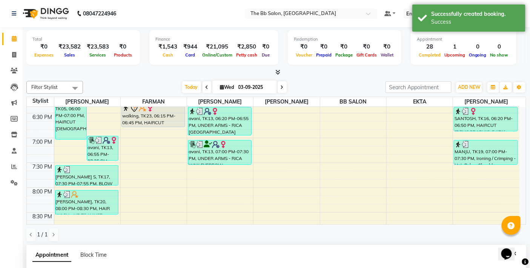
scroll to position [457, 0]
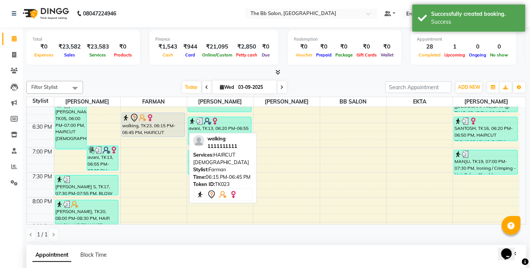
click at [153, 125] on div "walking, TK23, 06:15 PM-06:45 PM, HAIRCUT MALE" at bounding box center [153, 125] width 63 height 24
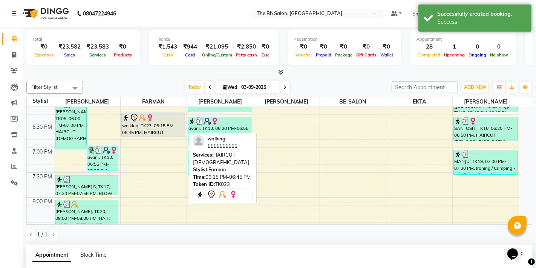
select select "7"
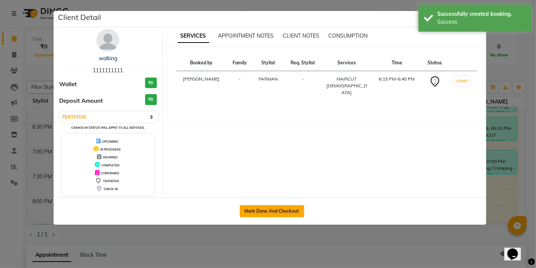
click at [263, 210] on button "Mark Done And Checkout" at bounding box center [272, 211] width 64 height 12
select select "6231"
select select "service"
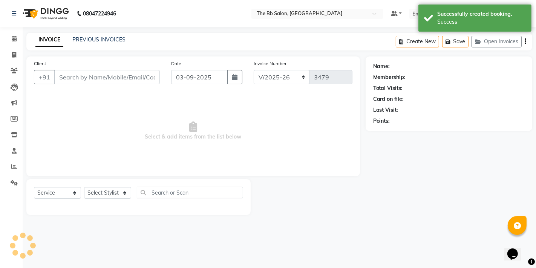
type input "11******11"
select select "83521"
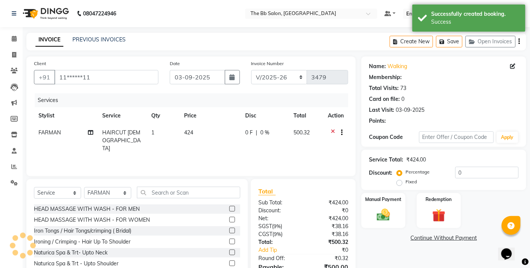
select select "1: Object"
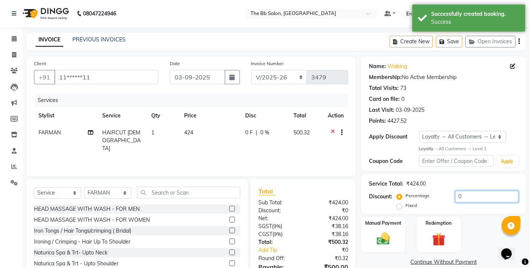
click at [456, 196] on input "0" at bounding box center [486, 197] width 63 height 12
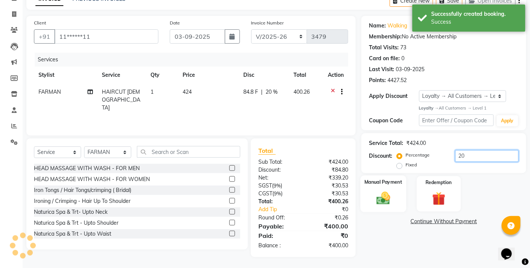
type input "20"
click at [386, 198] on img at bounding box center [383, 199] width 23 height 16
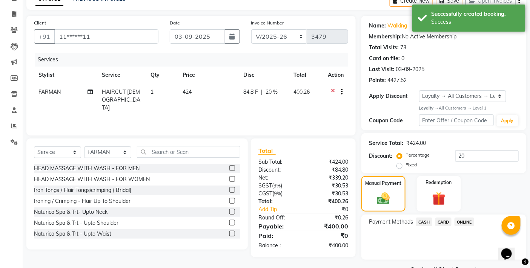
click at [468, 221] on span "ONLINE" at bounding box center [464, 222] width 20 height 9
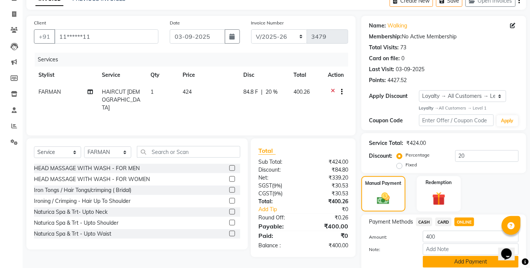
click at [443, 259] on button "Add Payment" at bounding box center [471, 262] width 96 height 12
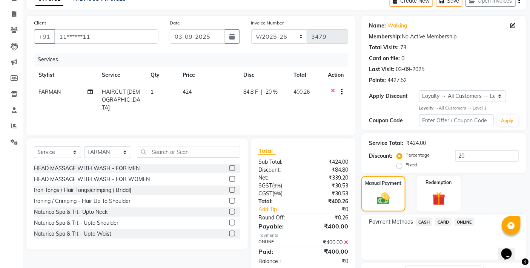
scroll to position [102, 0]
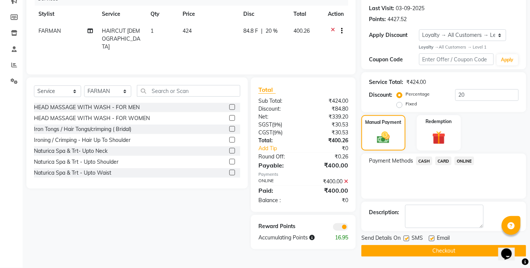
click at [427, 253] on button "Checkout" at bounding box center [443, 251] width 165 height 12
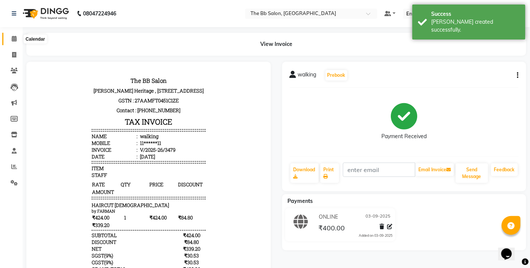
click at [14, 38] on icon at bounding box center [14, 39] width 5 height 6
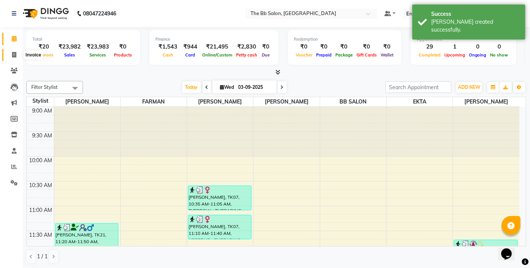
click at [14, 54] on icon at bounding box center [14, 55] width 4 height 6
select select "6231"
select select "service"
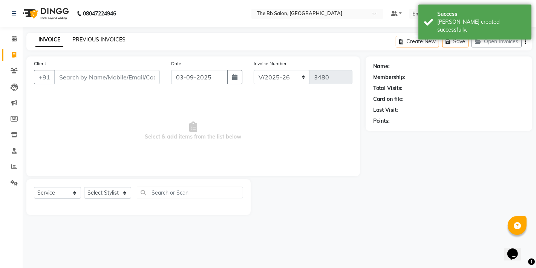
click at [87, 38] on link "PREVIOUS INVOICES" at bounding box center [98, 39] width 53 height 7
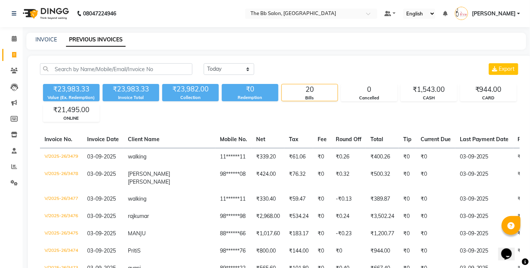
click at [13, 167] on icon at bounding box center [14, 167] width 6 height 6
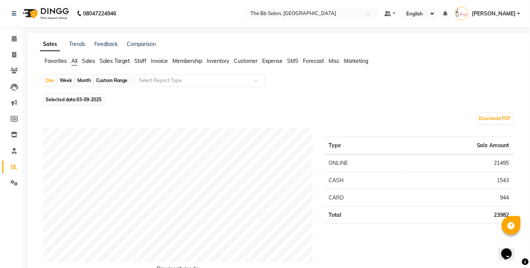
click at [140, 61] on span "Staff" at bounding box center [140, 61] width 12 height 7
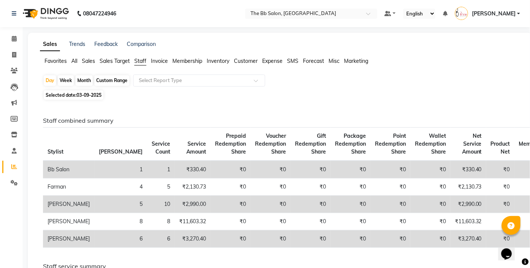
click at [391, 87] on div "Day Week Month Custom Range Select Report Type" at bounding box center [279, 82] width 473 height 14
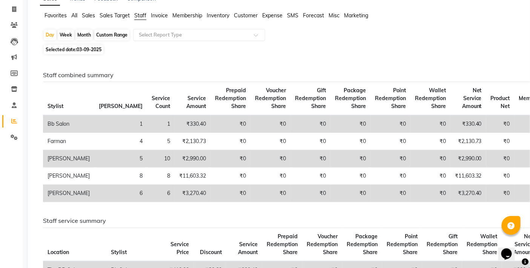
scroll to position [84, 0]
